Goal: Task Accomplishment & Management: Use online tool/utility

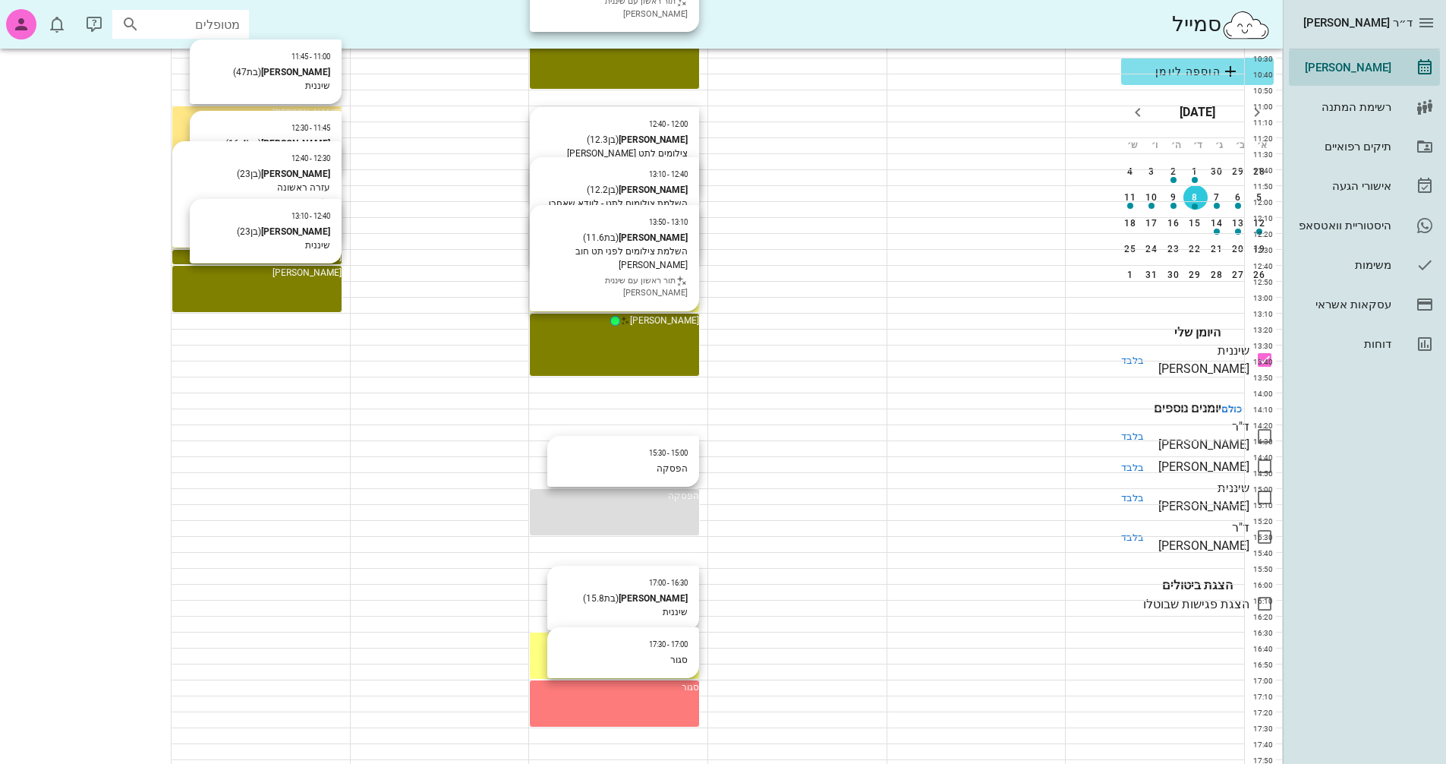
scroll to position [531, 0]
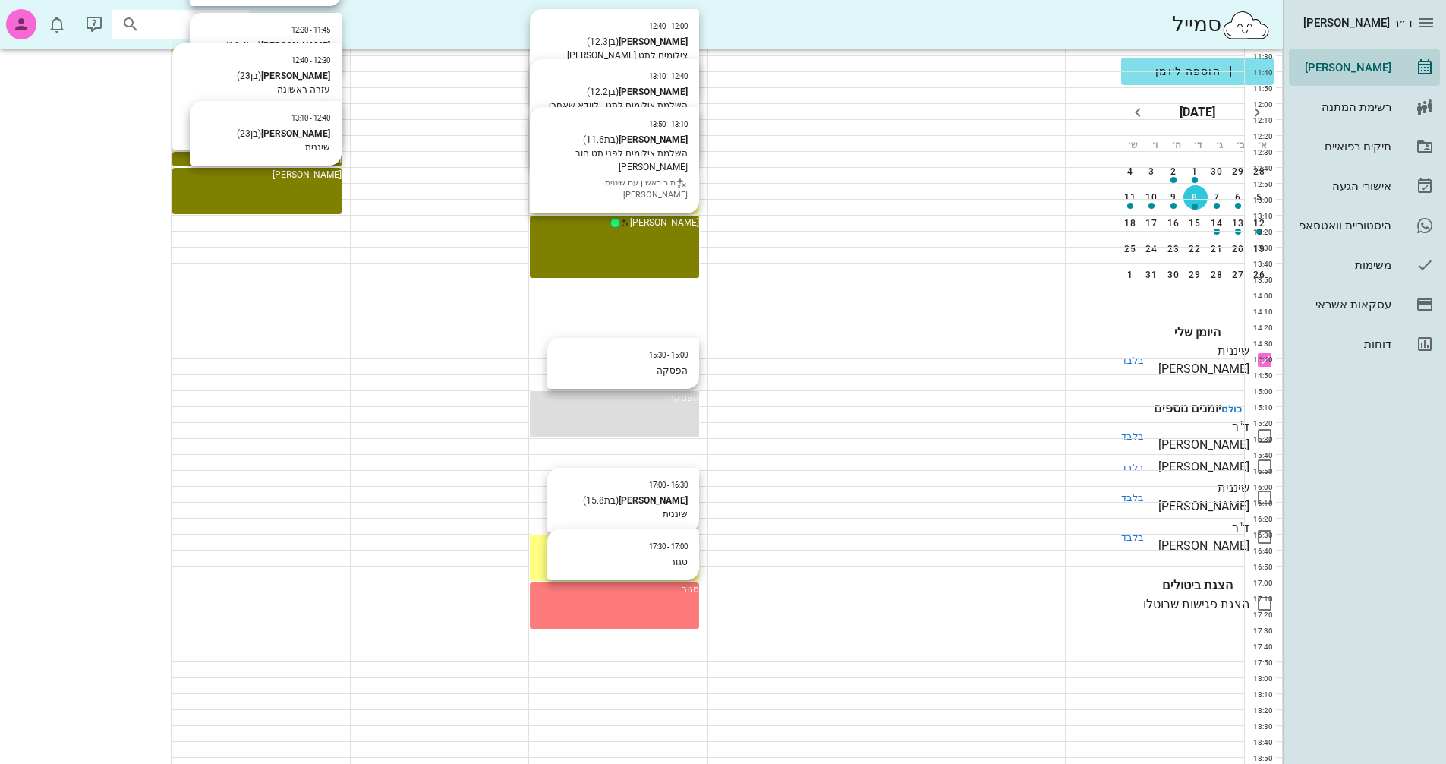
click at [1270, 457] on icon at bounding box center [1264, 466] width 18 height 18
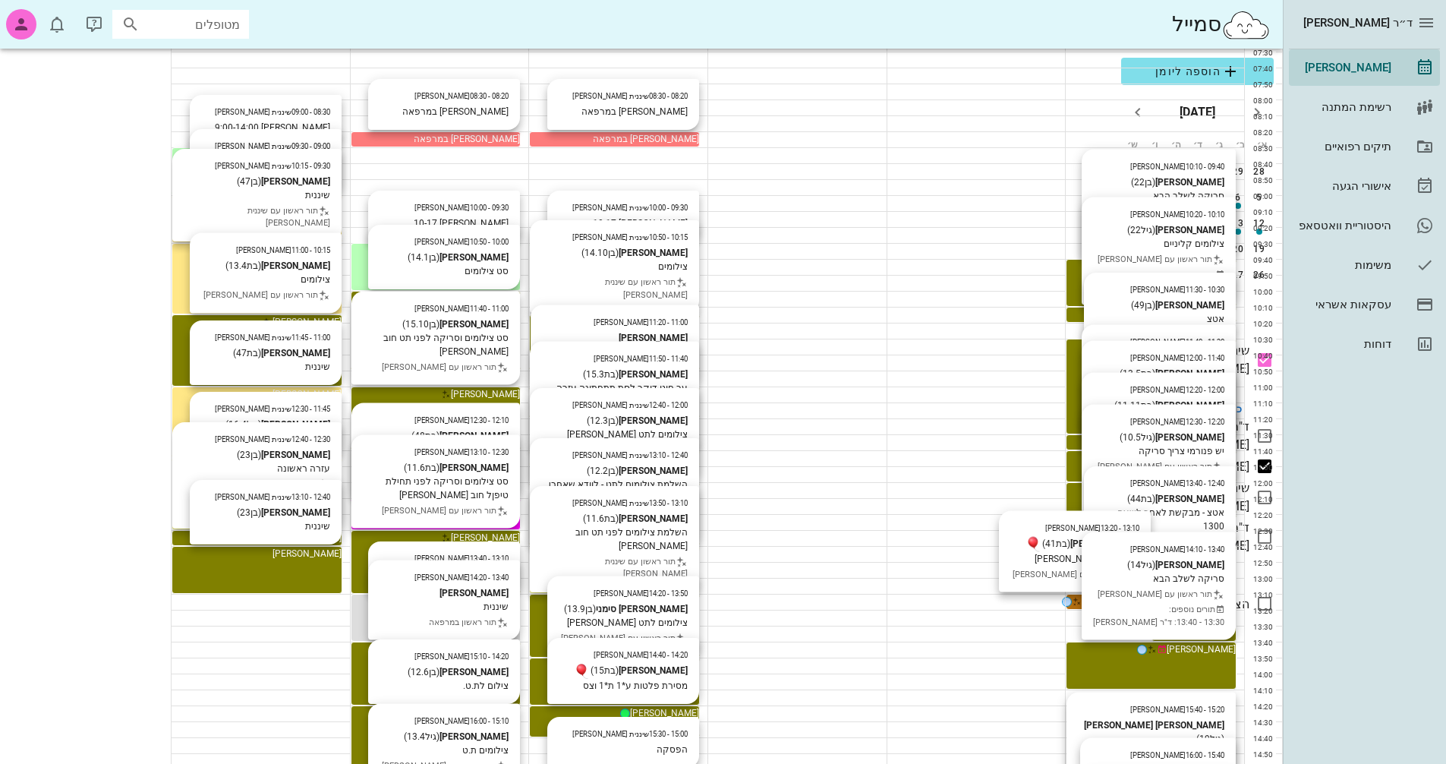
scroll to position [152, 0]
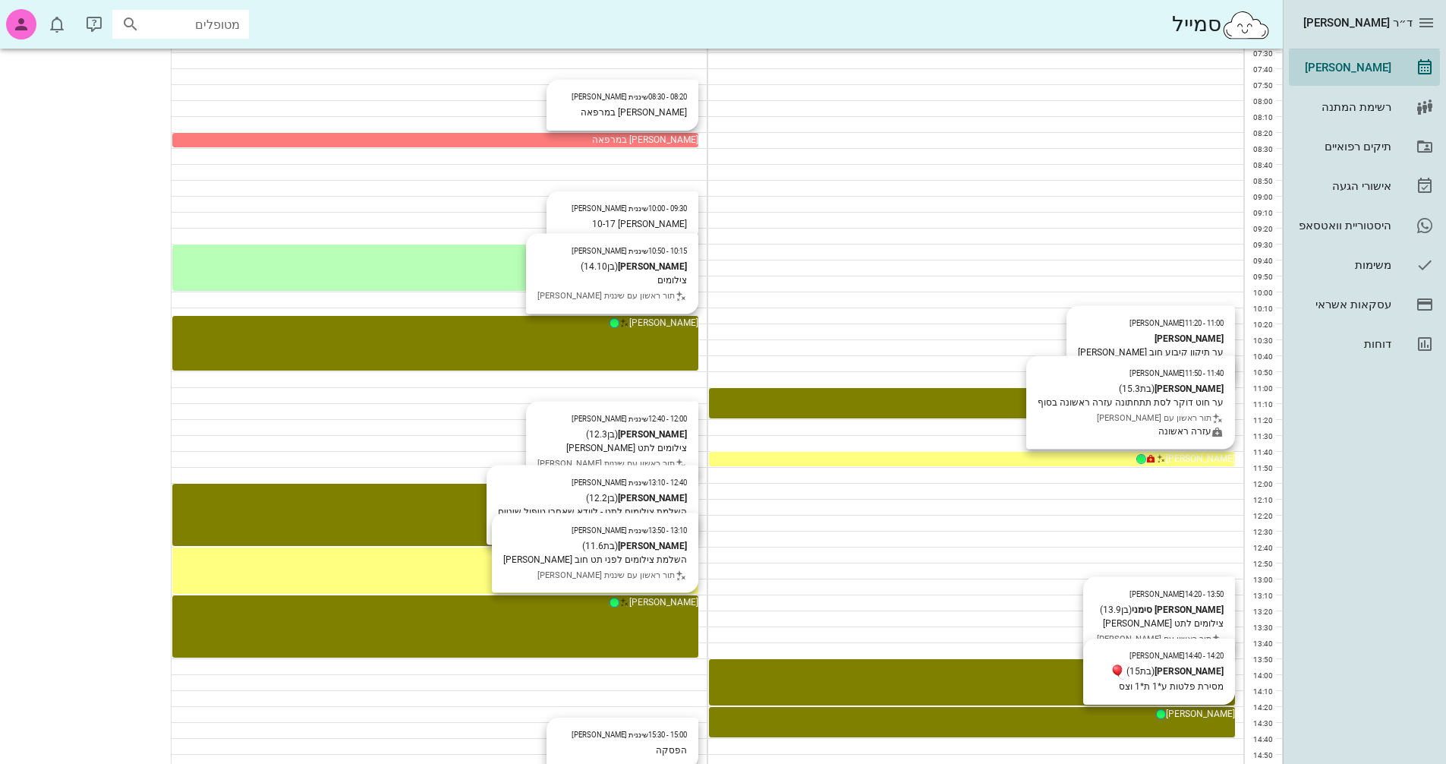
scroll to position [152, 0]
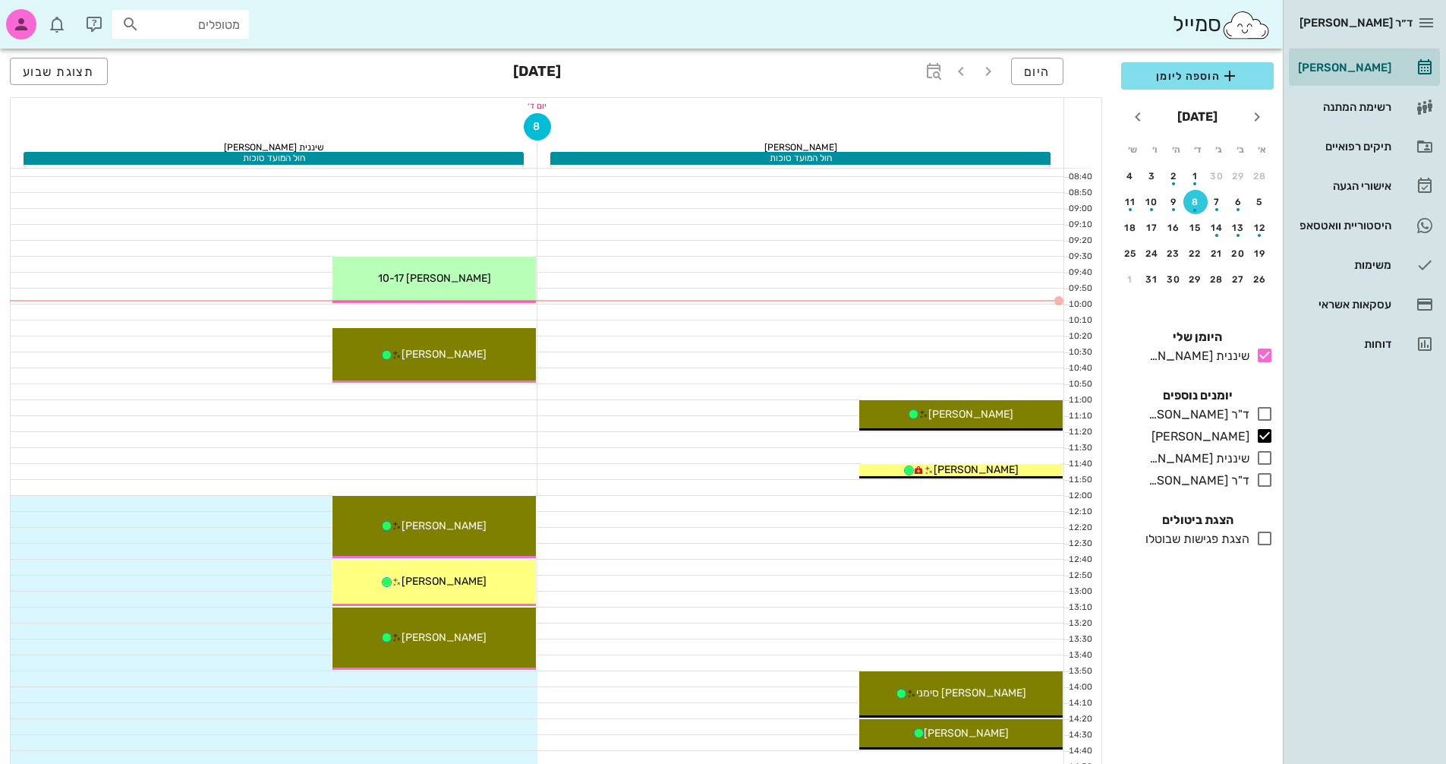
scroll to position [152, 0]
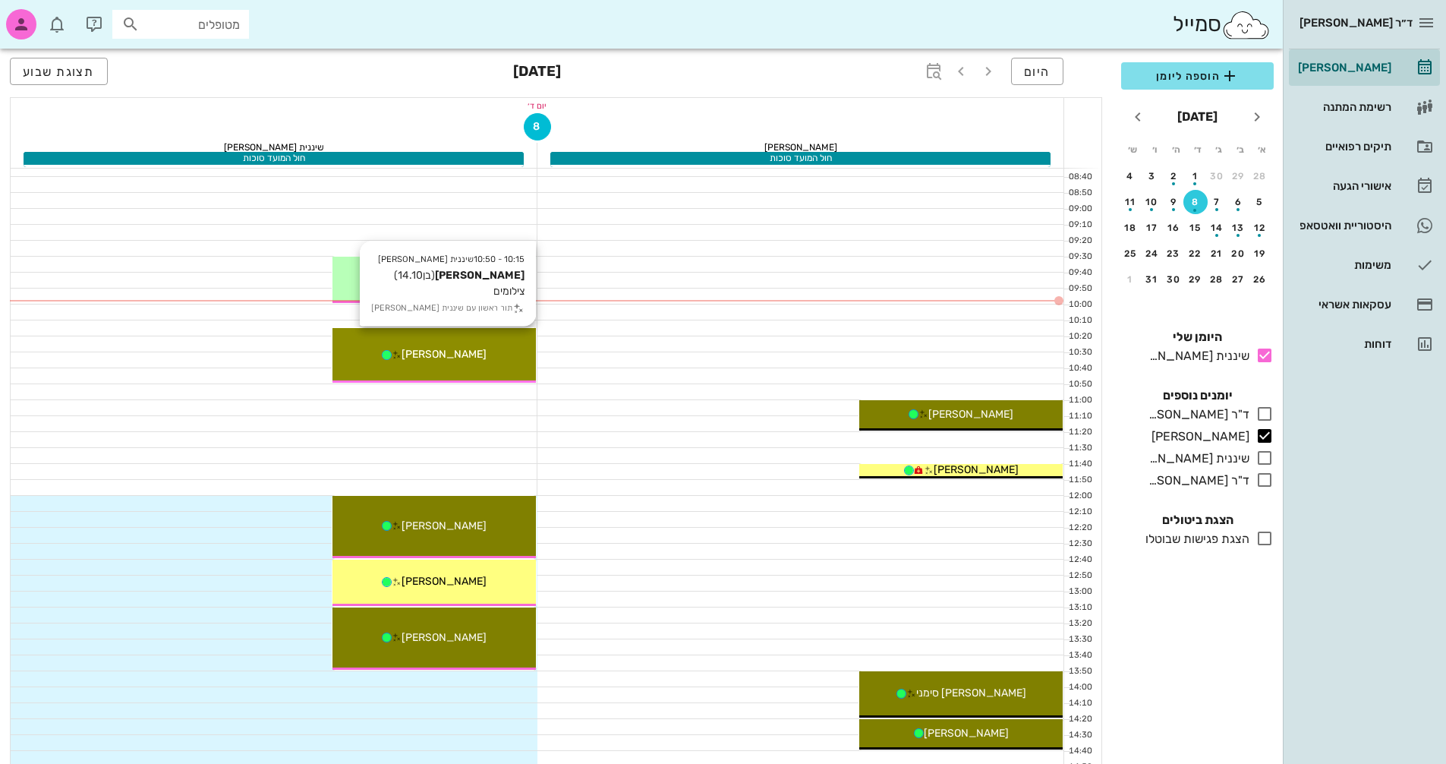
click at [499, 356] on div "[PERSON_NAME]" at bounding box center [433, 354] width 203 height 16
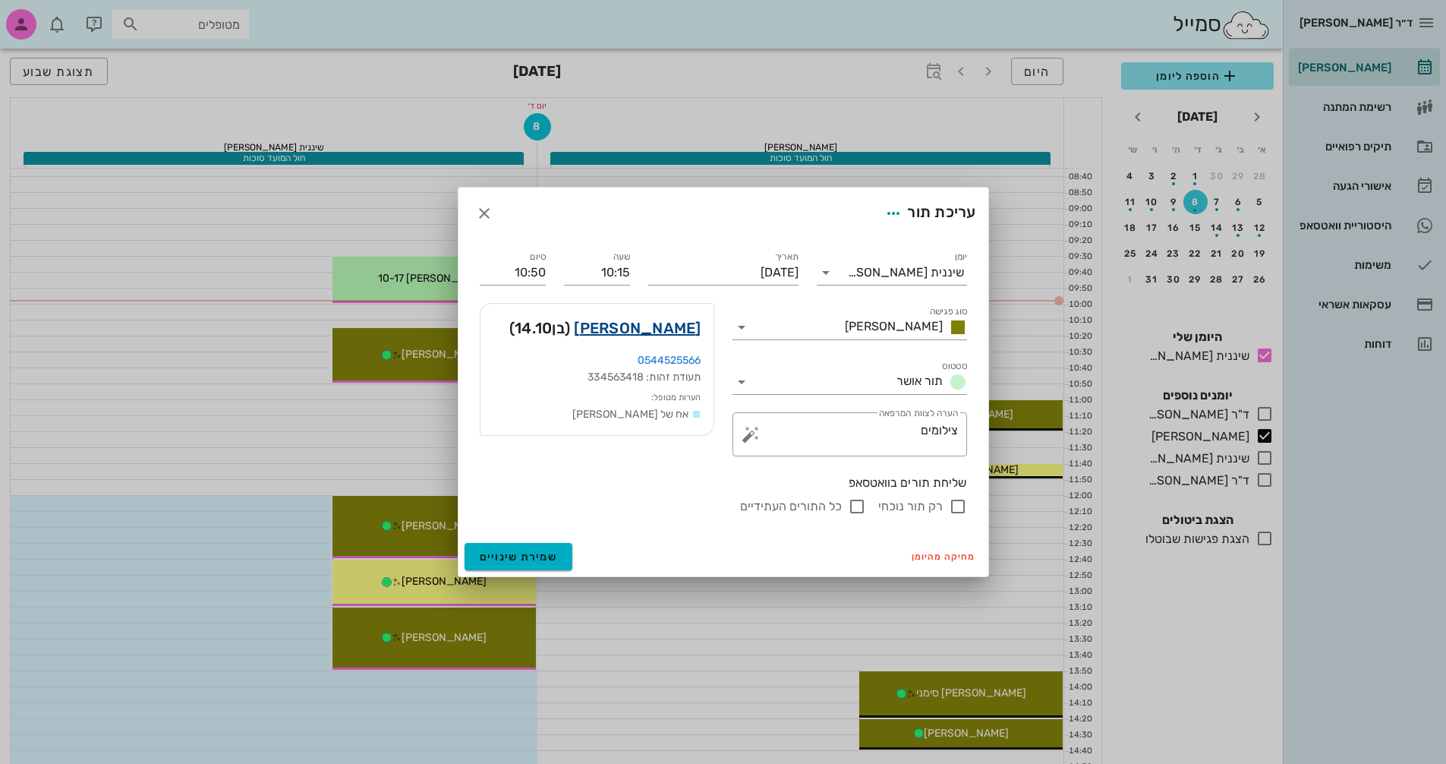
click at [671, 323] on link "[PERSON_NAME]" at bounding box center [637, 328] width 127 height 24
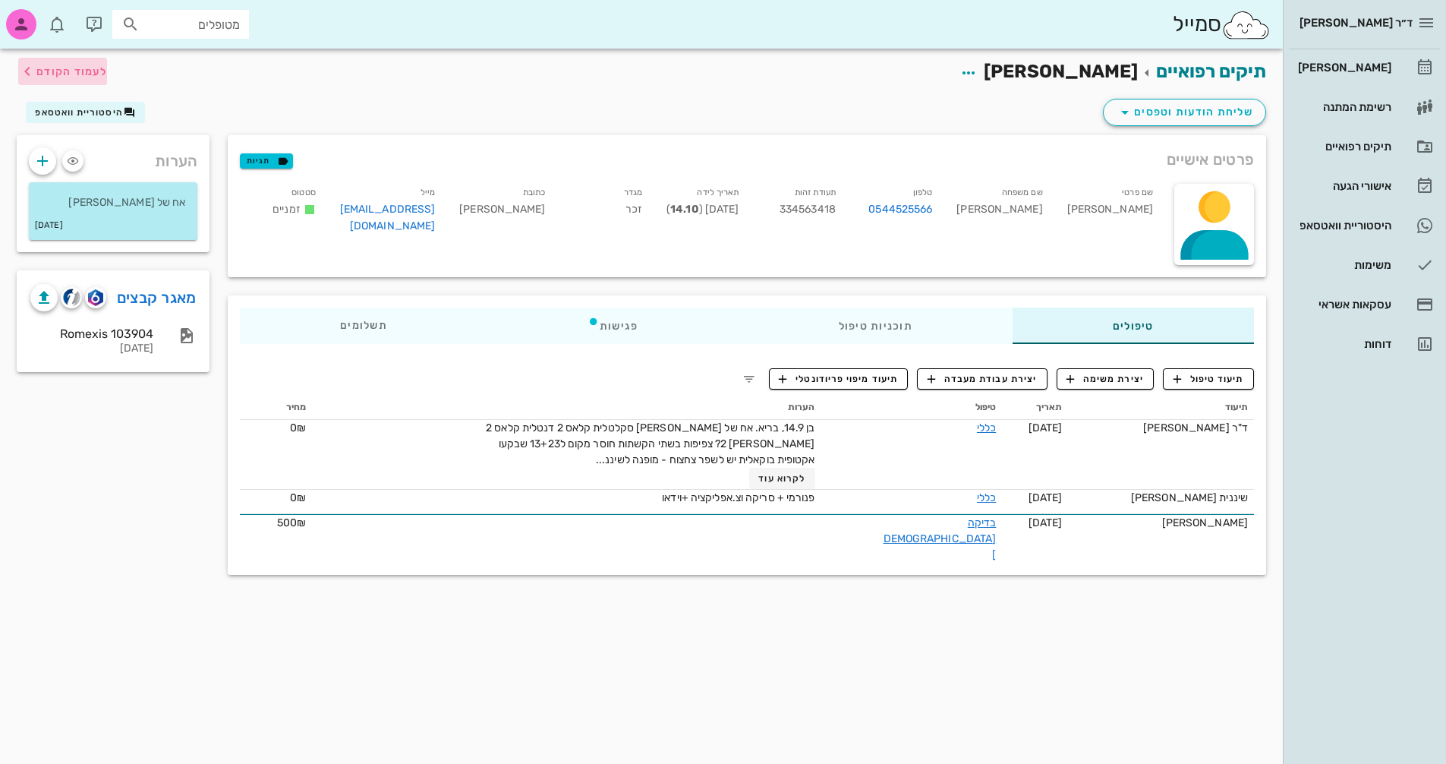
click at [68, 70] on span "לעמוד הקודם" at bounding box center [71, 71] width 71 height 13
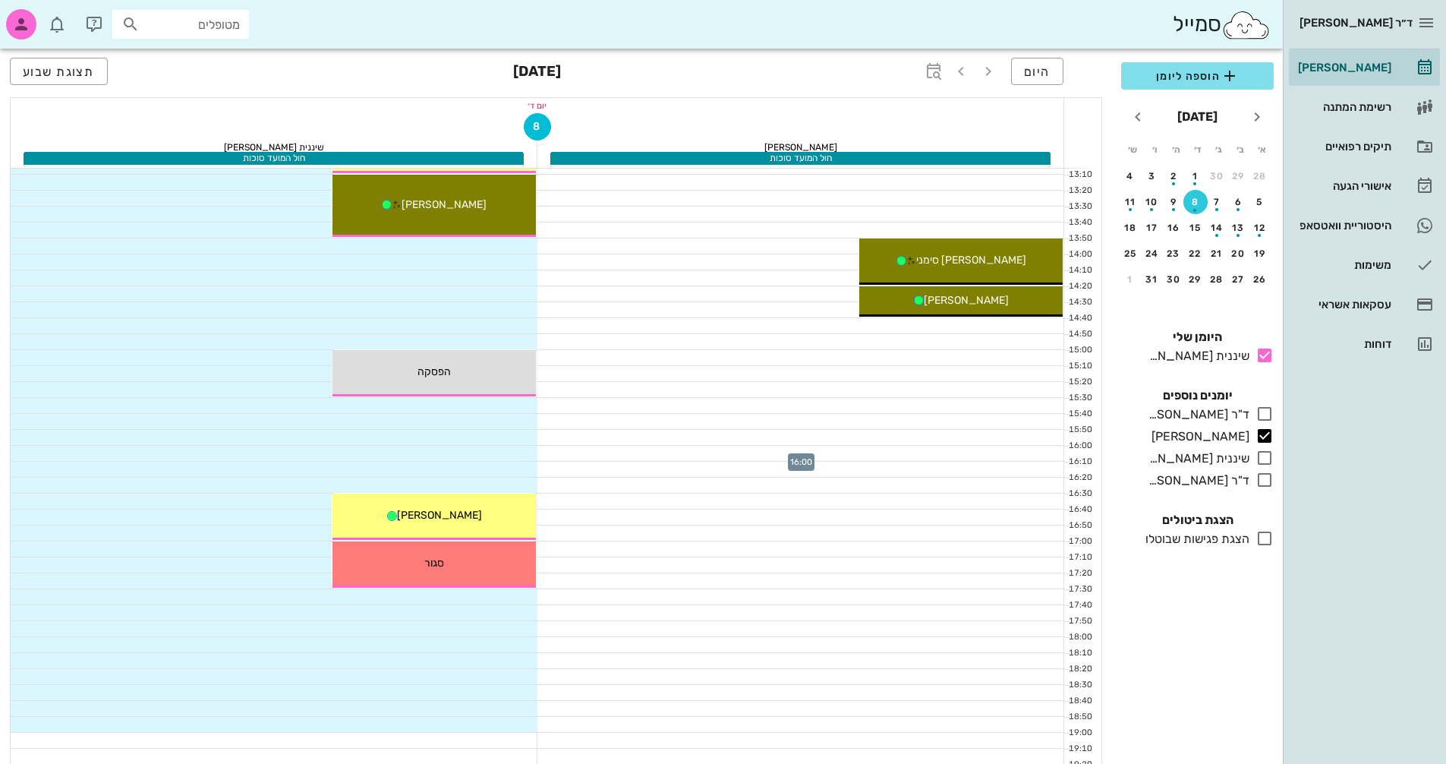
scroll to position [455, 0]
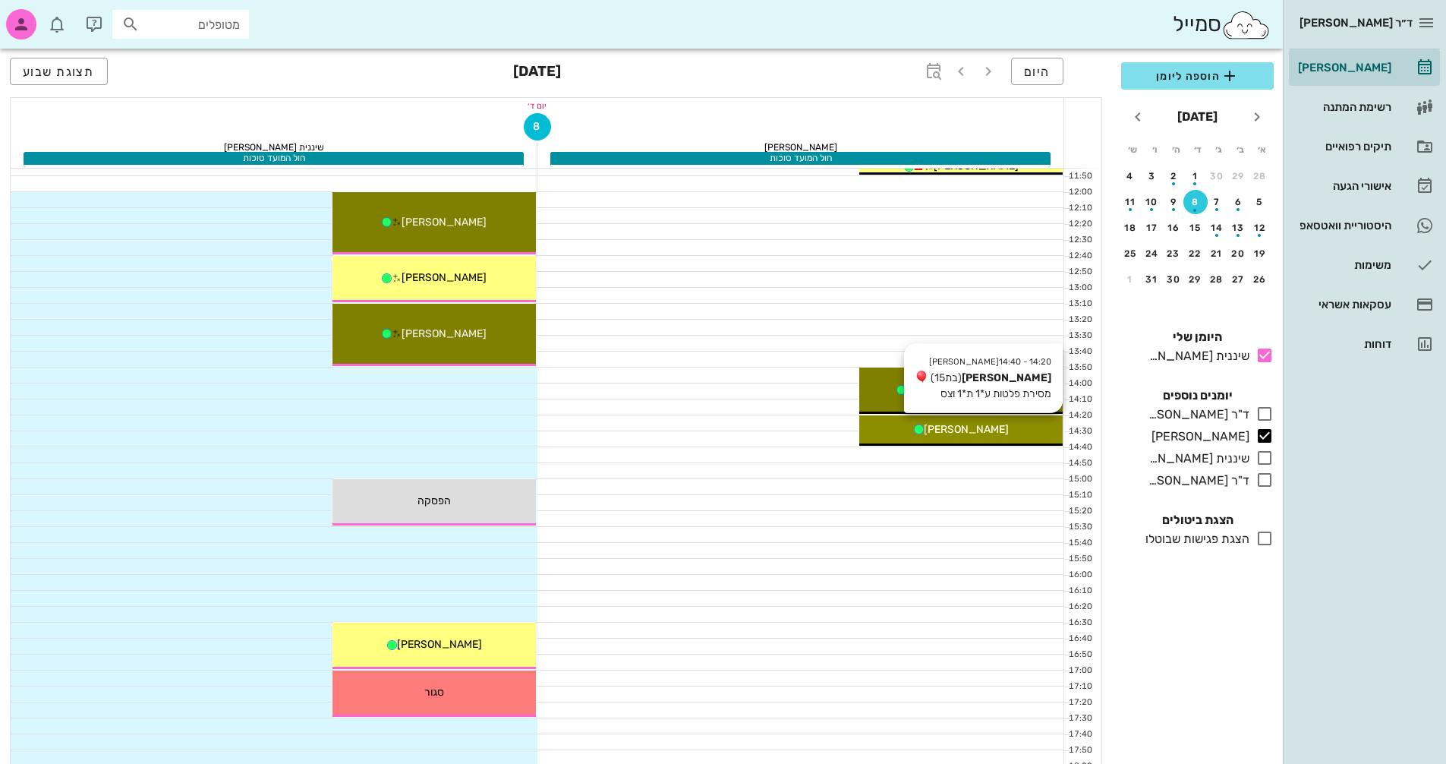
click at [1006, 438] on div "14:20 - 14:40 [PERSON_NAME] [PERSON_NAME] (בת 15 ) מסירת פלטות ע*1 ת*1 וצס [PER…" at bounding box center [960, 430] width 203 height 30
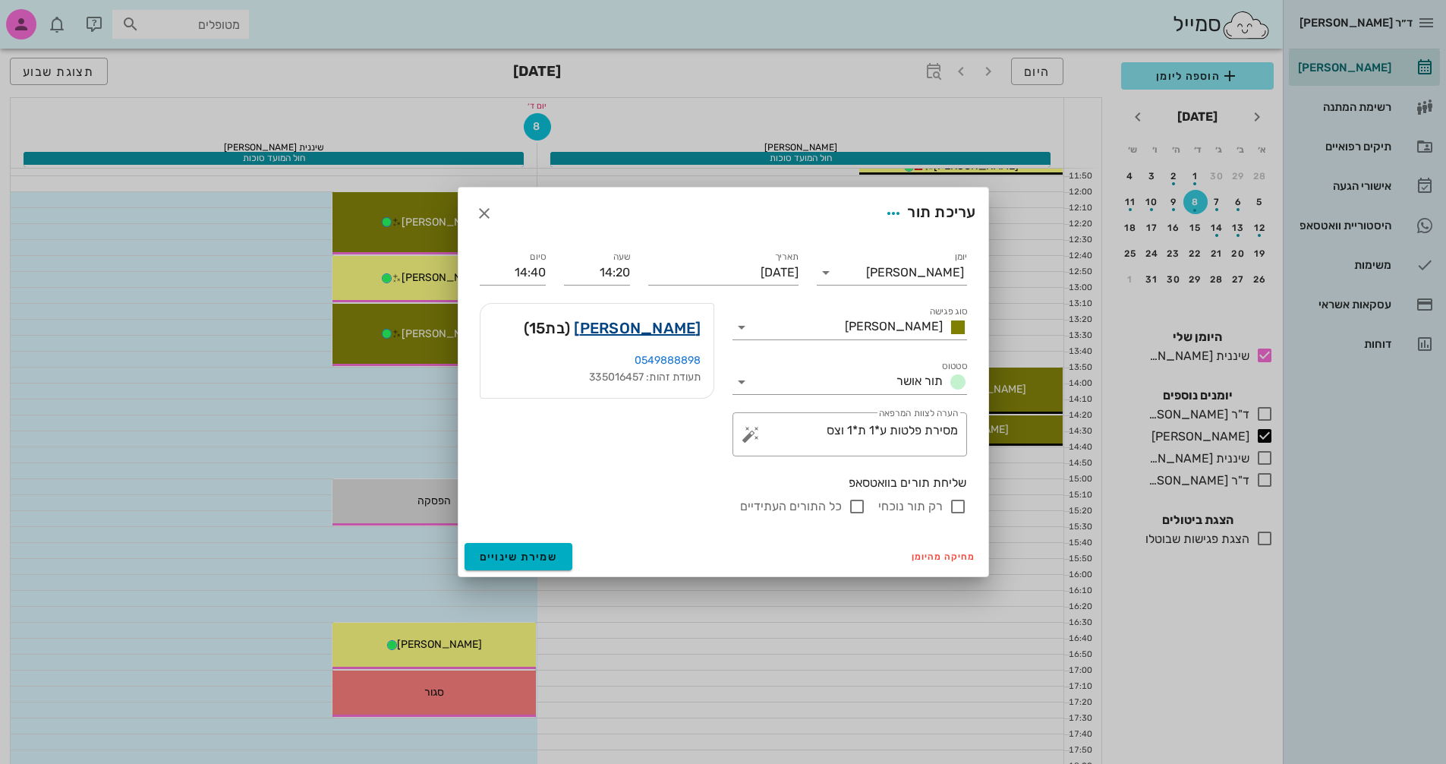
click at [676, 320] on link "[PERSON_NAME]" at bounding box center [637, 328] width 127 height 24
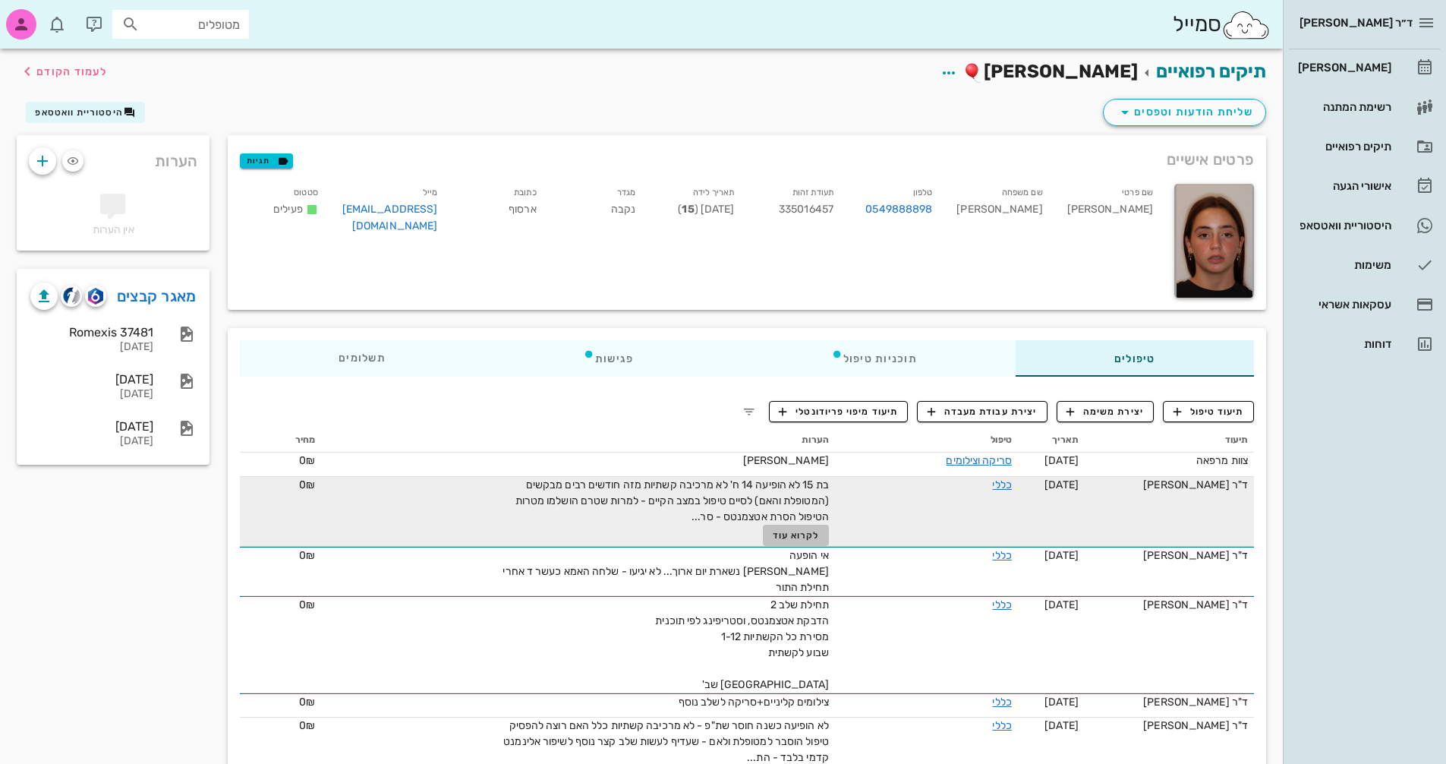
click at [801, 534] on span "לקרוא עוד" at bounding box center [796, 535] width 47 height 11
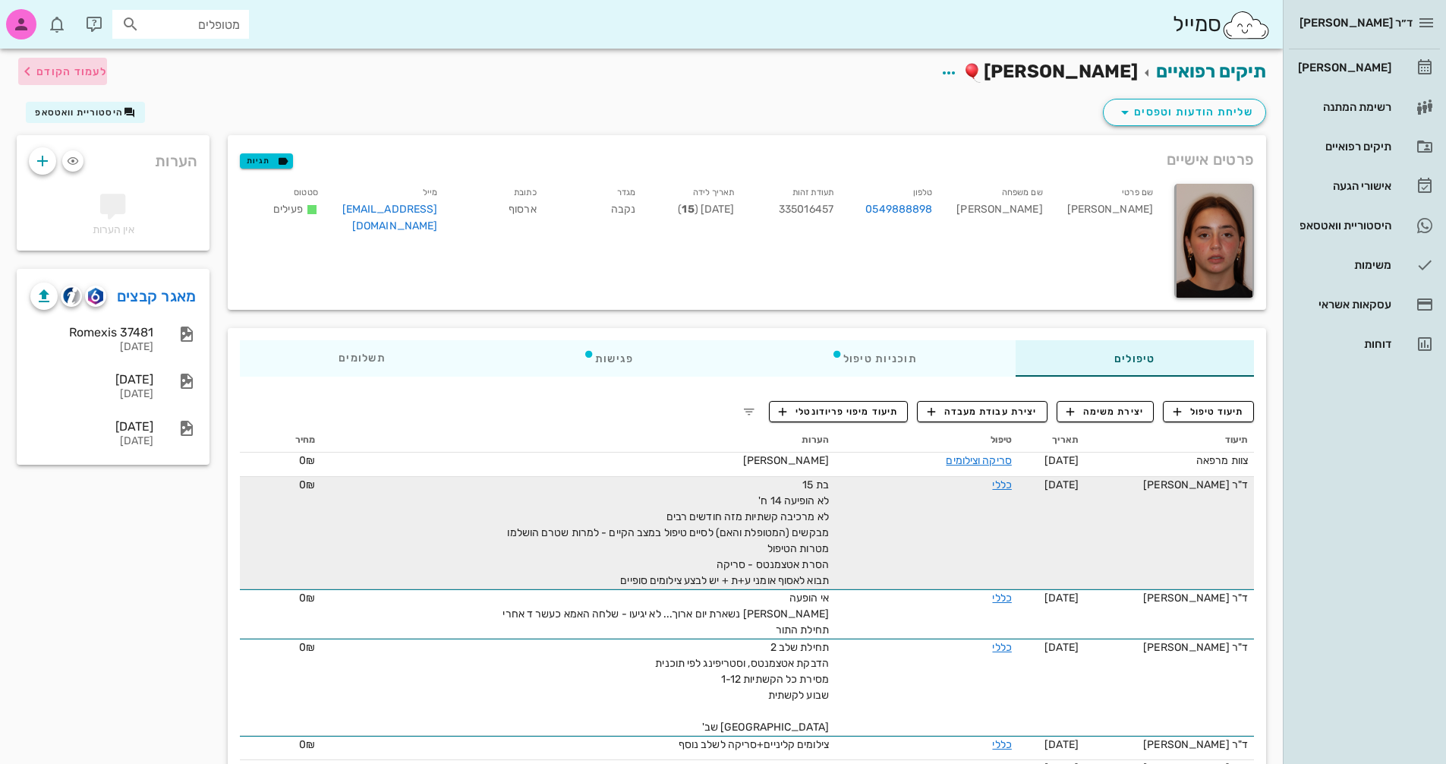
click at [36, 71] on icon "button" at bounding box center [27, 71] width 18 height 18
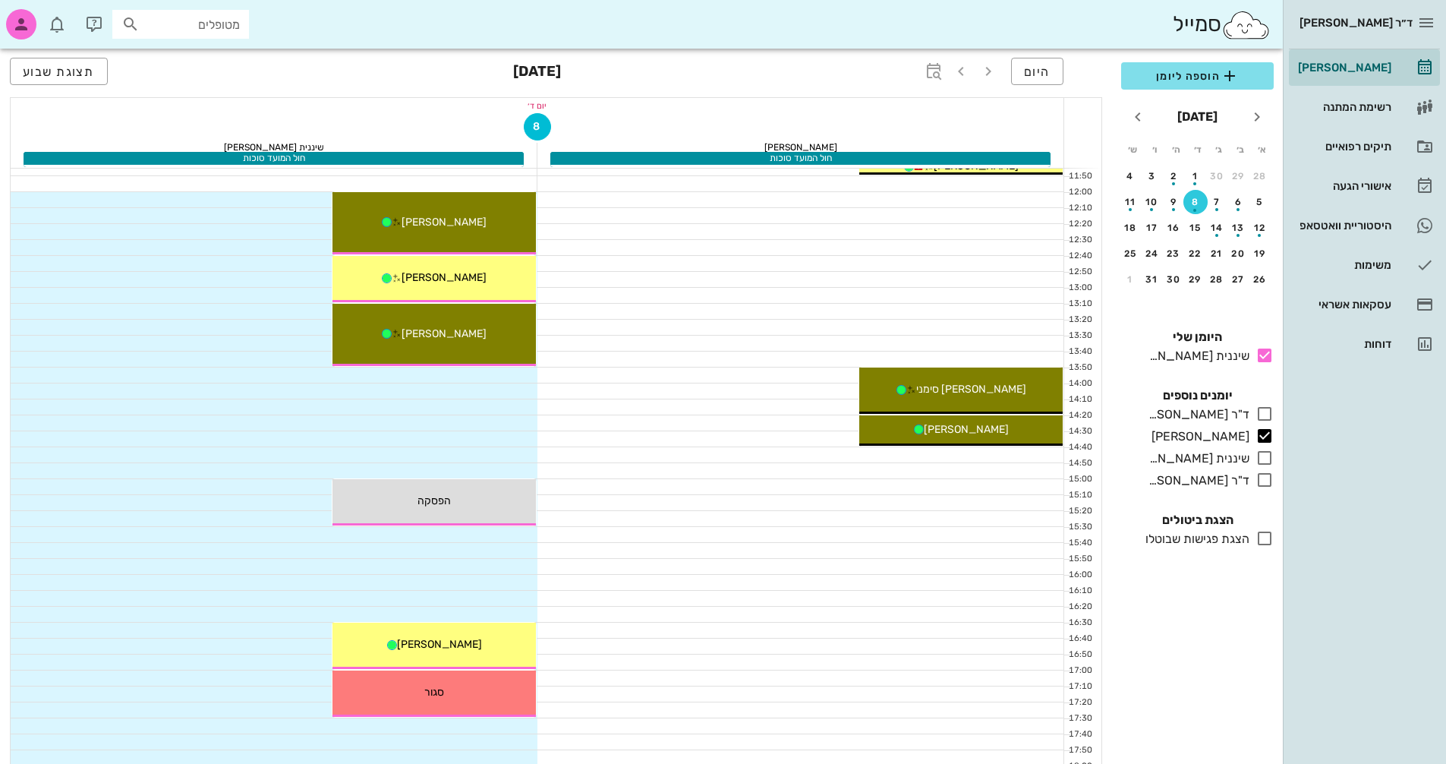
scroll to position [152, 0]
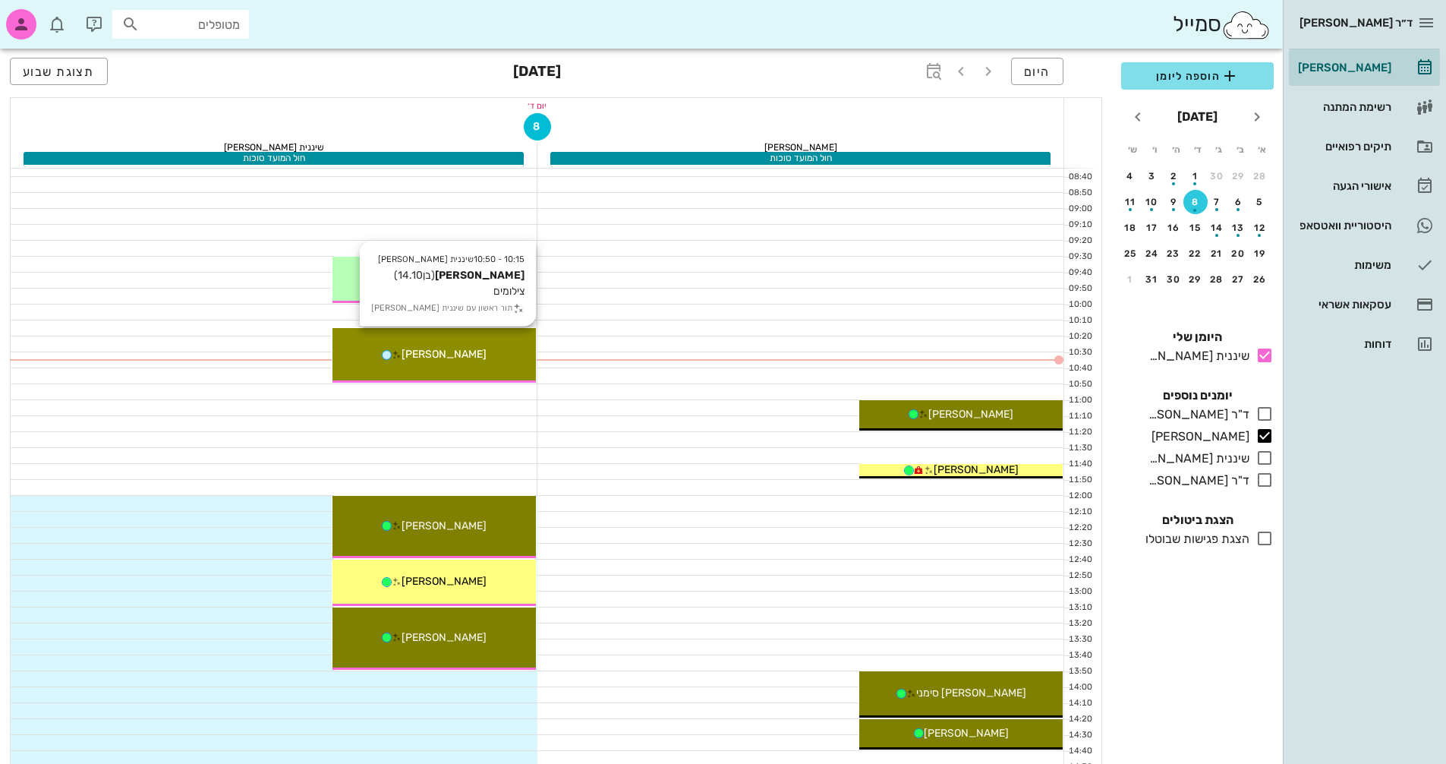
click at [464, 336] on div "10:15 - 10:50 שיננית [PERSON_NAME] (בן 14.10 ) צילומים תור ראשון עם שיננית [PER…" at bounding box center [433, 355] width 203 height 55
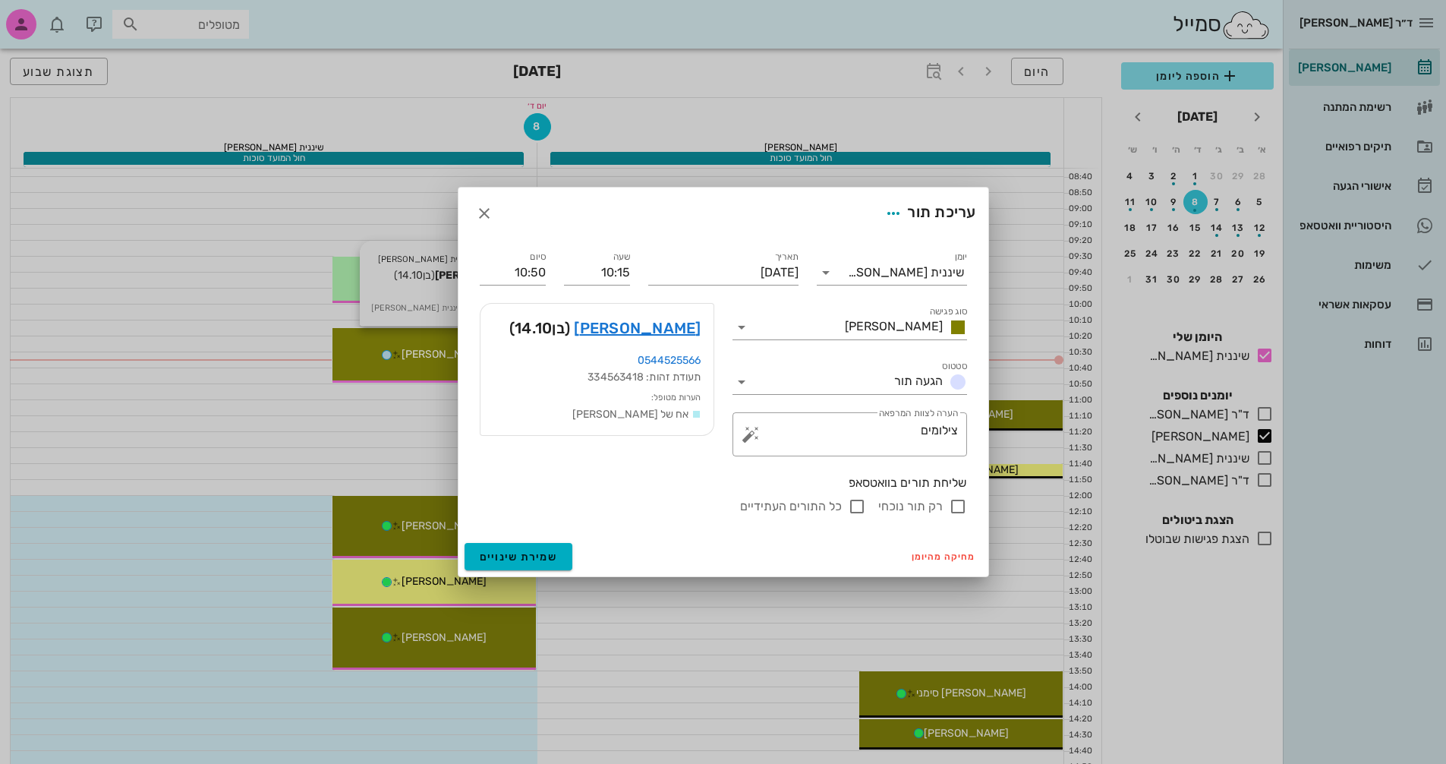
click at [464, 336] on div "ד״ר [PERSON_NAME] [PERSON_NAME] רשימת המתנה תיקים רפואיים אישורי הגעה היסטוריית…" at bounding box center [723, 601] width 1446 height 1507
click at [662, 325] on link "[PERSON_NAME]" at bounding box center [637, 328] width 127 height 24
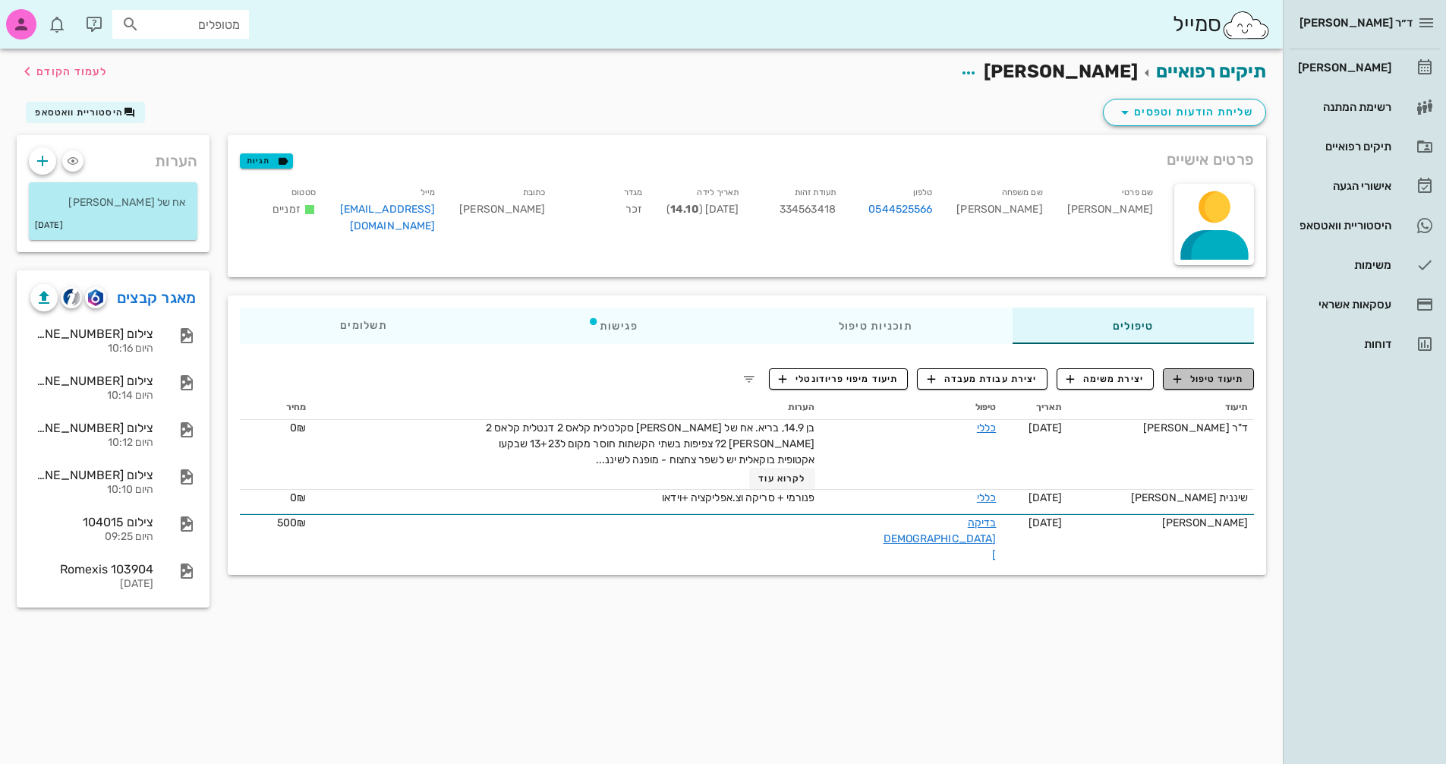
click at [1214, 378] on span "תיעוד טיפול" at bounding box center [1208, 379] width 71 height 14
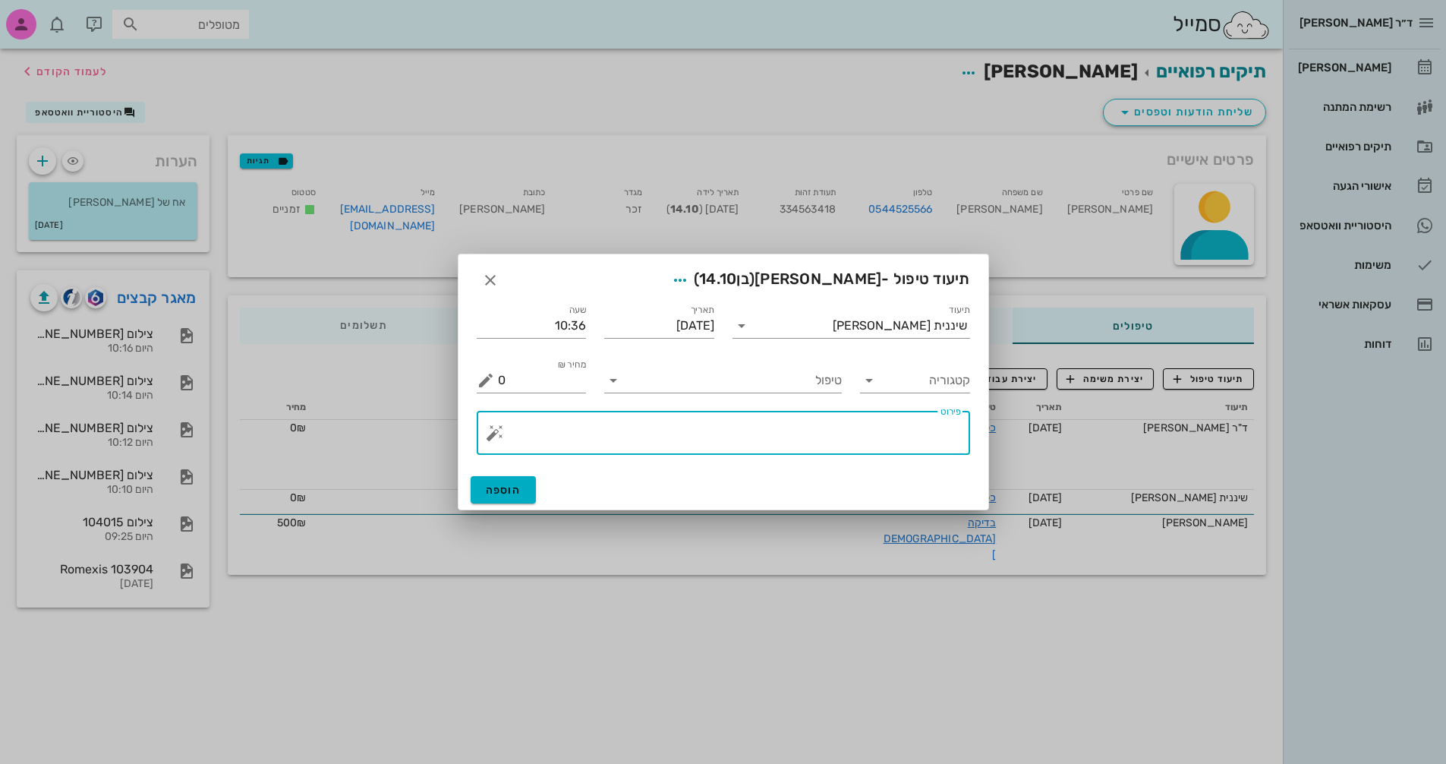
click at [892, 434] on textarea "פירוט" at bounding box center [729, 436] width 463 height 36
type textarea "m"
type textarea "צילומים קליניים+צפ+נשכים ופ"א קידמיות"
click at [510, 486] on span "הוספה" at bounding box center [504, 489] width 36 height 13
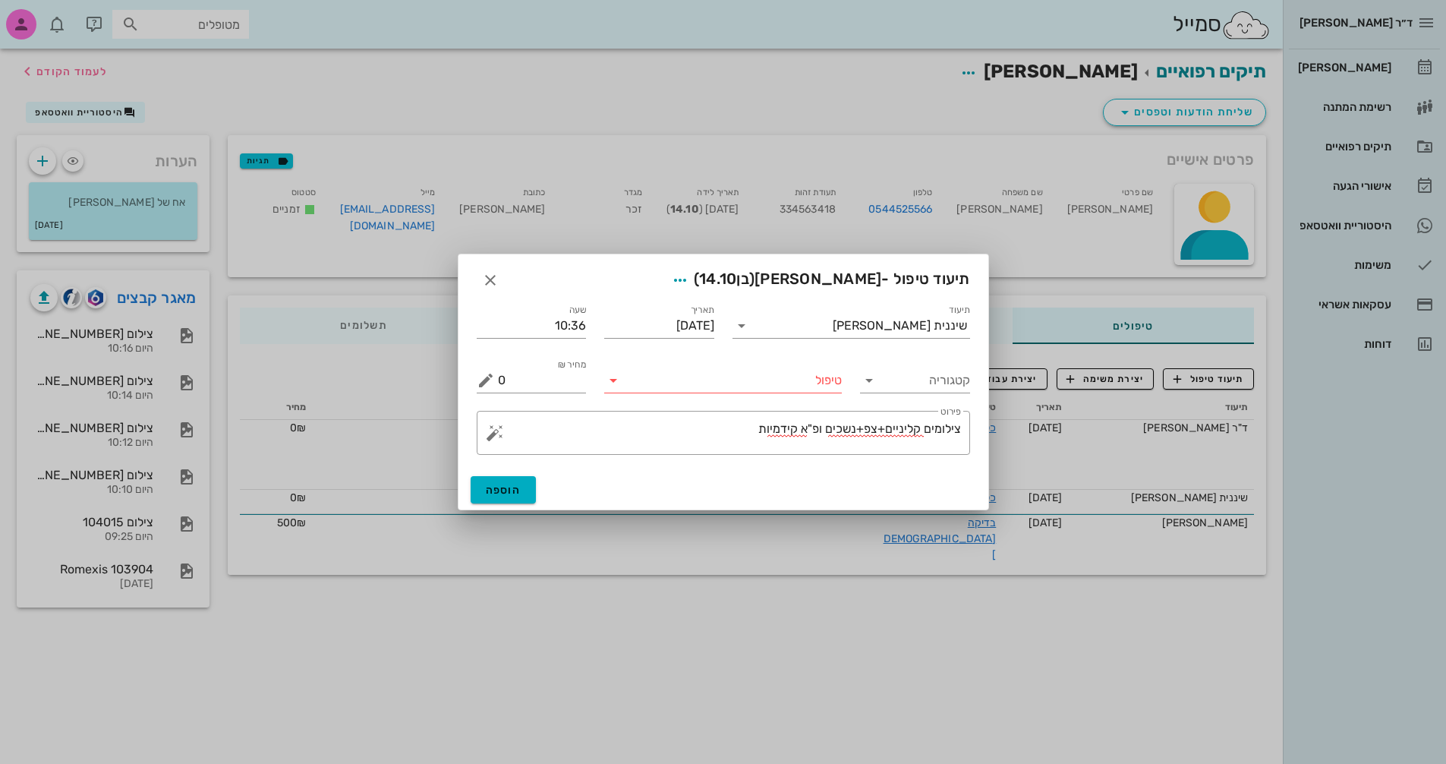
click at [607, 385] on icon at bounding box center [613, 380] width 18 height 18
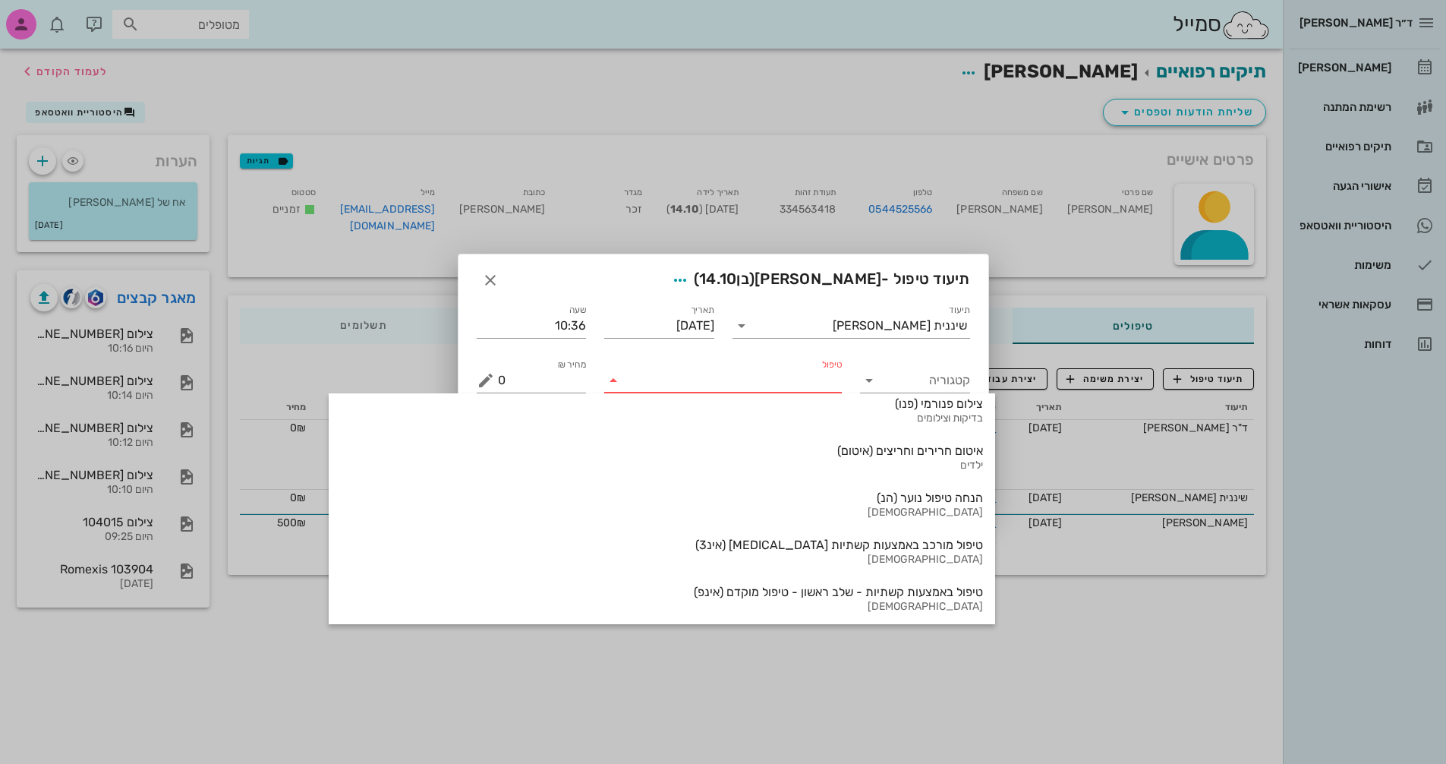
scroll to position [1631, 0]
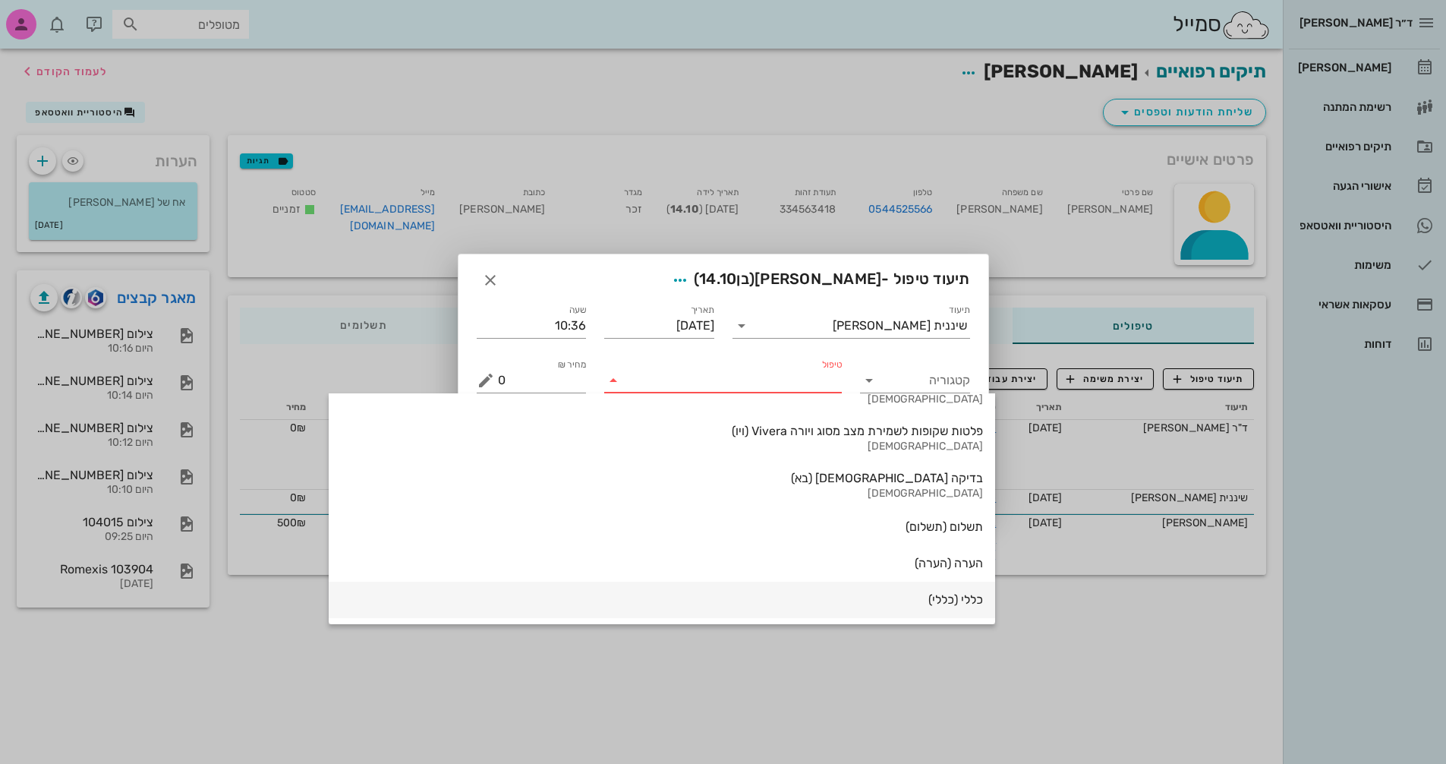
click at [809, 598] on div "כללי (כללי)" at bounding box center [662, 599] width 642 height 14
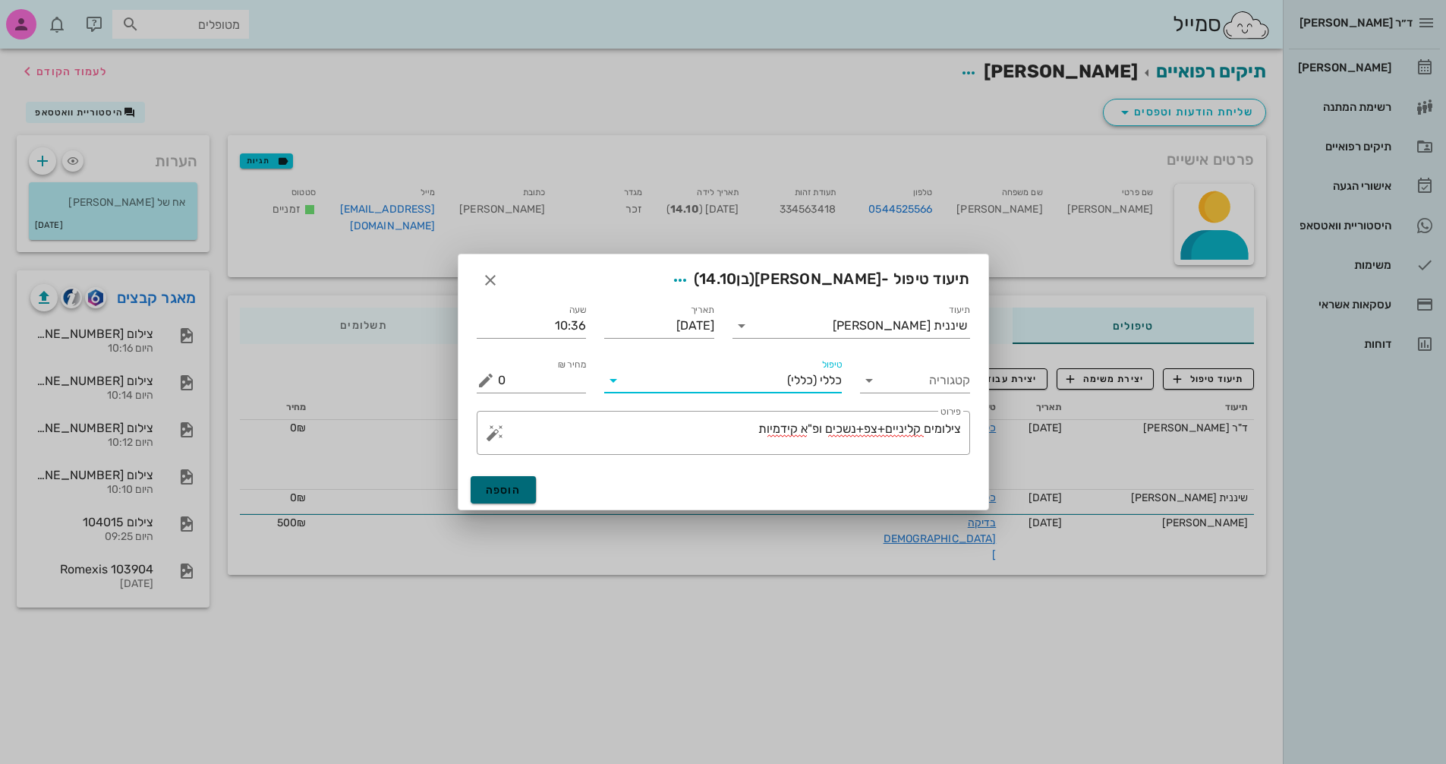
click at [519, 490] on span "הוספה" at bounding box center [504, 489] width 36 height 13
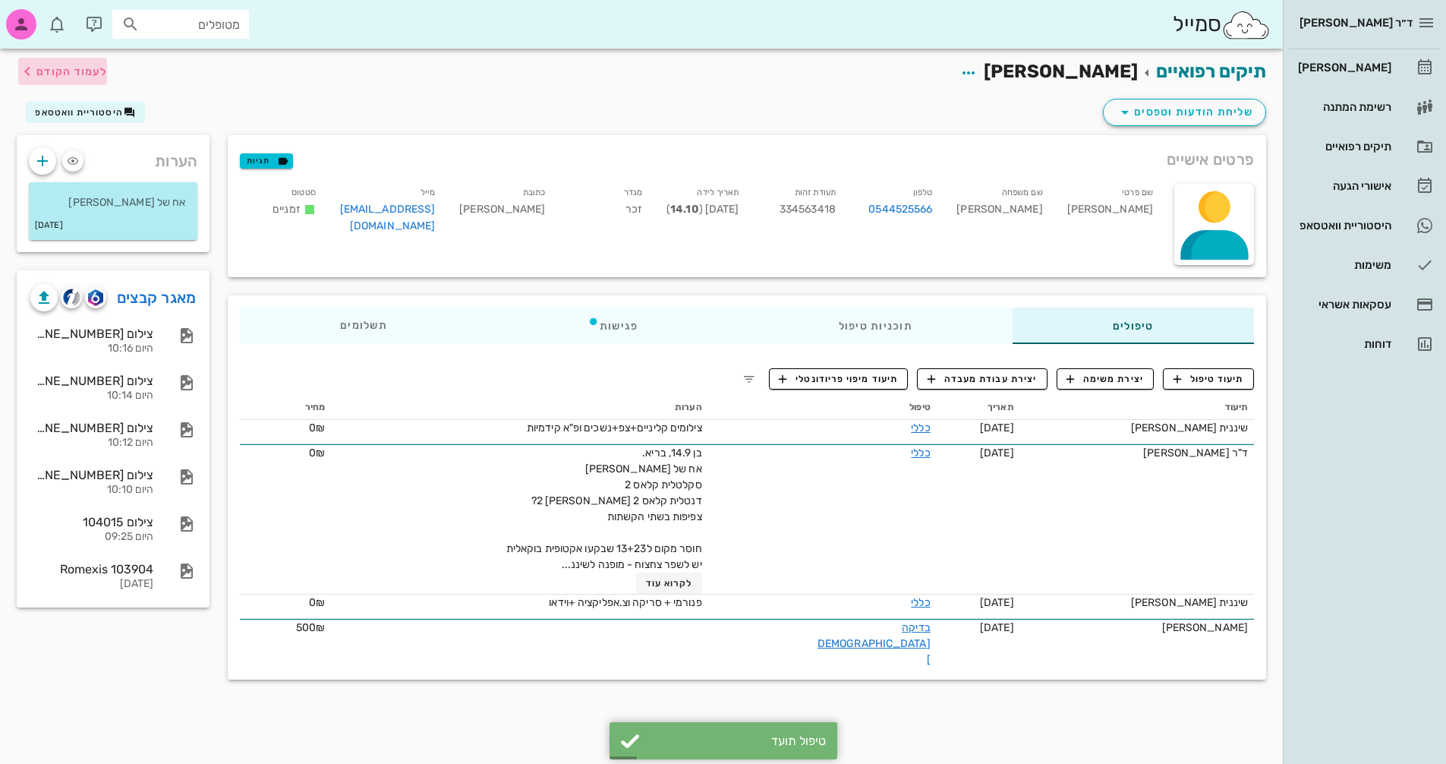
click at [33, 80] on icon "button" at bounding box center [27, 71] width 18 height 18
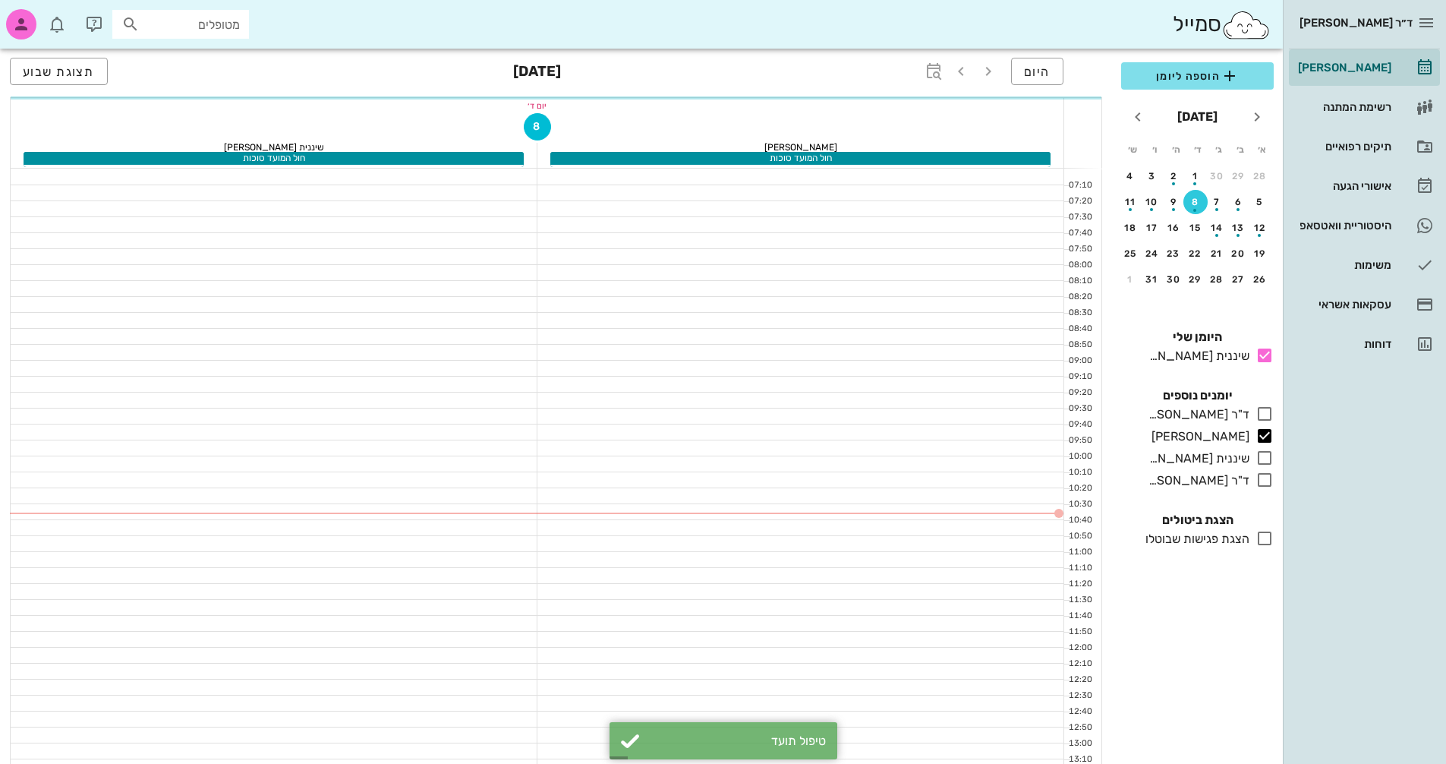
scroll to position [152, 0]
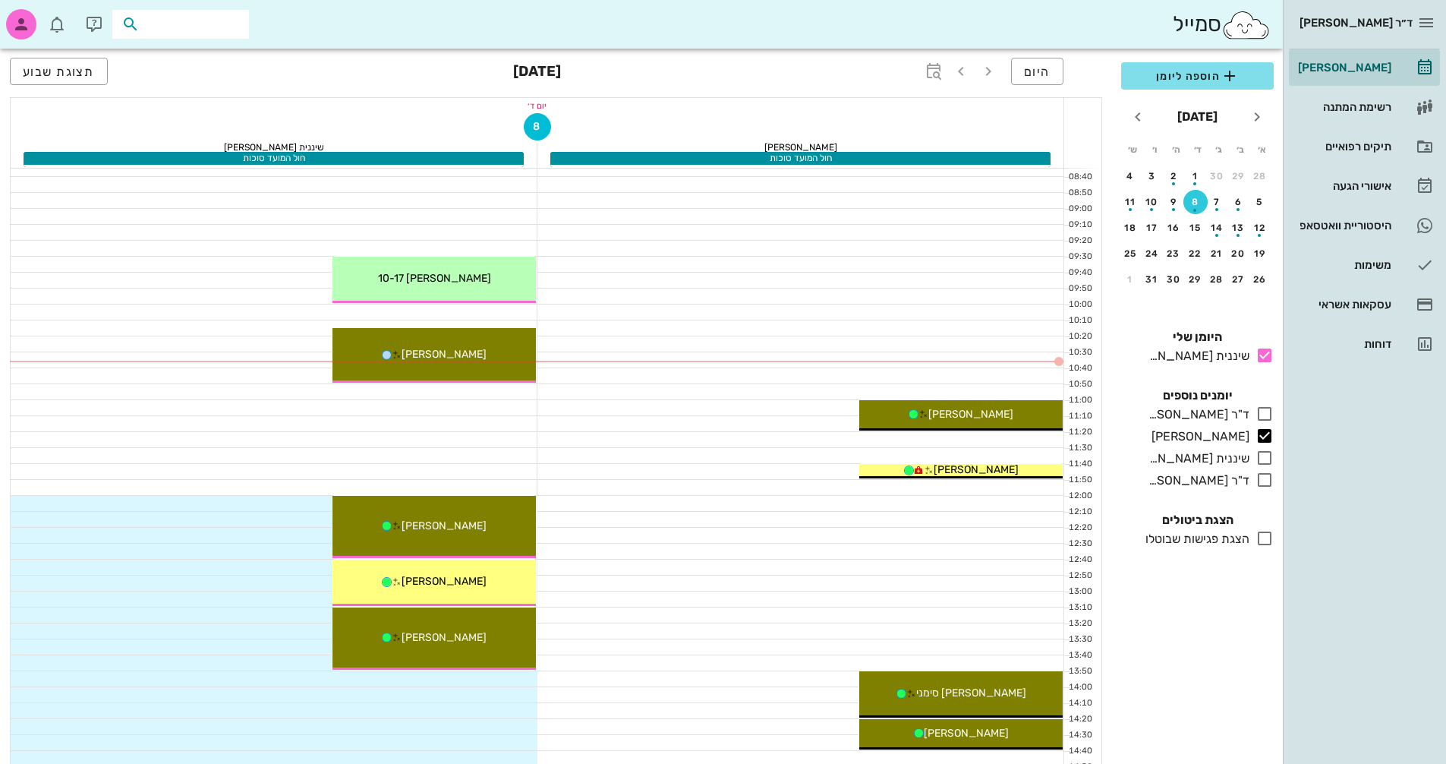
click at [209, 28] on input "text" at bounding box center [191, 24] width 97 height 20
type input "[PERSON_NAME]"
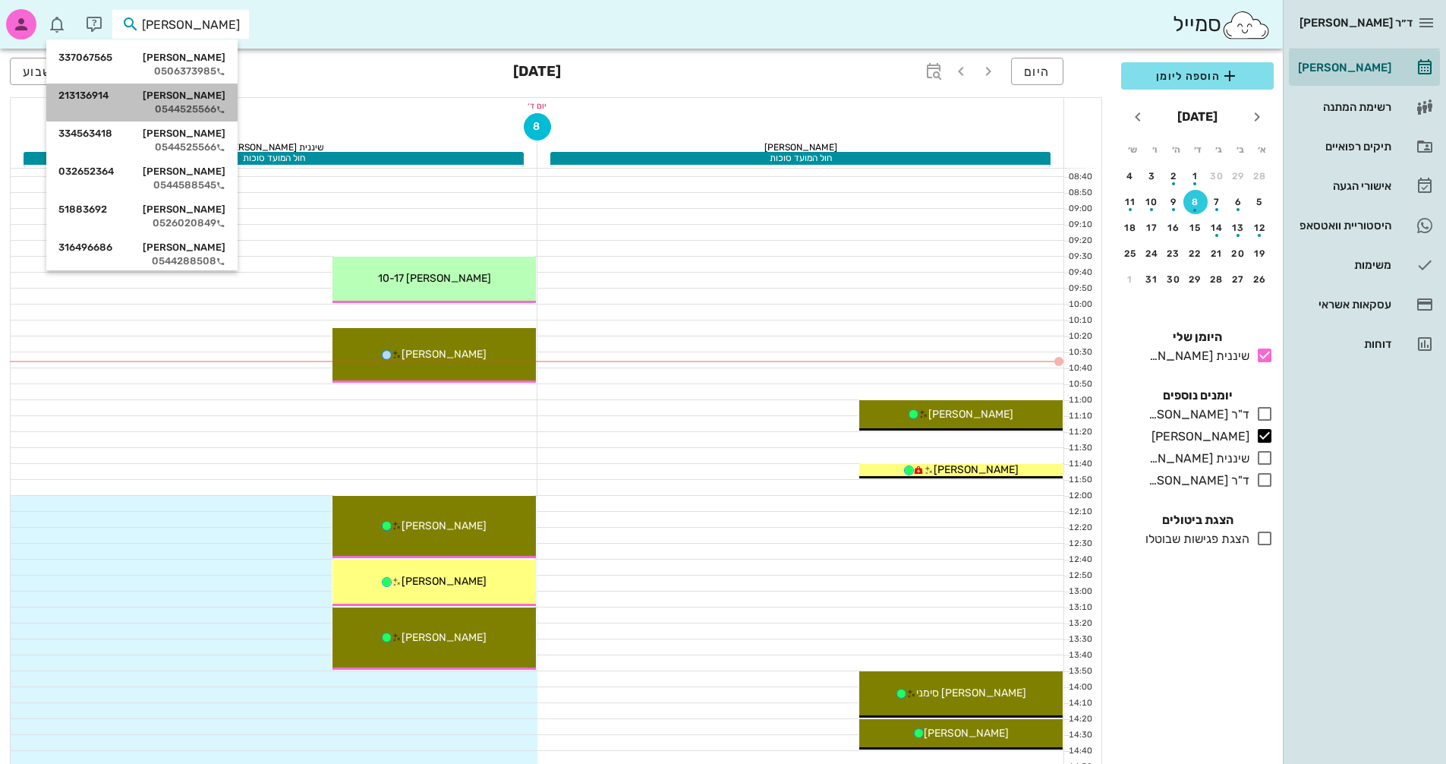
click at [203, 100] on div "[PERSON_NAME] 213136914" at bounding box center [141, 96] width 167 height 12
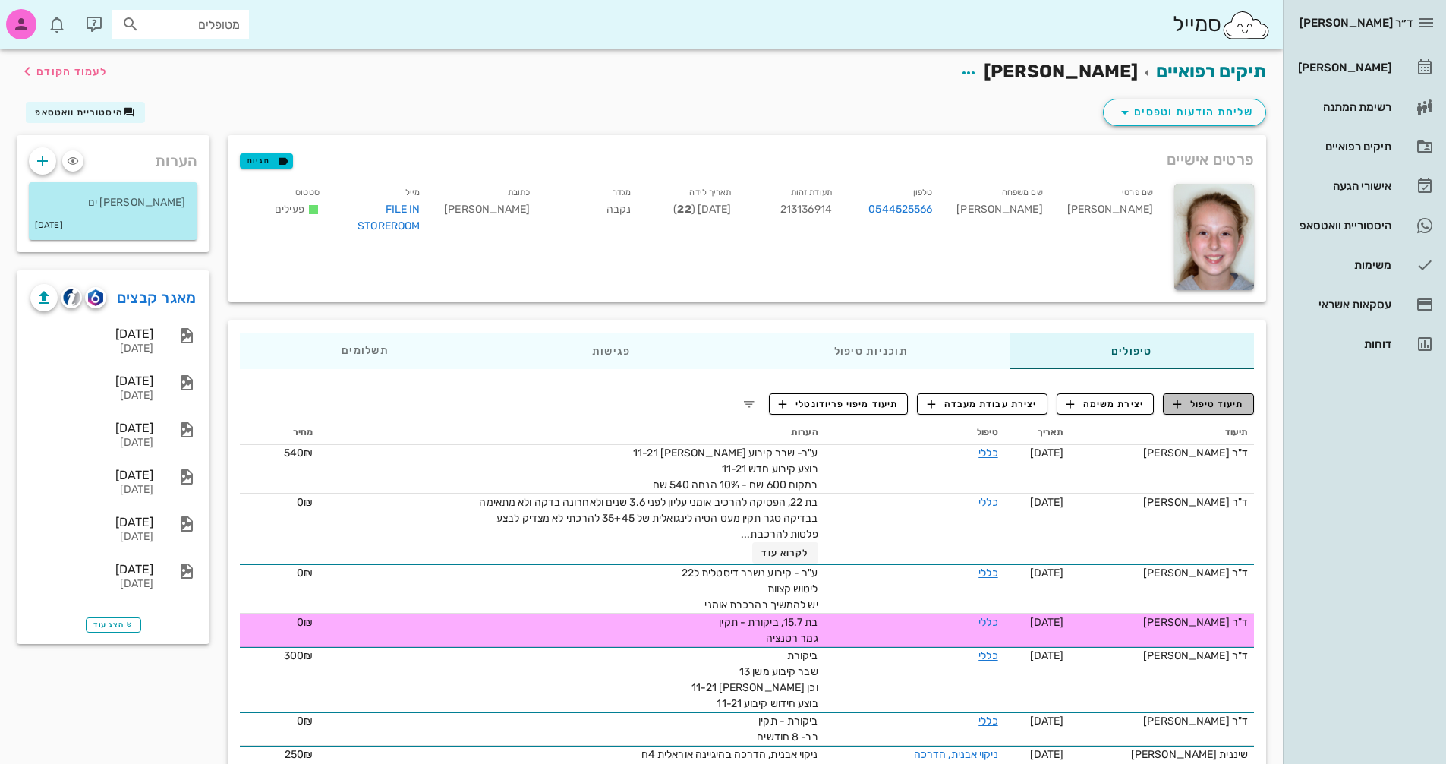
click at [1195, 406] on span "תיעוד טיפול" at bounding box center [1208, 404] width 71 height 14
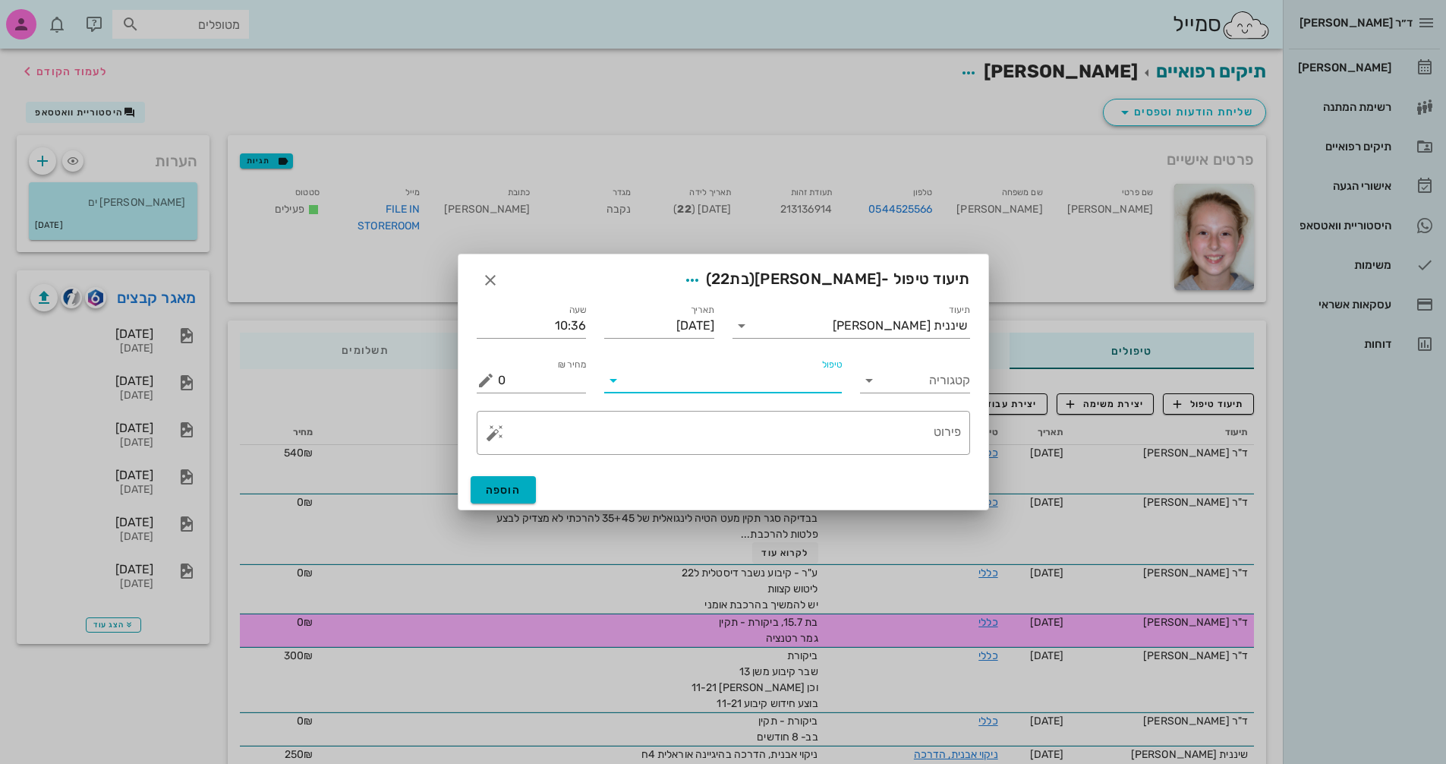
click at [814, 386] on input "טיפול" at bounding box center [733, 380] width 216 height 24
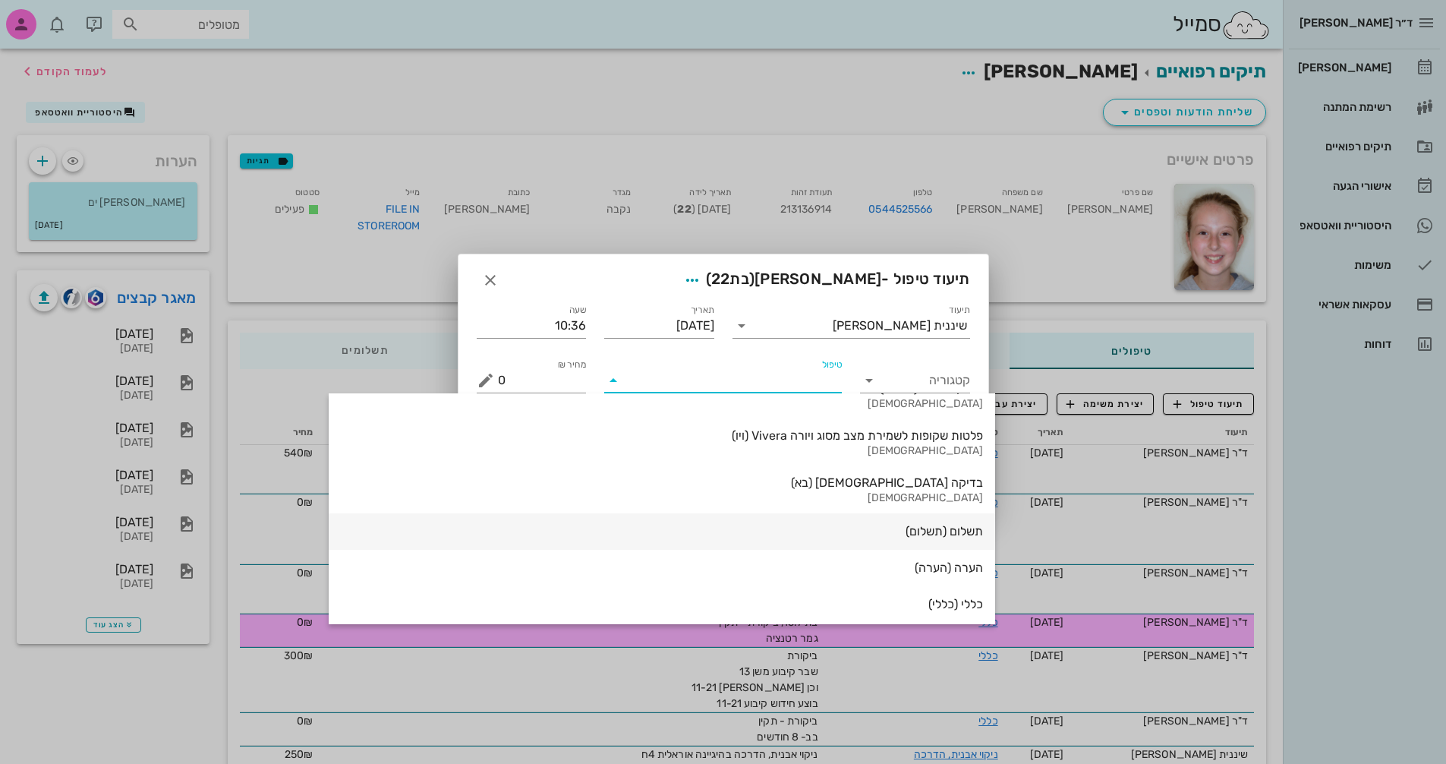
scroll to position [1631, 0]
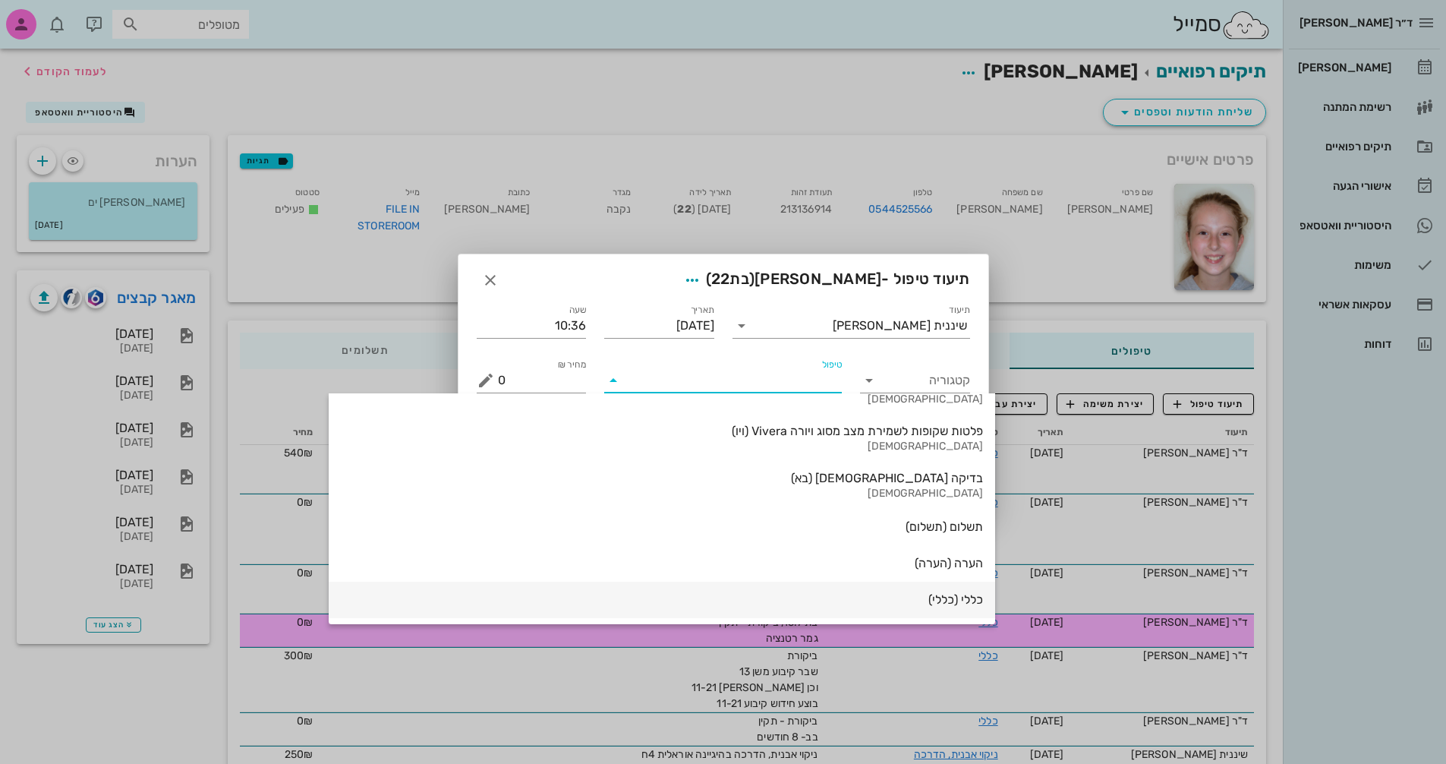
click at [807, 594] on div "כללי (כללי)" at bounding box center [662, 599] width 642 height 14
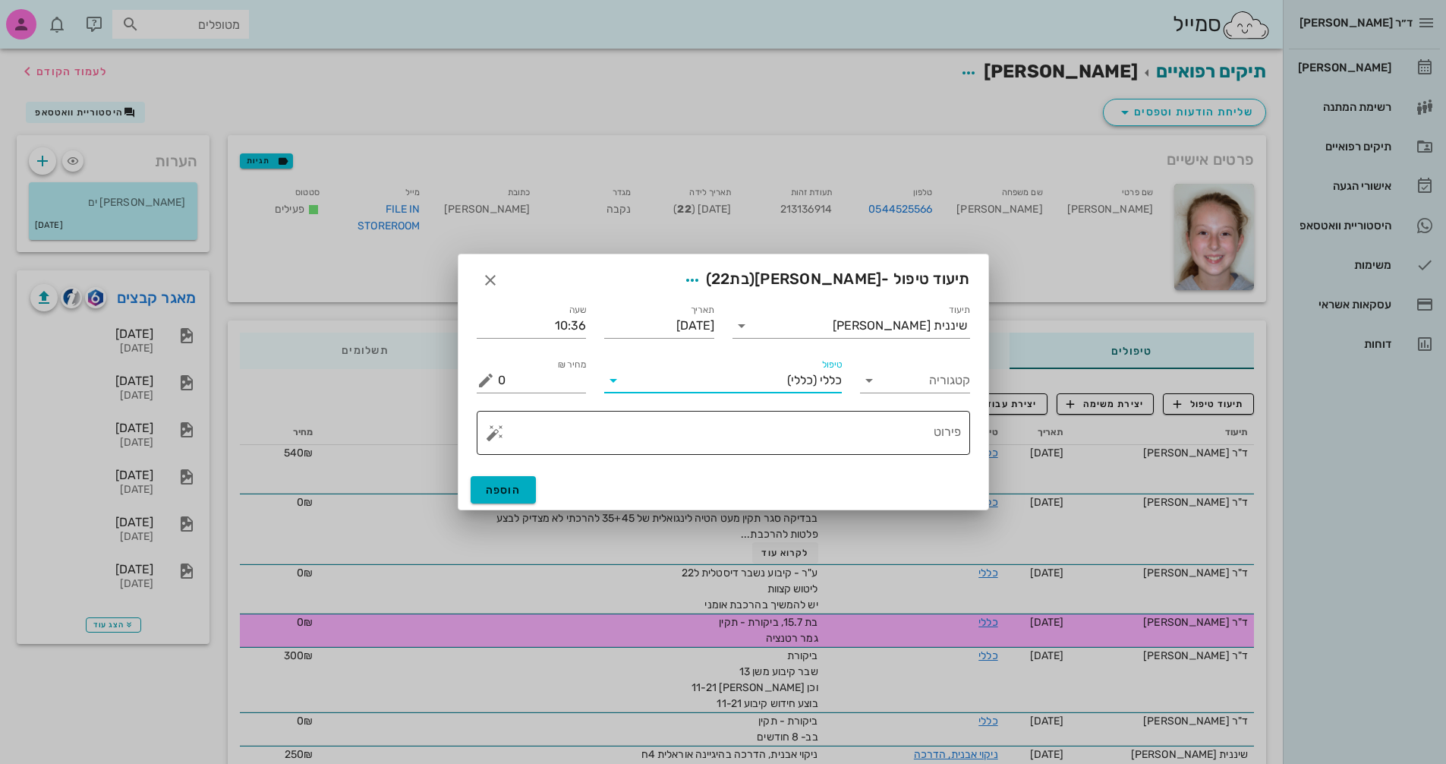
click at [930, 430] on textarea "פירוט" at bounding box center [729, 436] width 463 height 36
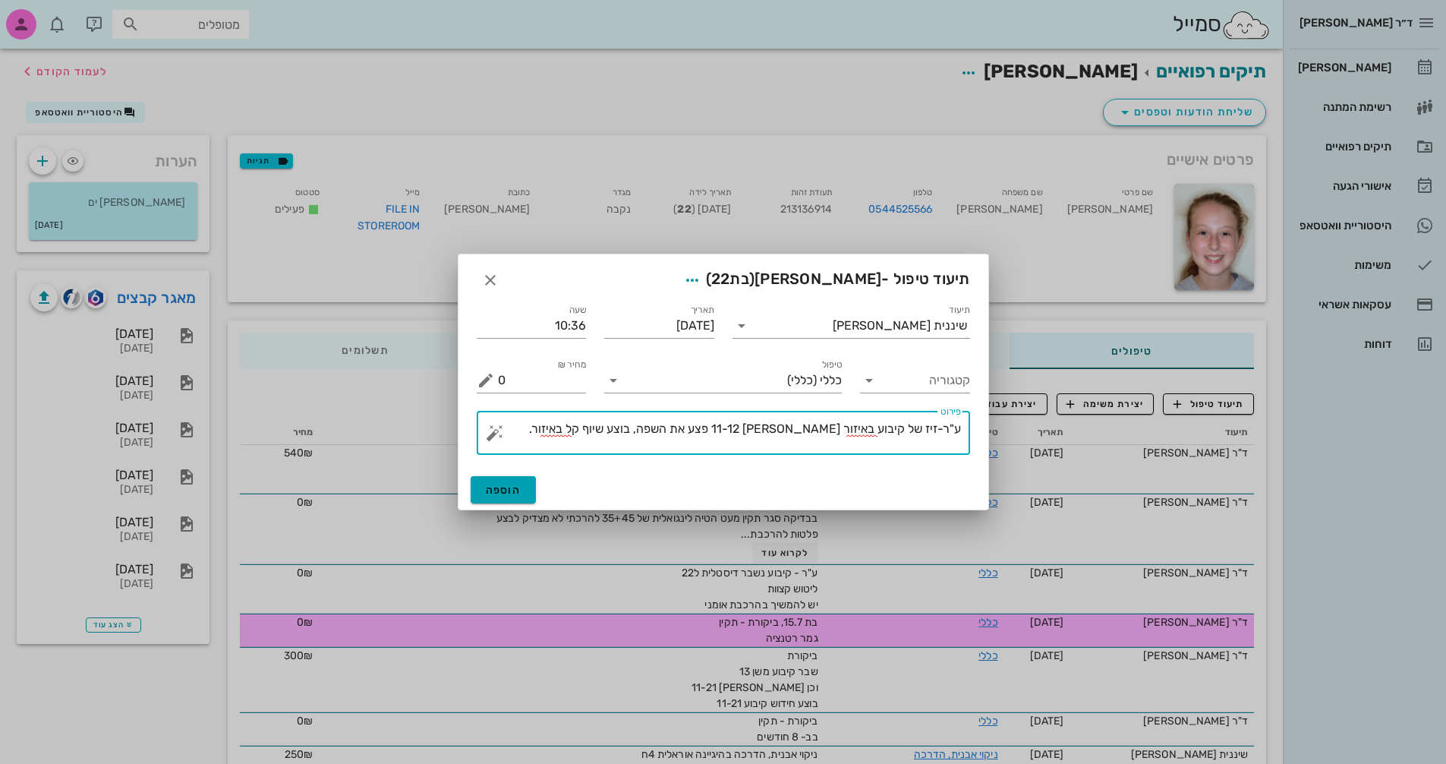
type textarea "ע"ר-זיז של קיבוע באיזור [PERSON_NAME] 11-12 פצע את השפה, בוצע שיוף קל באיזור."
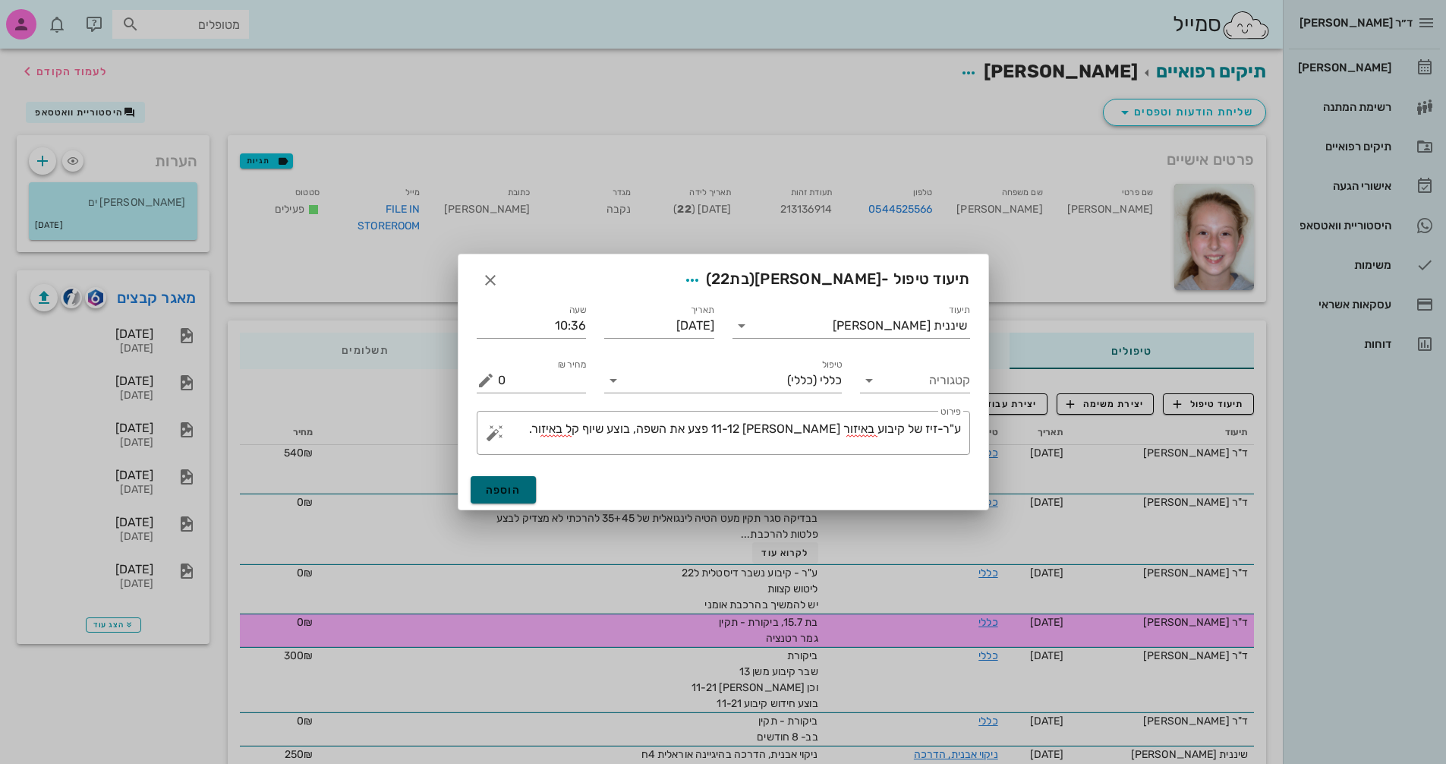
click at [522, 483] on button "הוספה" at bounding box center [504, 489] width 66 height 27
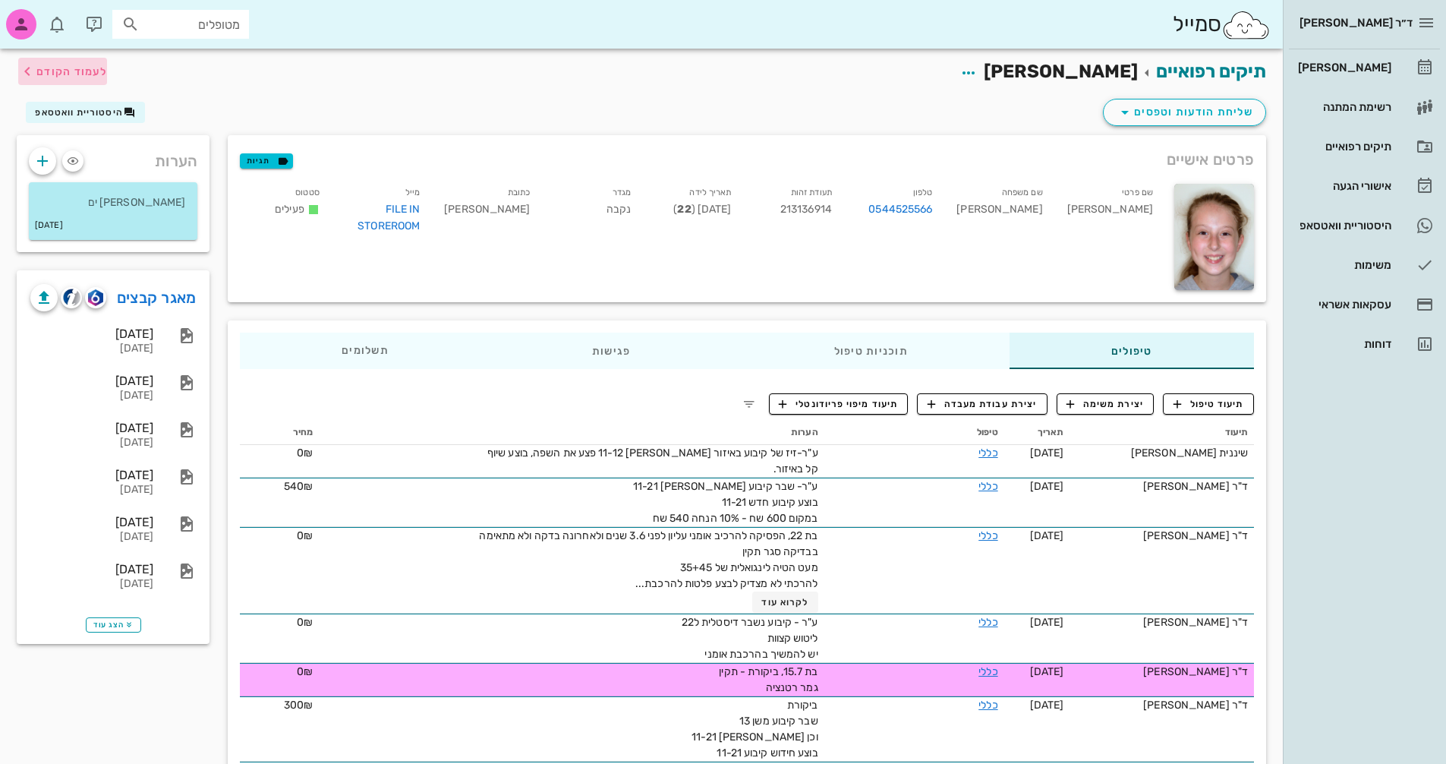
click at [41, 67] on span "לעמוד הקודם" at bounding box center [71, 71] width 71 height 13
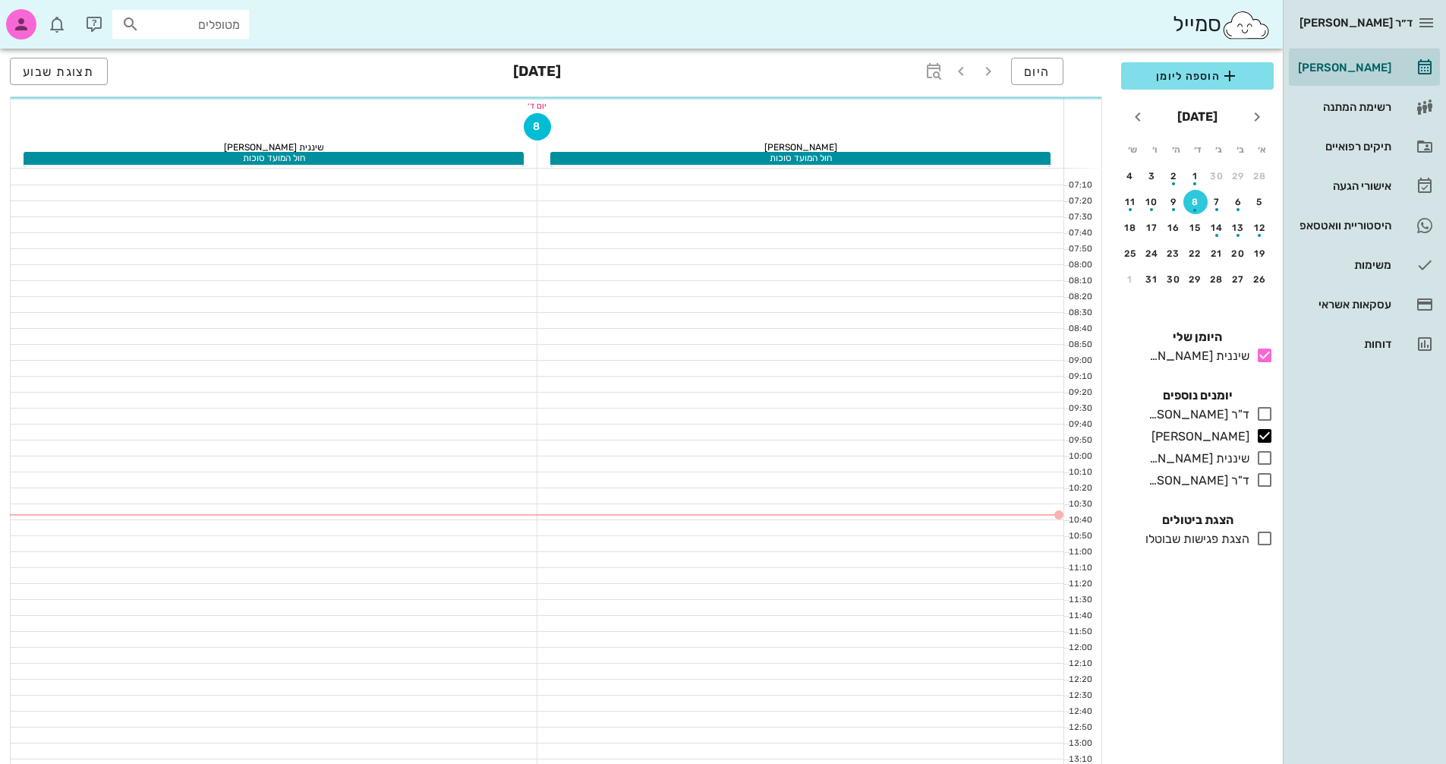
scroll to position [152, 0]
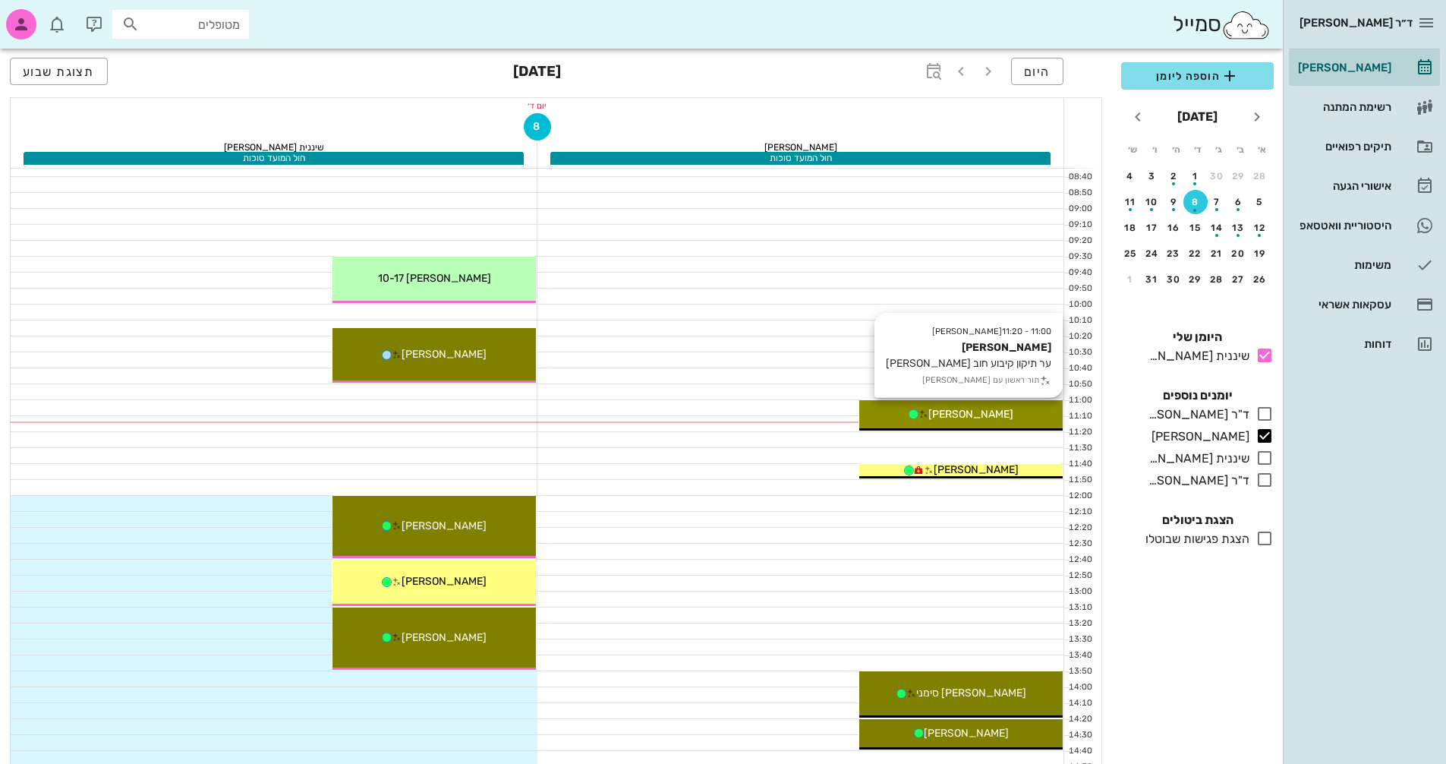
click at [1025, 414] on div "[PERSON_NAME]" at bounding box center [960, 414] width 203 height 16
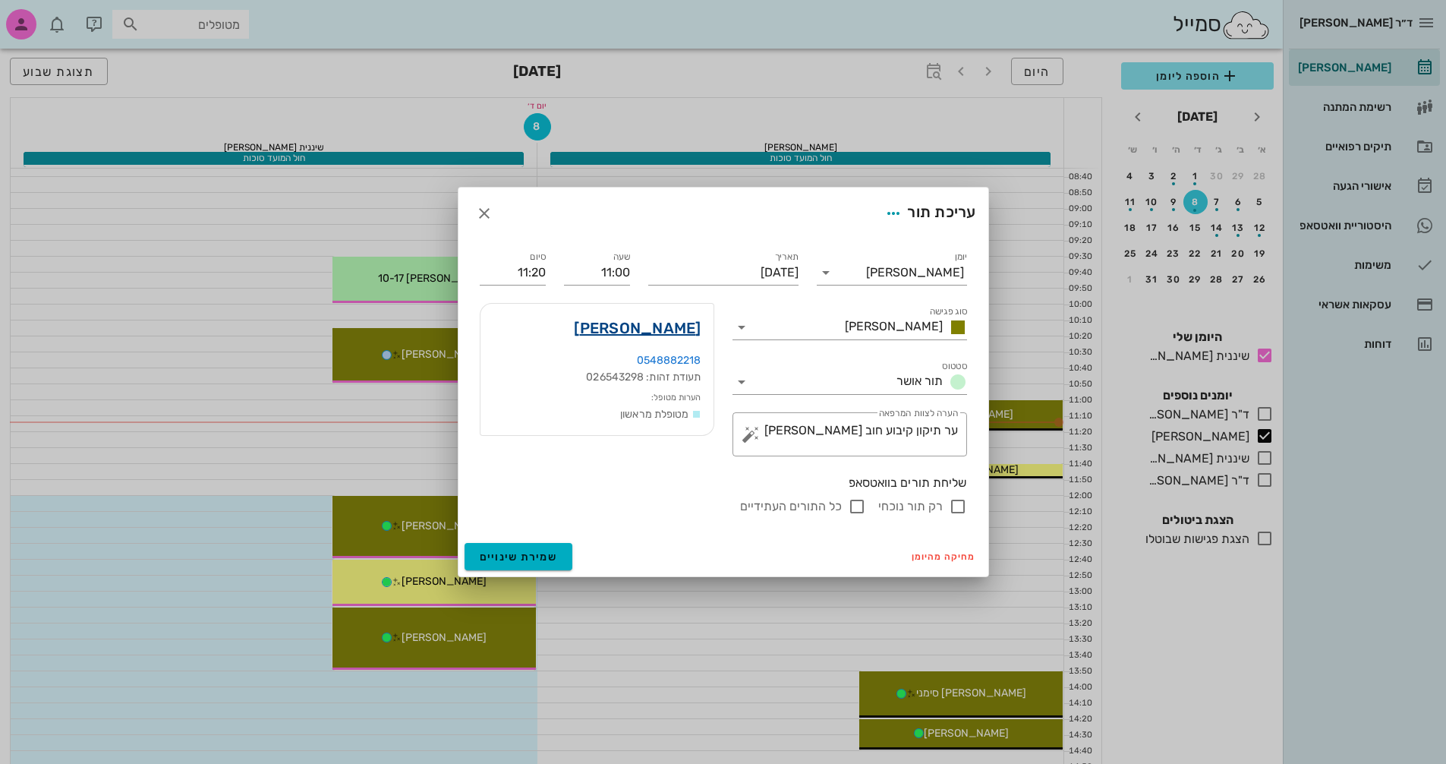
click at [664, 330] on link "[PERSON_NAME]" at bounding box center [637, 328] width 127 height 24
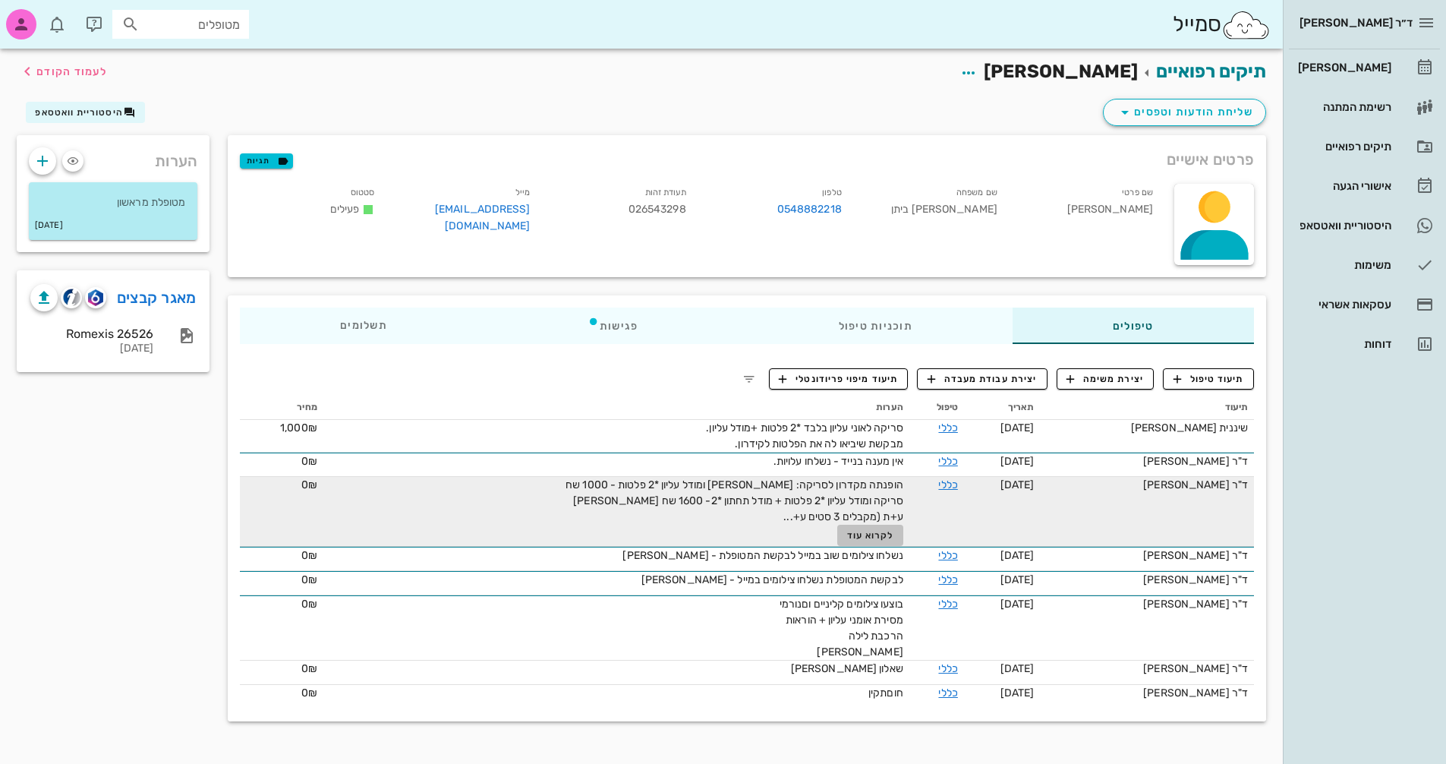
click at [858, 530] on span "לקרוא עוד" at bounding box center [870, 535] width 47 height 11
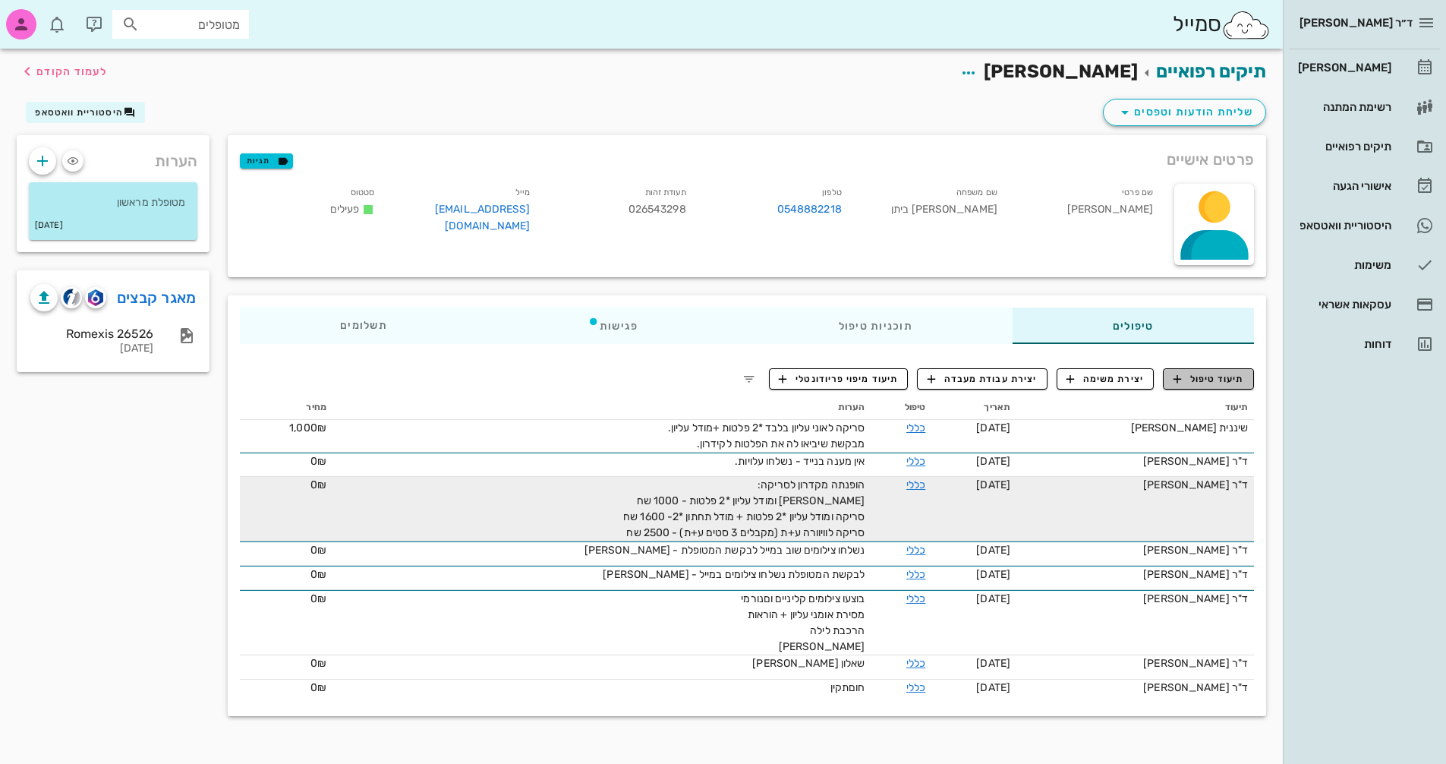
click at [1211, 385] on span "תיעוד טיפול" at bounding box center [1208, 379] width 71 height 14
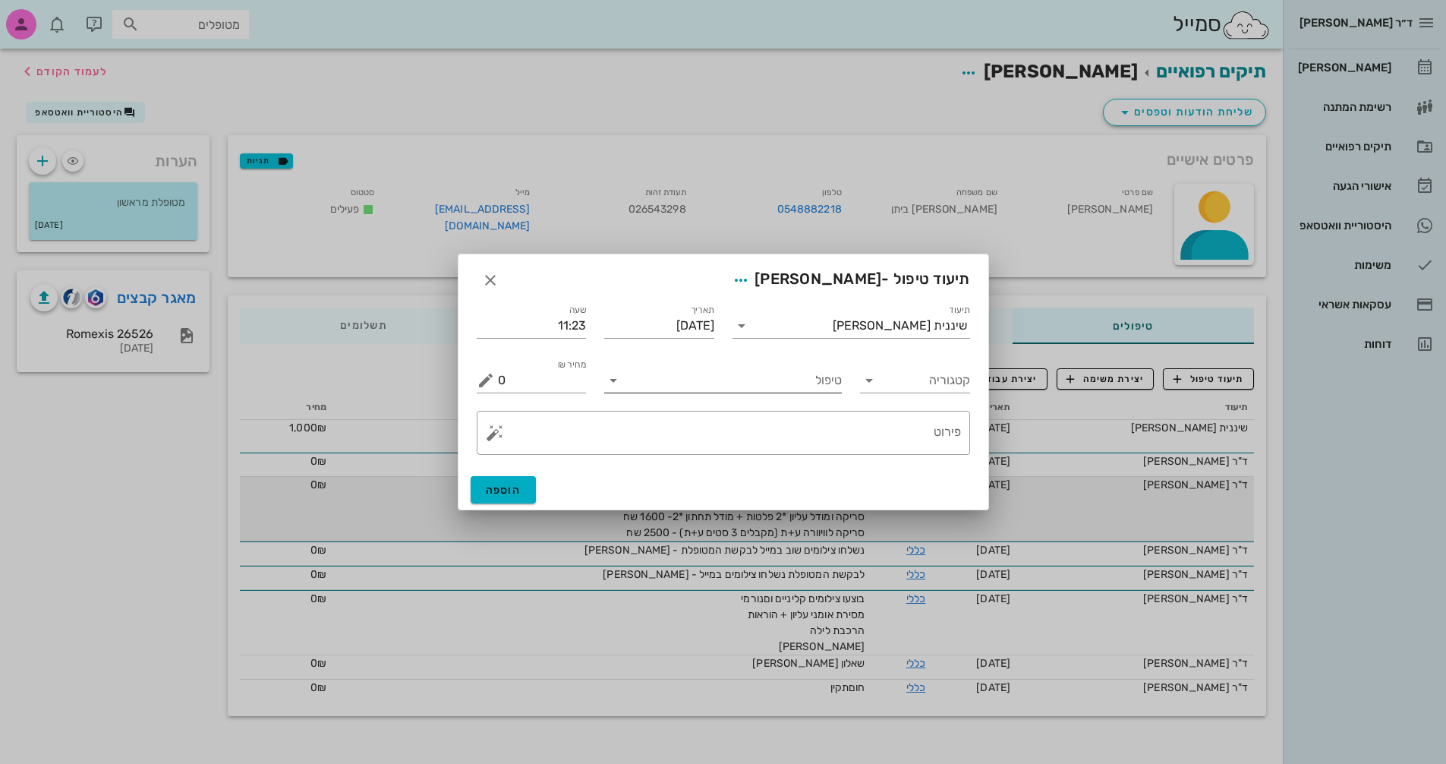
click at [825, 386] on input "טיפול" at bounding box center [733, 380] width 216 height 24
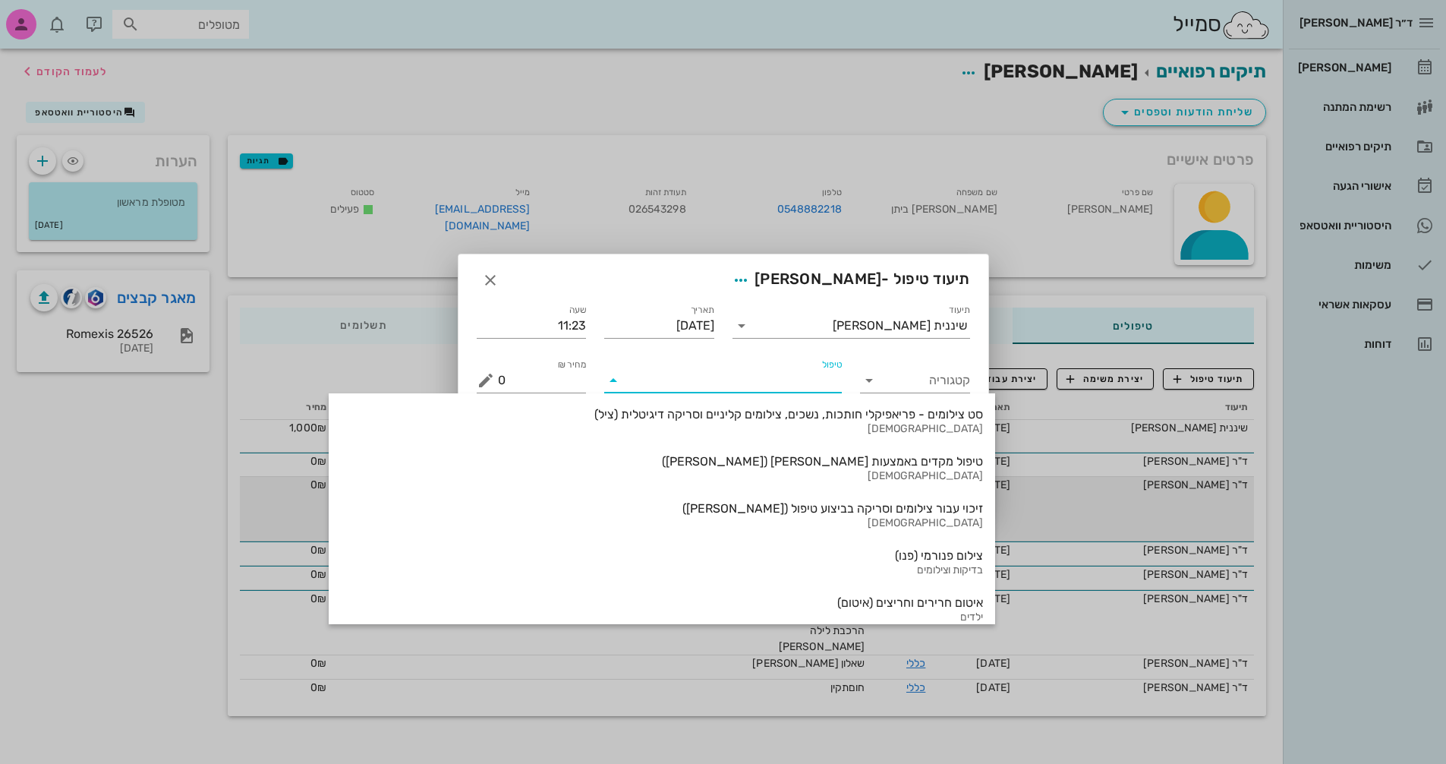
scroll to position [1631, 0]
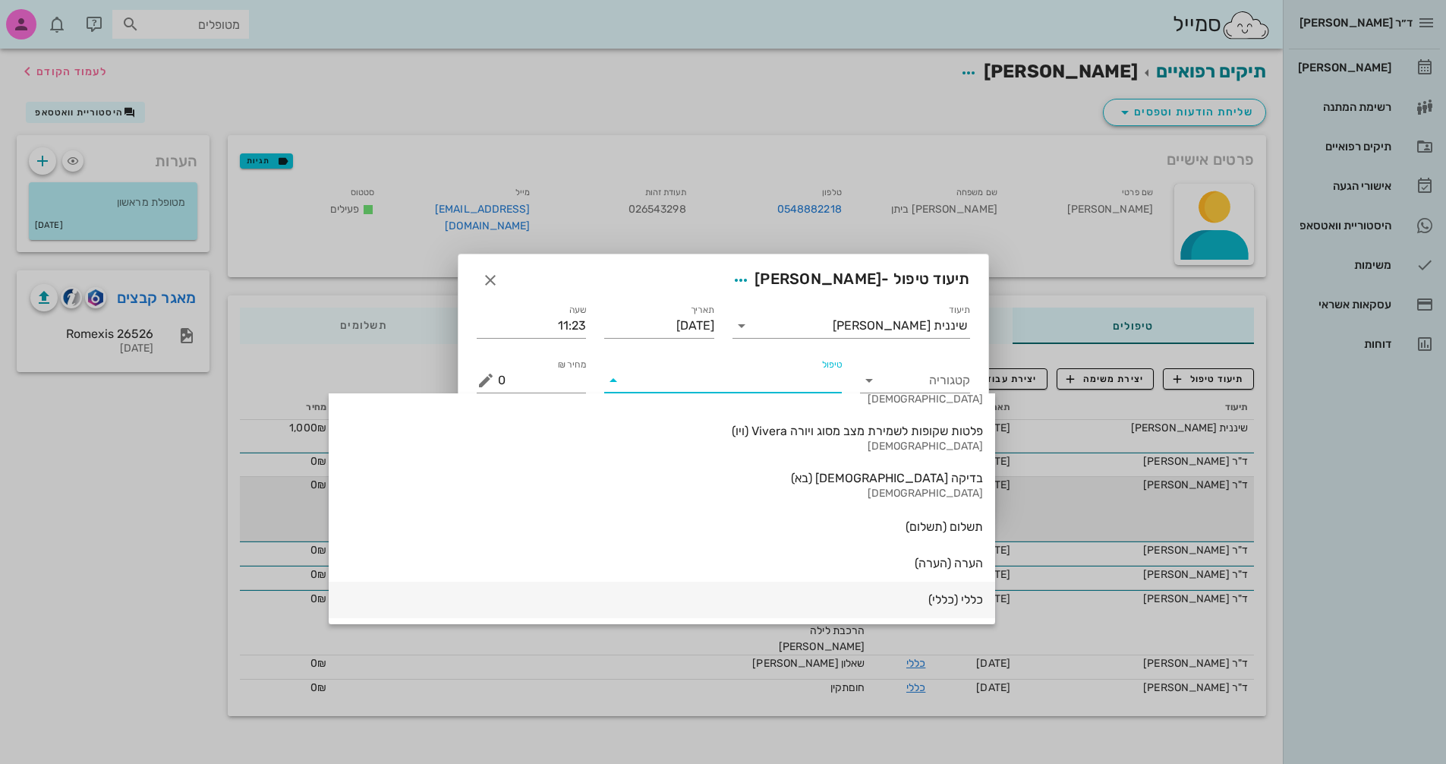
click at [809, 600] on div "כללי (כללי)" at bounding box center [662, 599] width 642 height 14
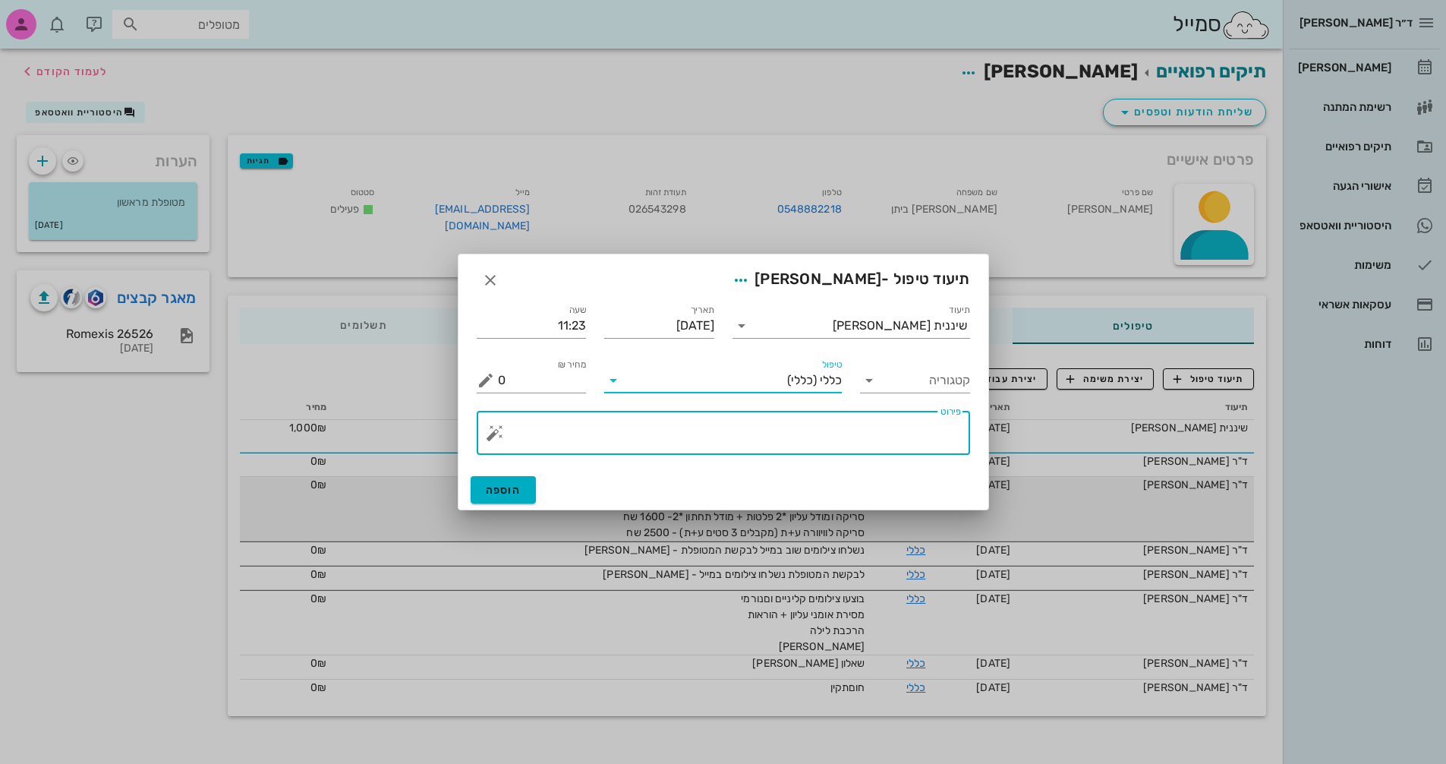
click at [902, 437] on textarea "פירוט" at bounding box center [729, 436] width 463 height 36
type textarea "ע"ר-קיבוע ניתק משן 24, בוצע חיתוך דיסטלית ל23 והסרת שאריות דבק"
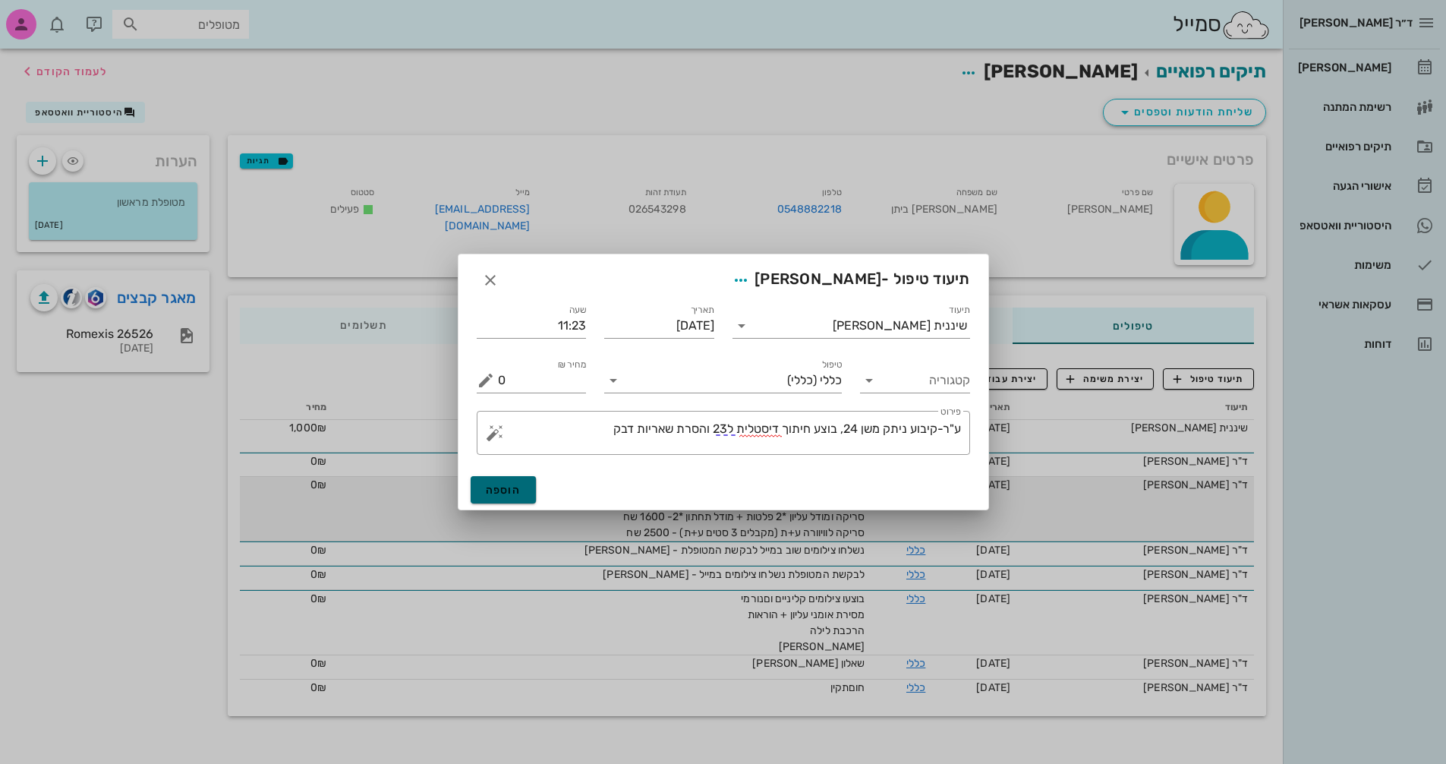
click at [509, 487] on span "הוספה" at bounding box center [504, 489] width 36 height 13
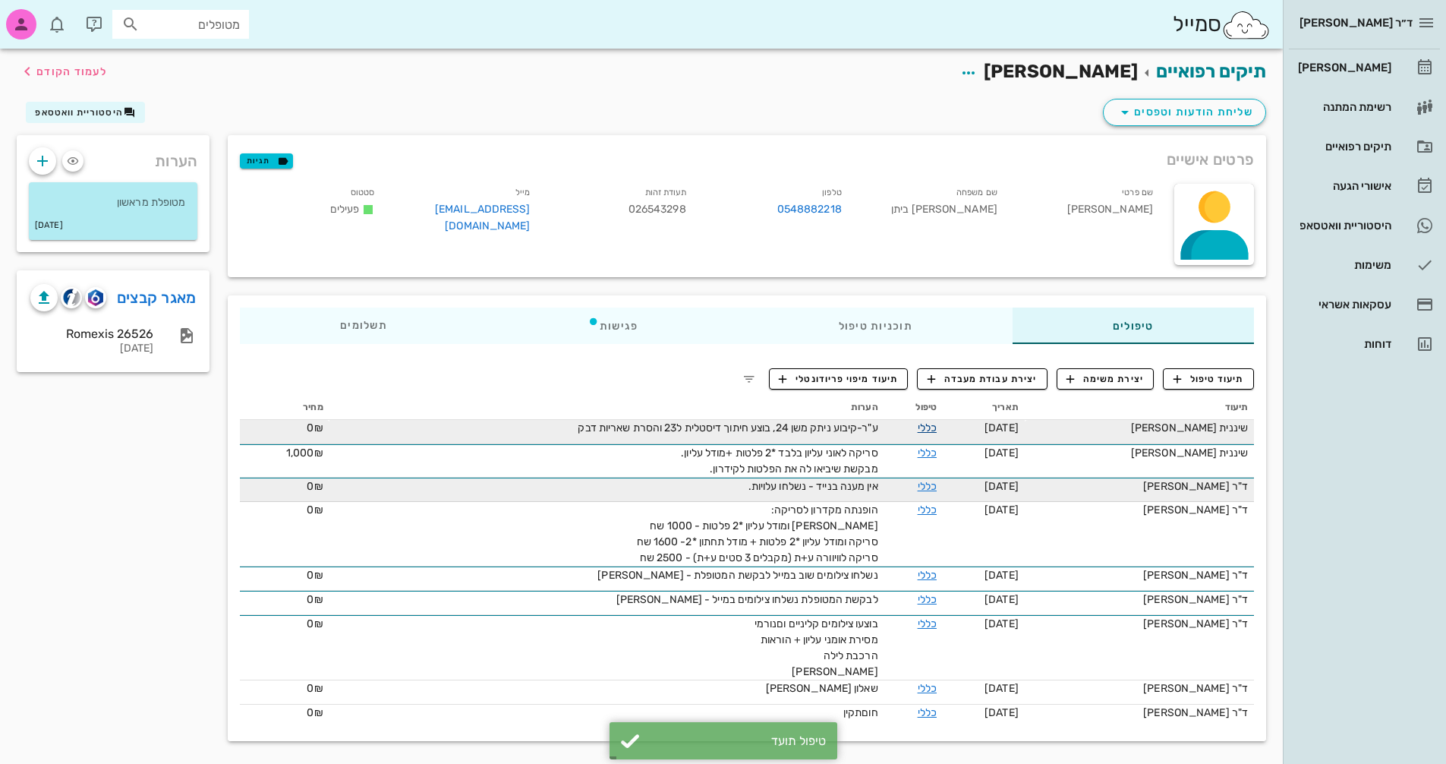
click at [931, 426] on link "כללי" at bounding box center [927, 427] width 19 height 13
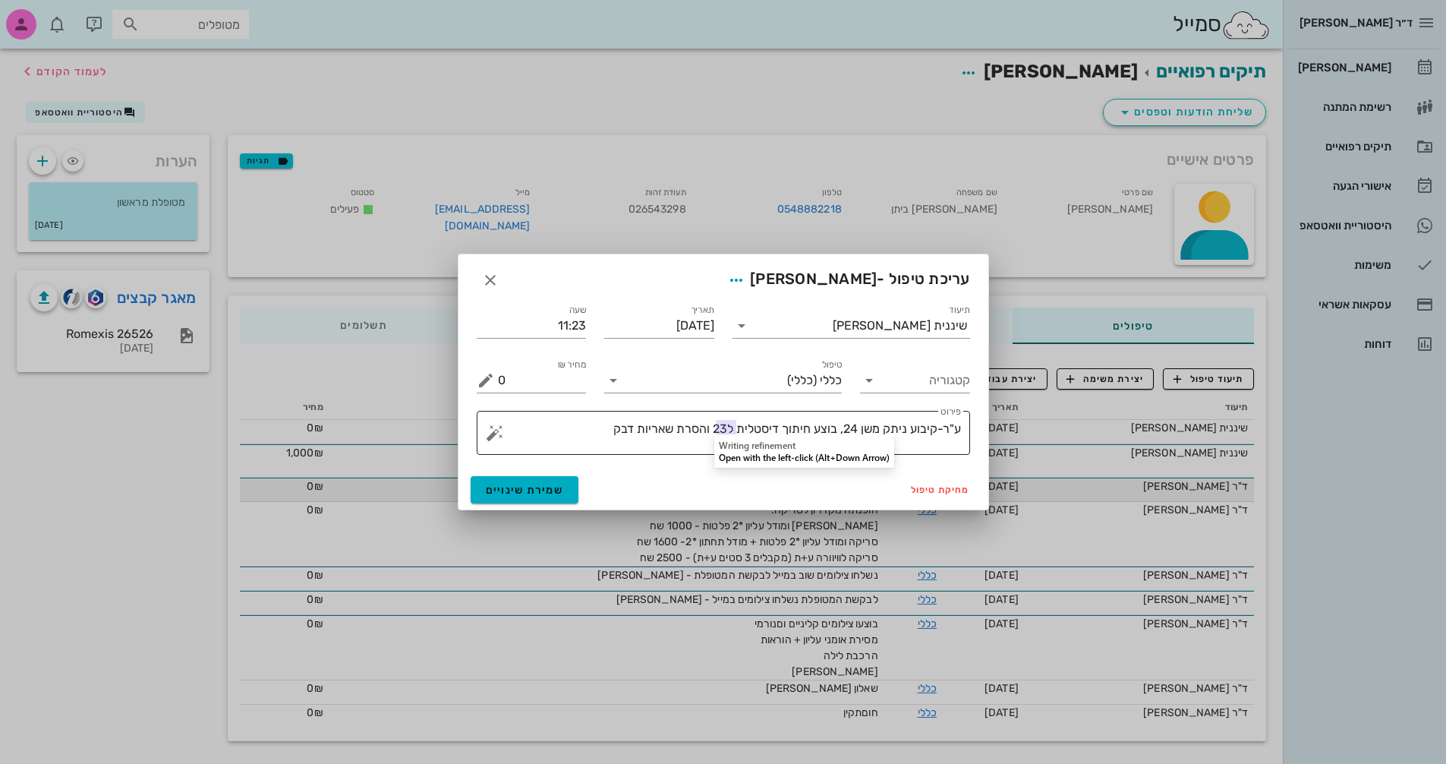
click at [727, 428] on textarea "ע"ר-קיבוע ניתק משן 24, בוצע חיתוך דיסטלית ל23 והסרת שאריות דבק" at bounding box center [729, 436] width 463 height 36
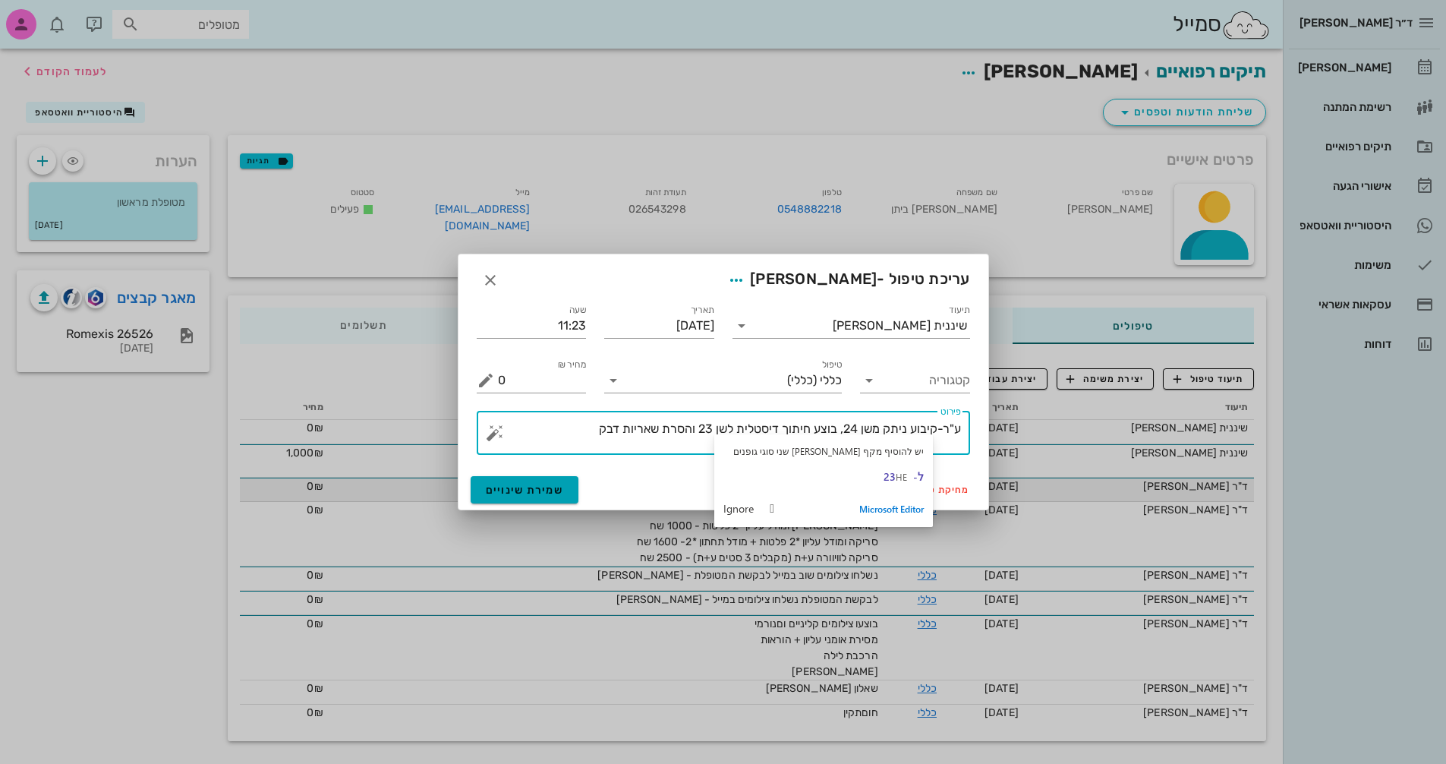
type textarea "ע"ר-קיבוע ניתק משן 24, בוצע חיתוך דיסטלית לשן 23 והסרת שאריות דבק"
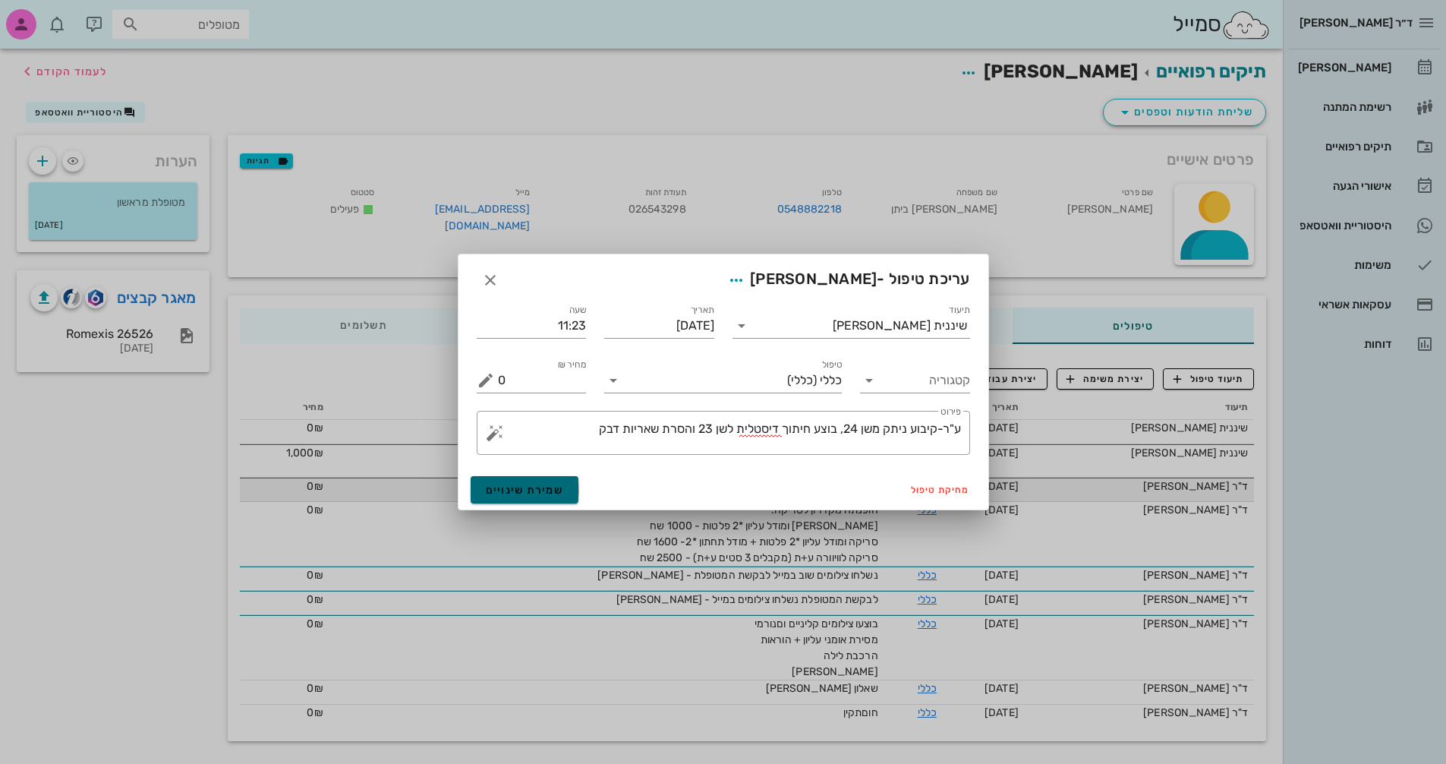
click at [533, 486] on span "שמירת שינויים" at bounding box center [525, 489] width 78 height 13
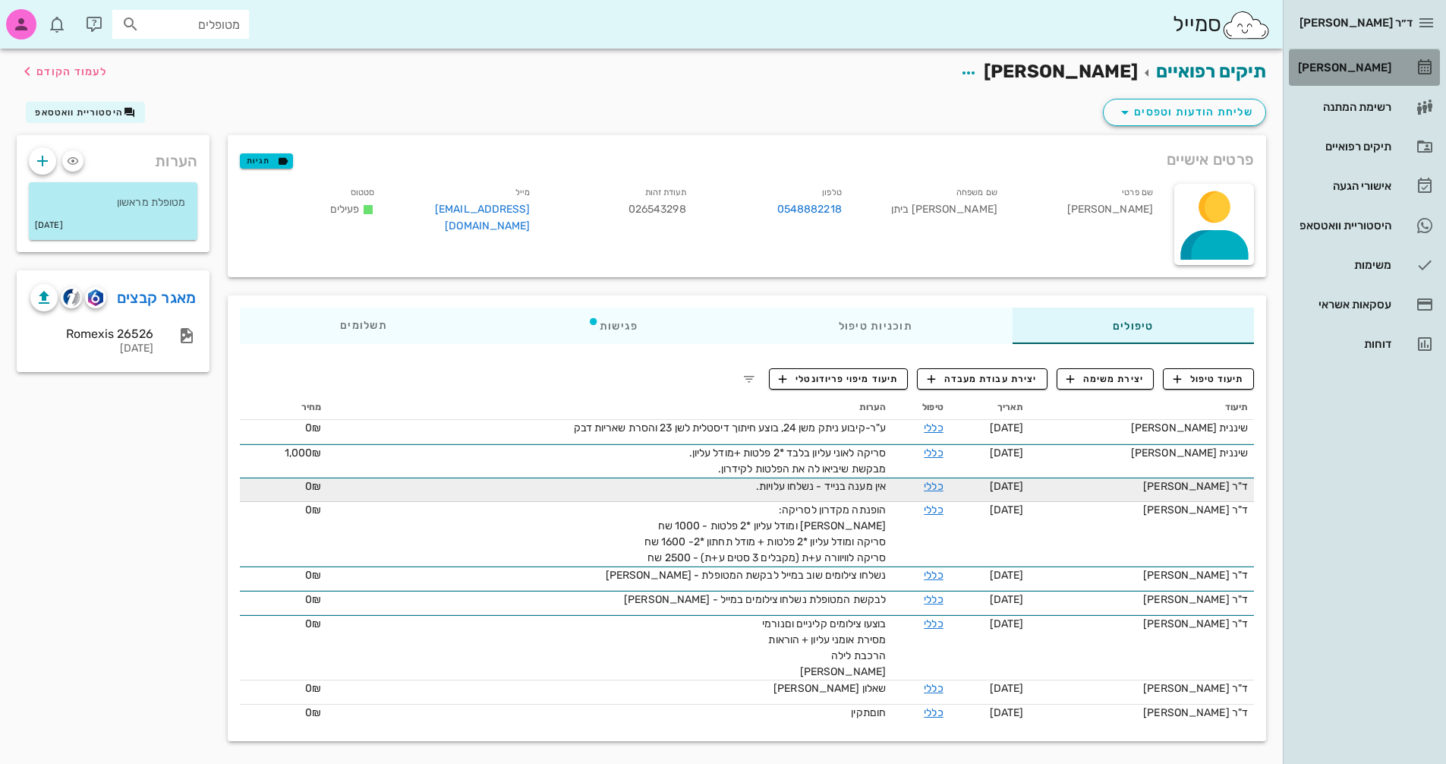
click at [1361, 68] on div "[PERSON_NAME]" at bounding box center [1343, 67] width 96 height 12
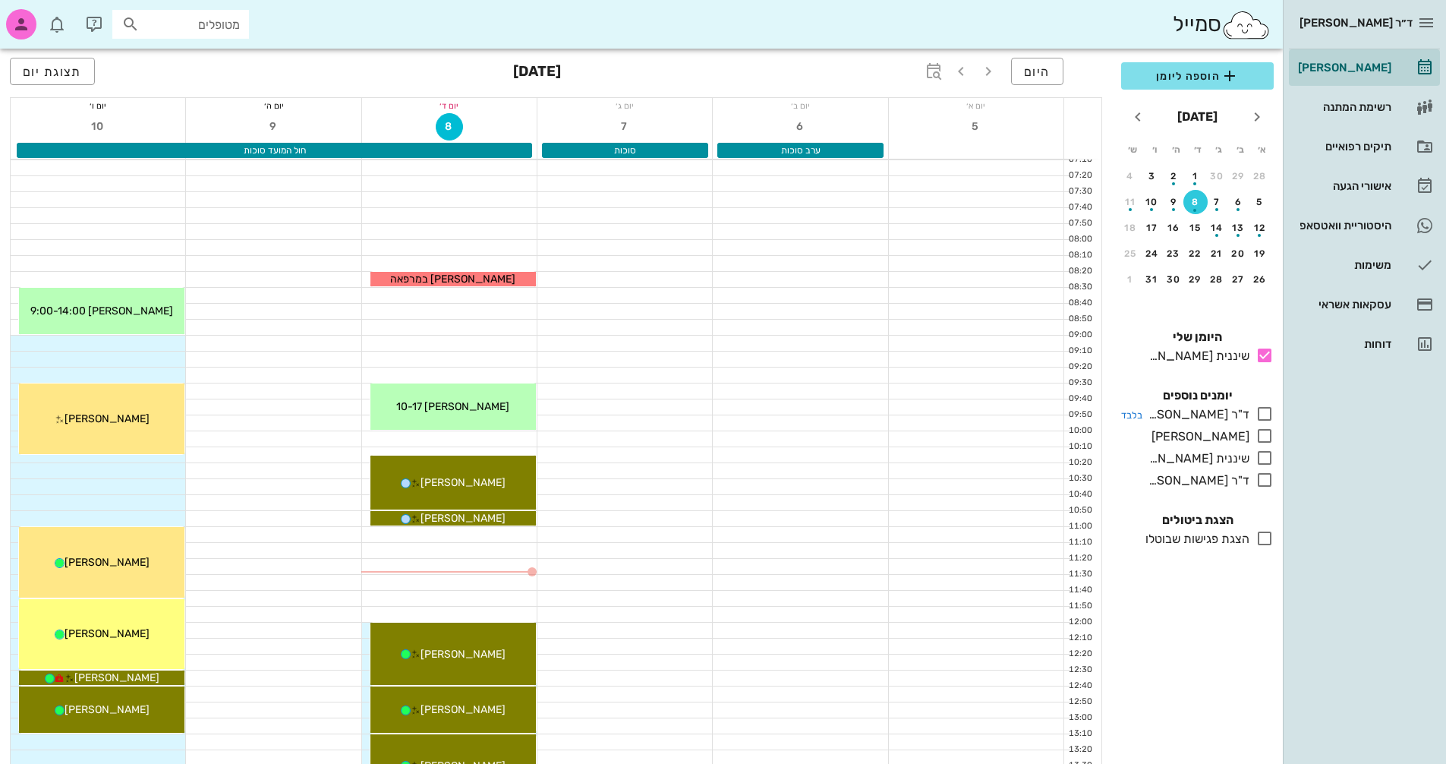
click at [1264, 414] on icon at bounding box center [1264, 414] width 18 height 18
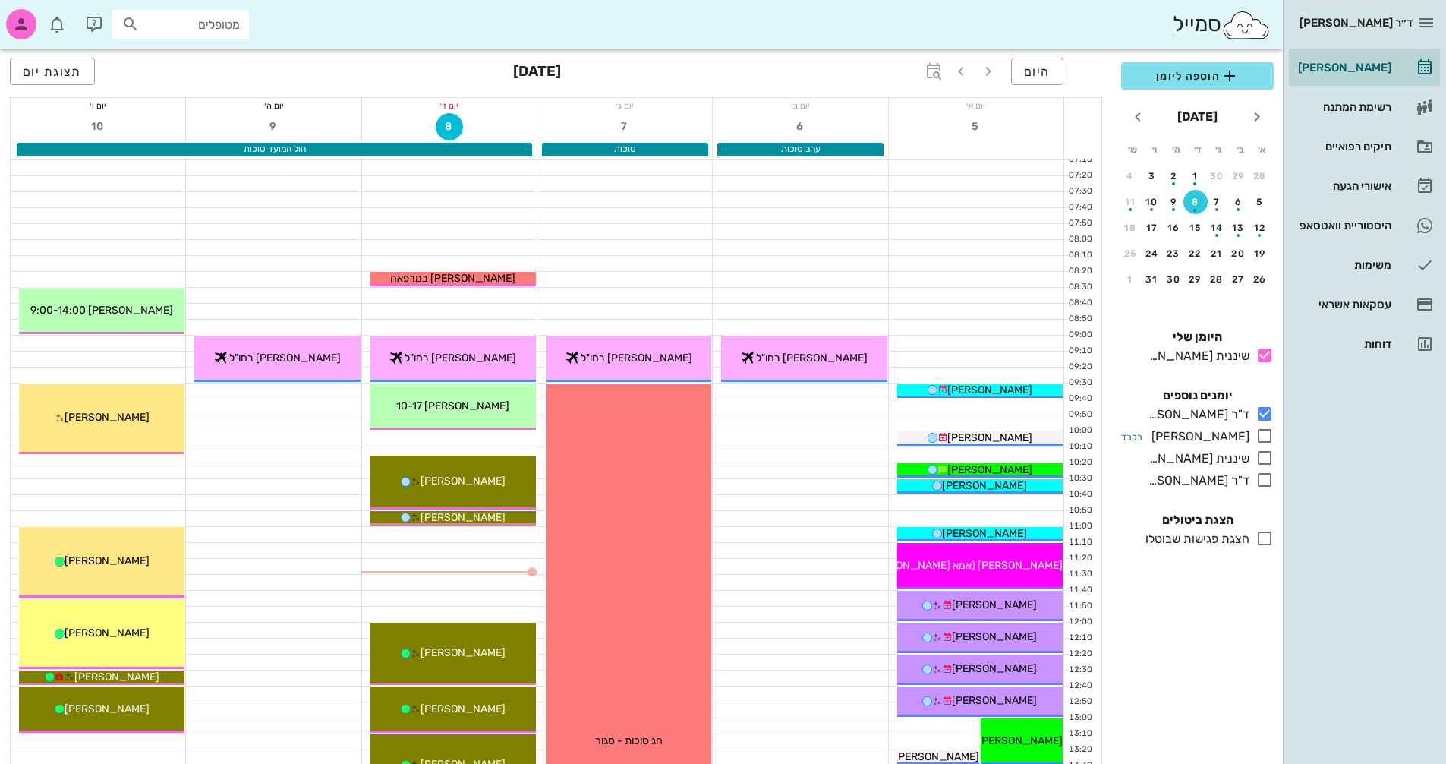
click at [1262, 439] on icon at bounding box center [1264, 436] width 18 height 18
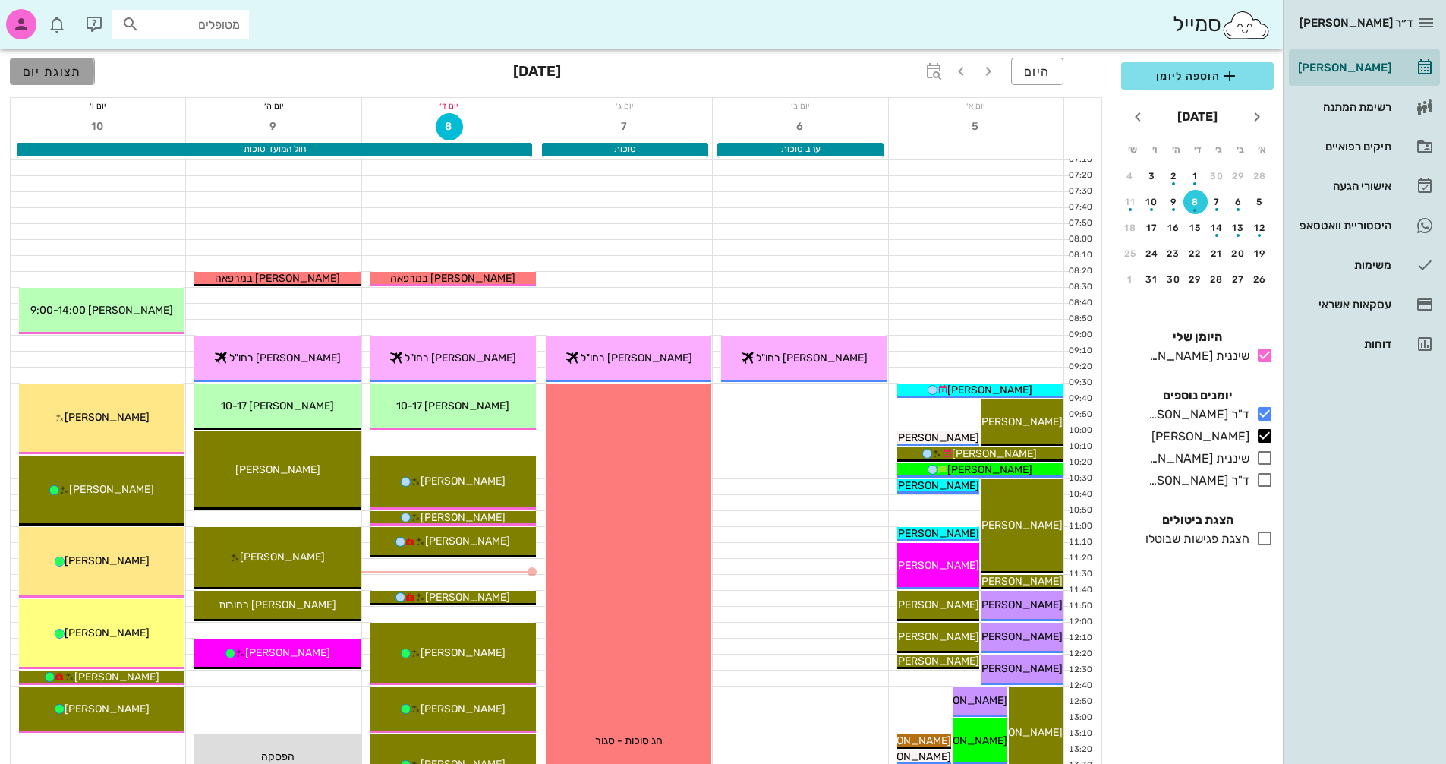
click at [65, 77] on span "תצוגת יום" at bounding box center [52, 72] width 59 height 14
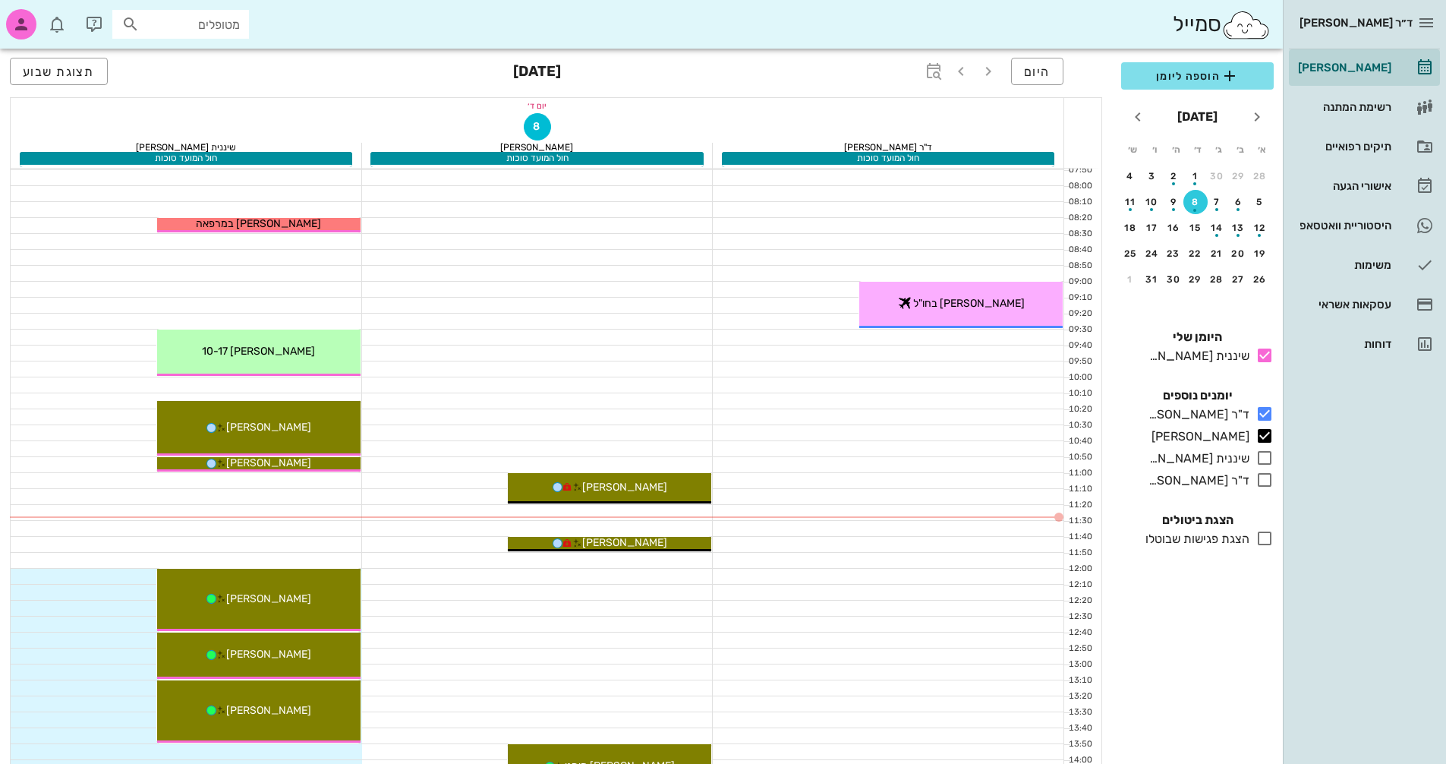
scroll to position [76, 0]
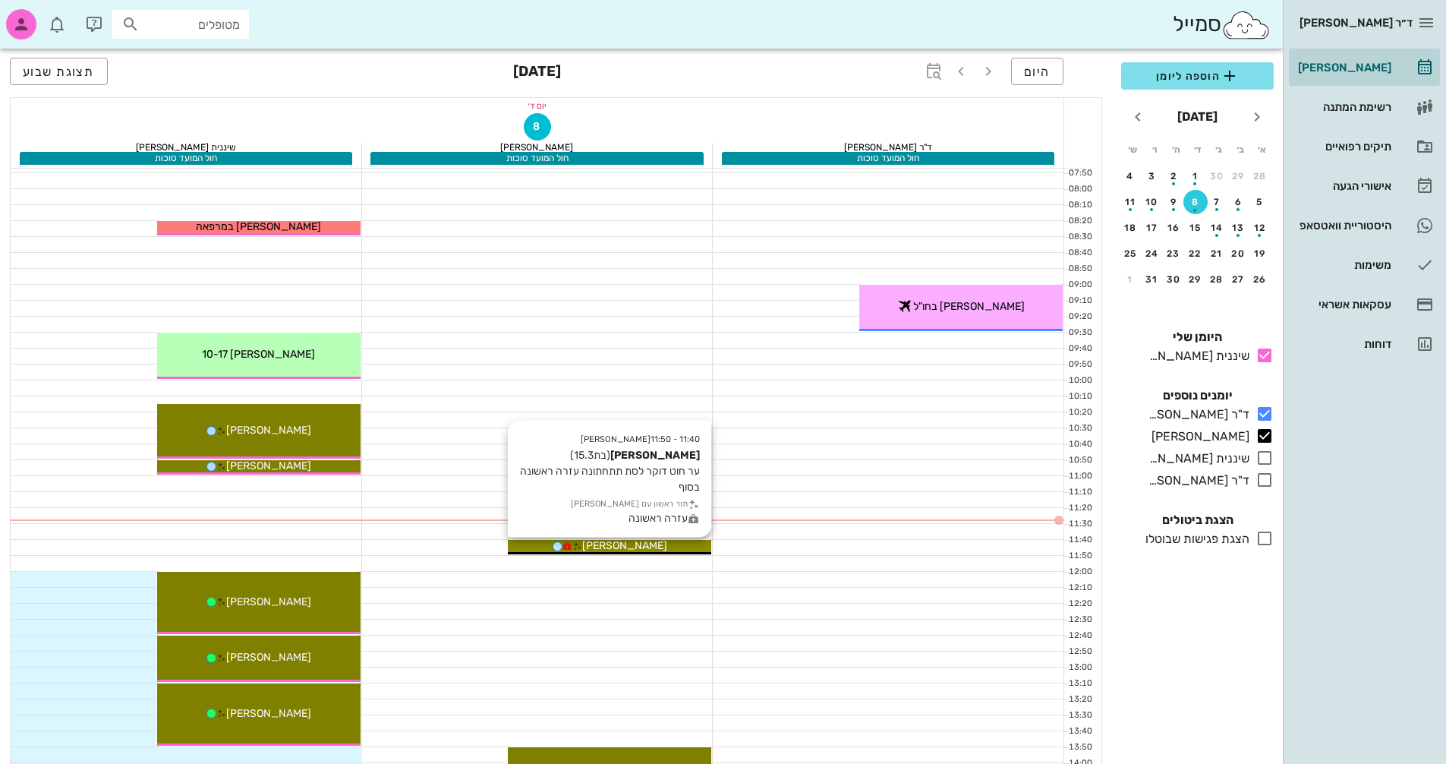
click at [666, 545] on div "[PERSON_NAME]" at bounding box center [609, 545] width 203 height 16
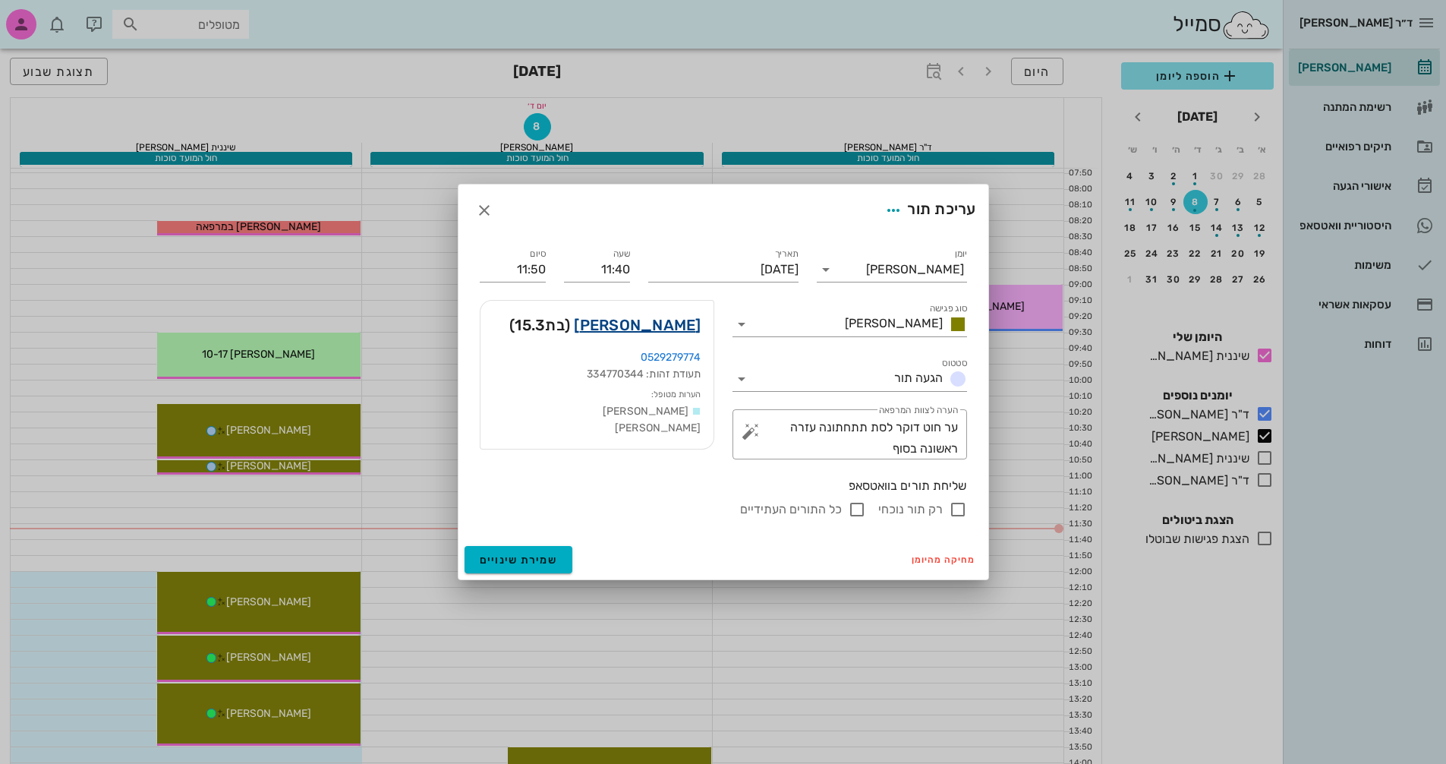
click at [681, 320] on link "[PERSON_NAME]" at bounding box center [637, 325] width 127 height 24
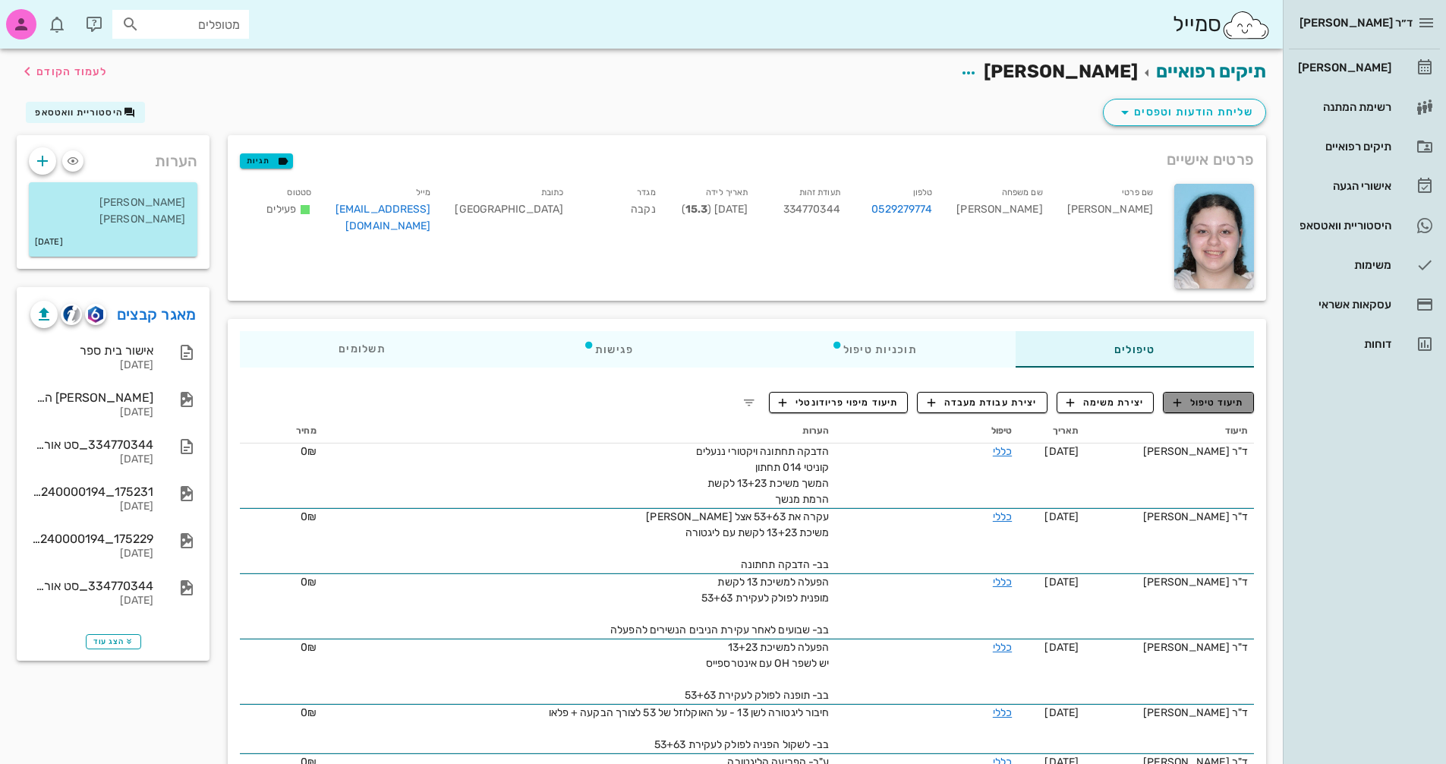
click at [1216, 403] on span "תיעוד טיפול" at bounding box center [1208, 402] width 71 height 14
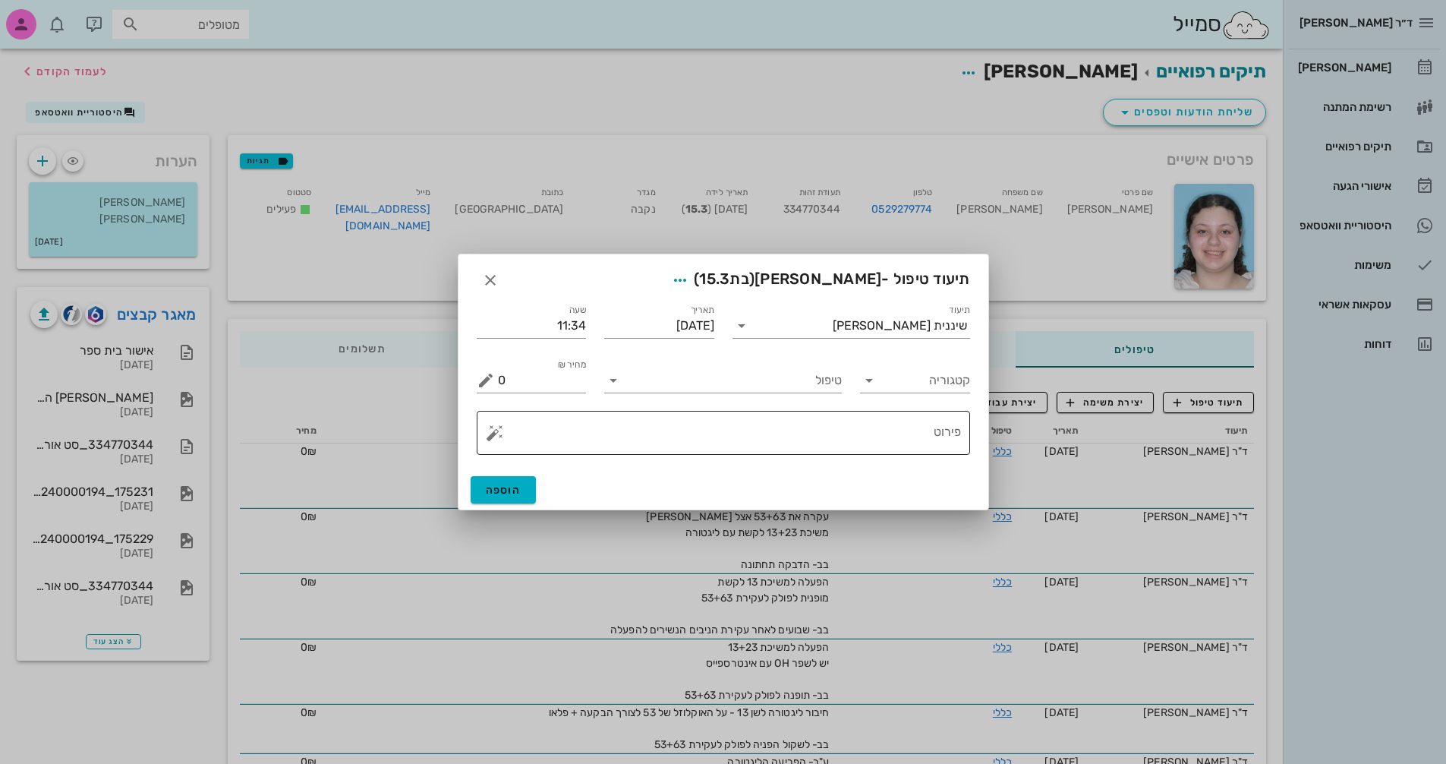
click at [910, 439] on textarea "פירוט" at bounding box center [729, 436] width 463 height 36
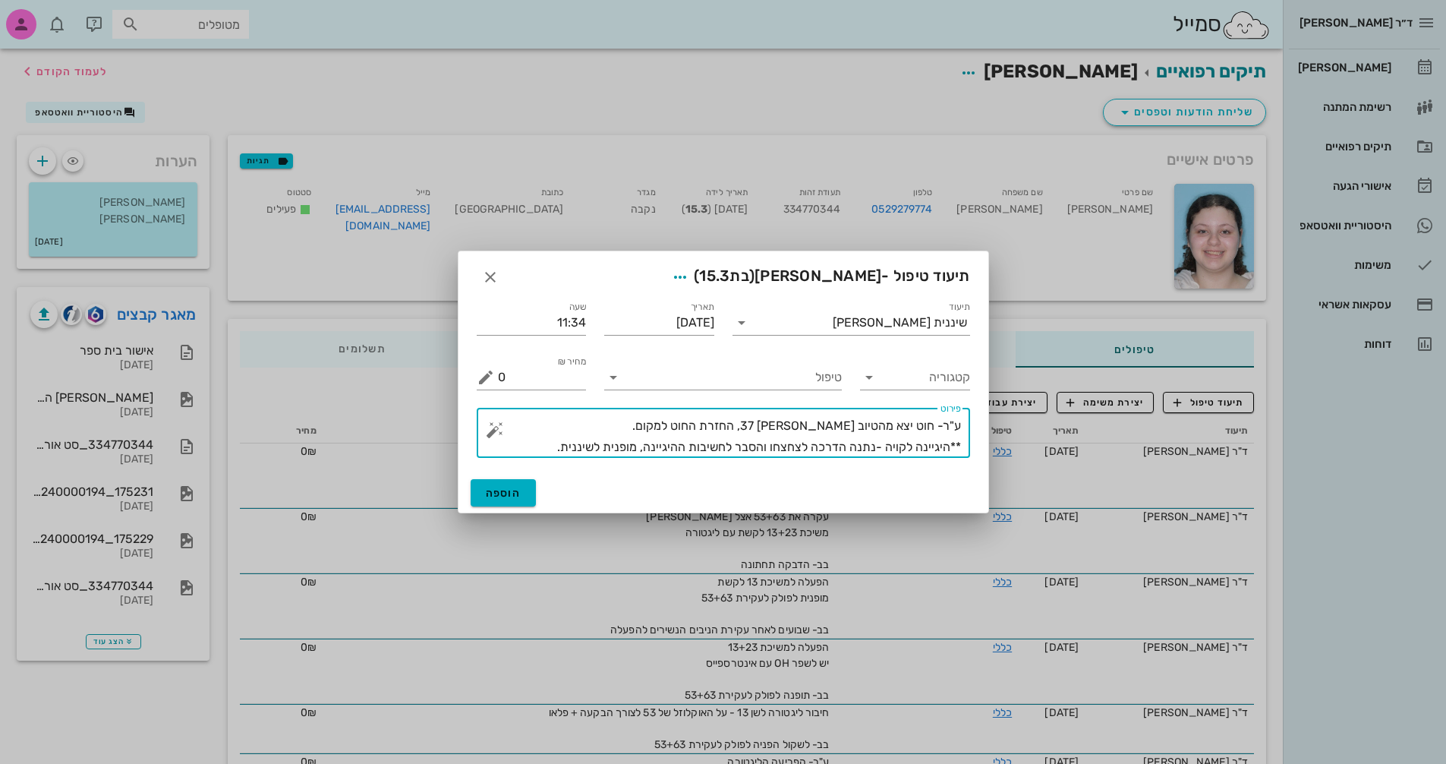
click at [773, 447] on textarea "ע"ר- חוט יצא מהטיוב [PERSON_NAME] 37, החזרת החוט למקום. **היגיינה לקויה -נתנה ה…" at bounding box center [729, 436] width 463 height 43
type textarea "ע"ר- חוט יצא מהטיוב [PERSON_NAME] 37, החזרת החוט למקום. **היגיינה לקויה -נתנה ה…"
click at [773, 379] on input "טיפול" at bounding box center [733, 377] width 216 height 24
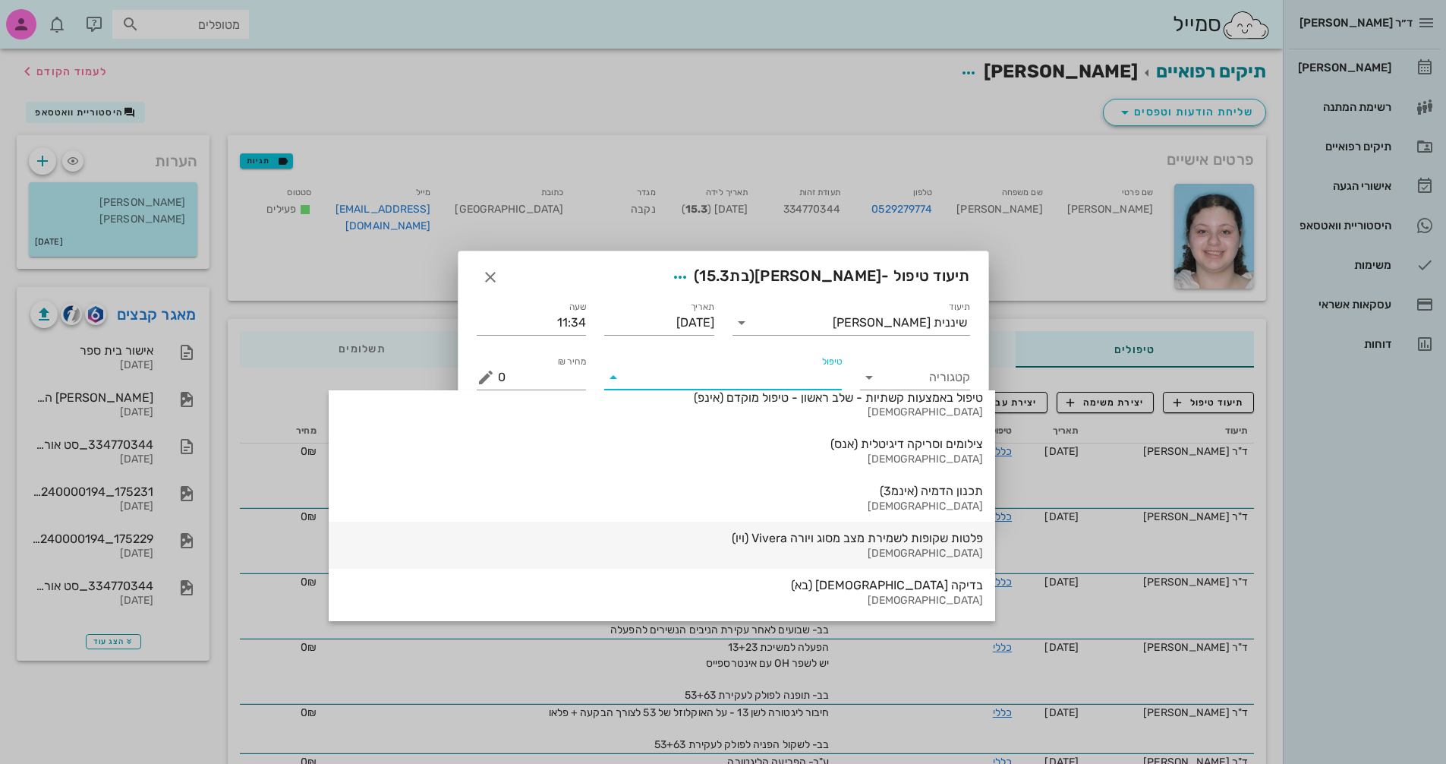
scroll to position [1631, 0]
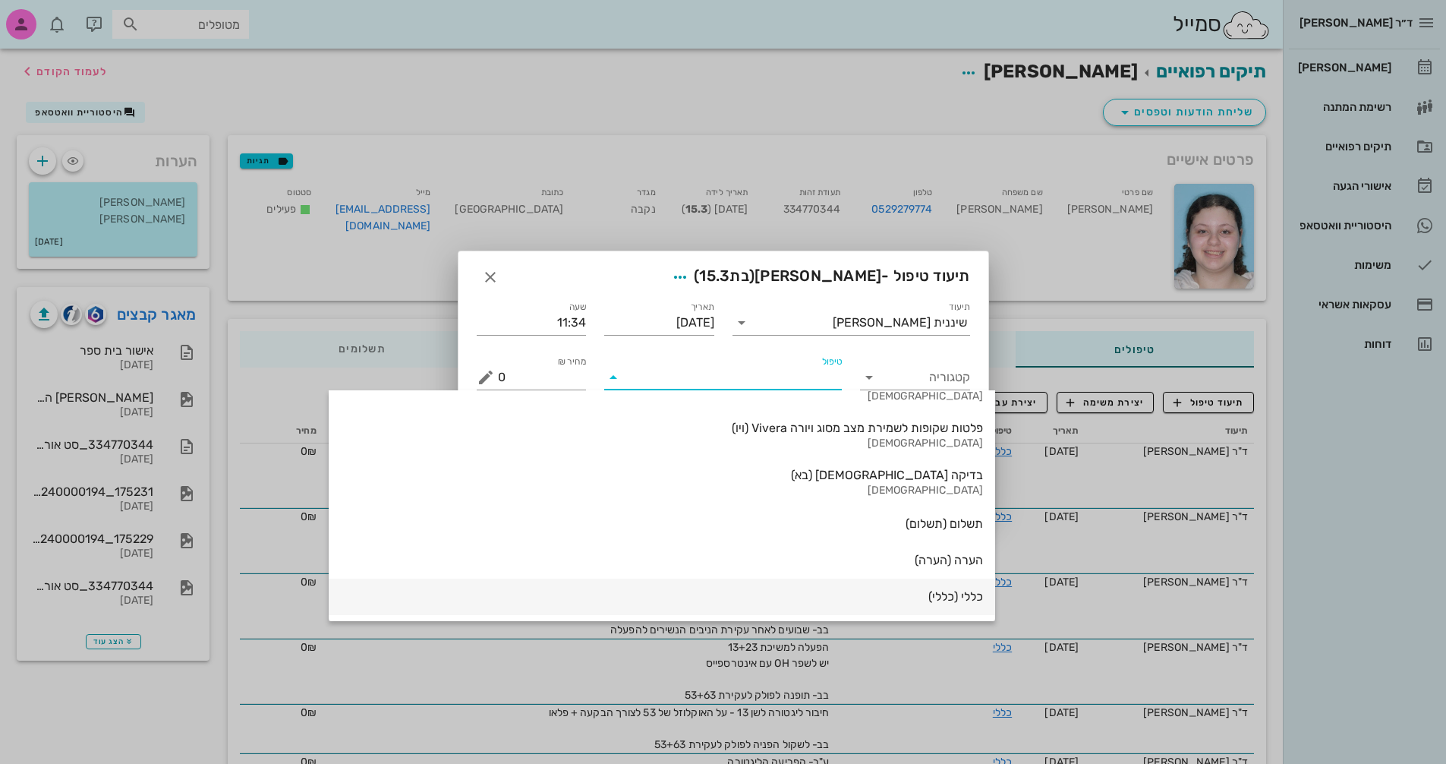
click at [816, 595] on div "כללי (כללי)" at bounding box center [662, 596] width 642 height 14
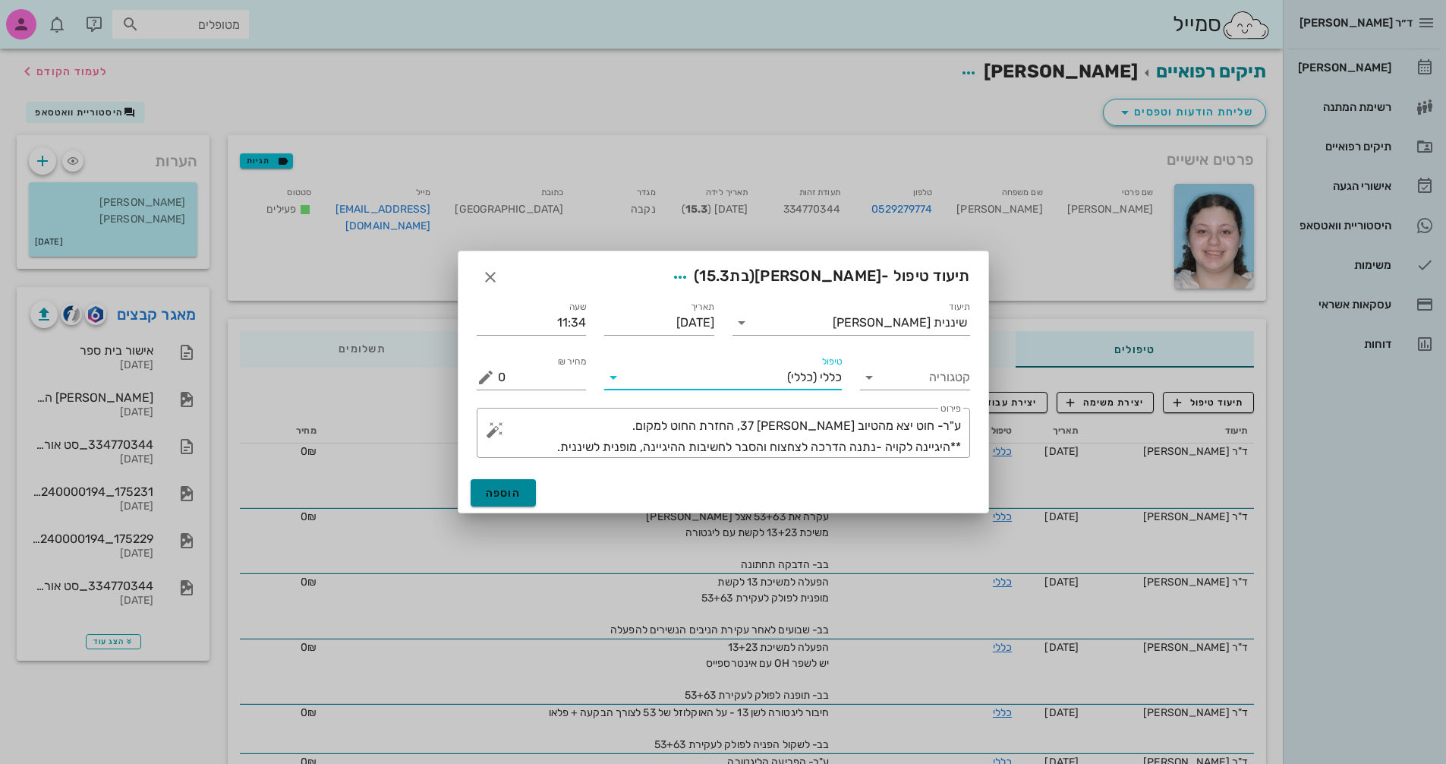
click at [508, 498] on span "הוספה" at bounding box center [504, 493] width 36 height 13
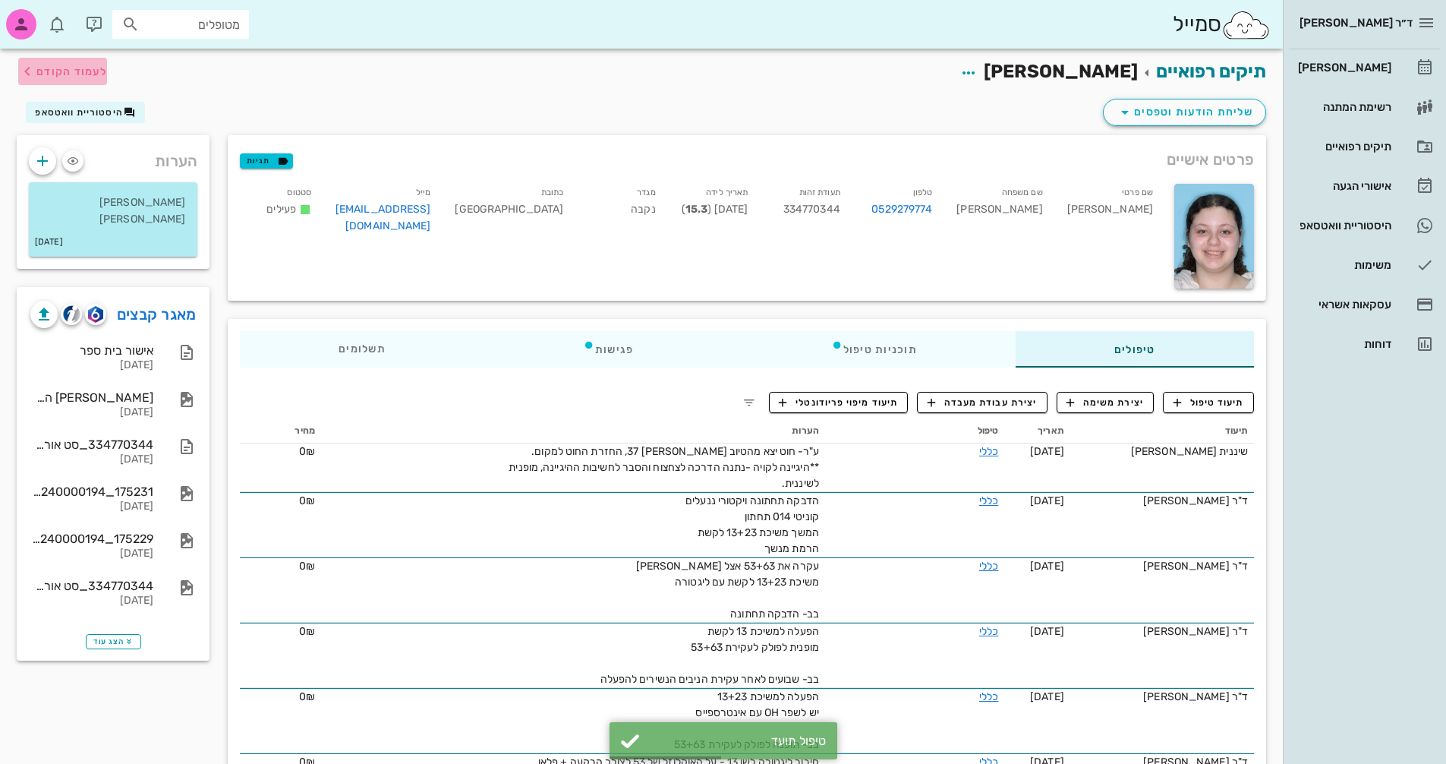
click at [57, 71] on span "לעמוד הקודם" at bounding box center [71, 71] width 71 height 13
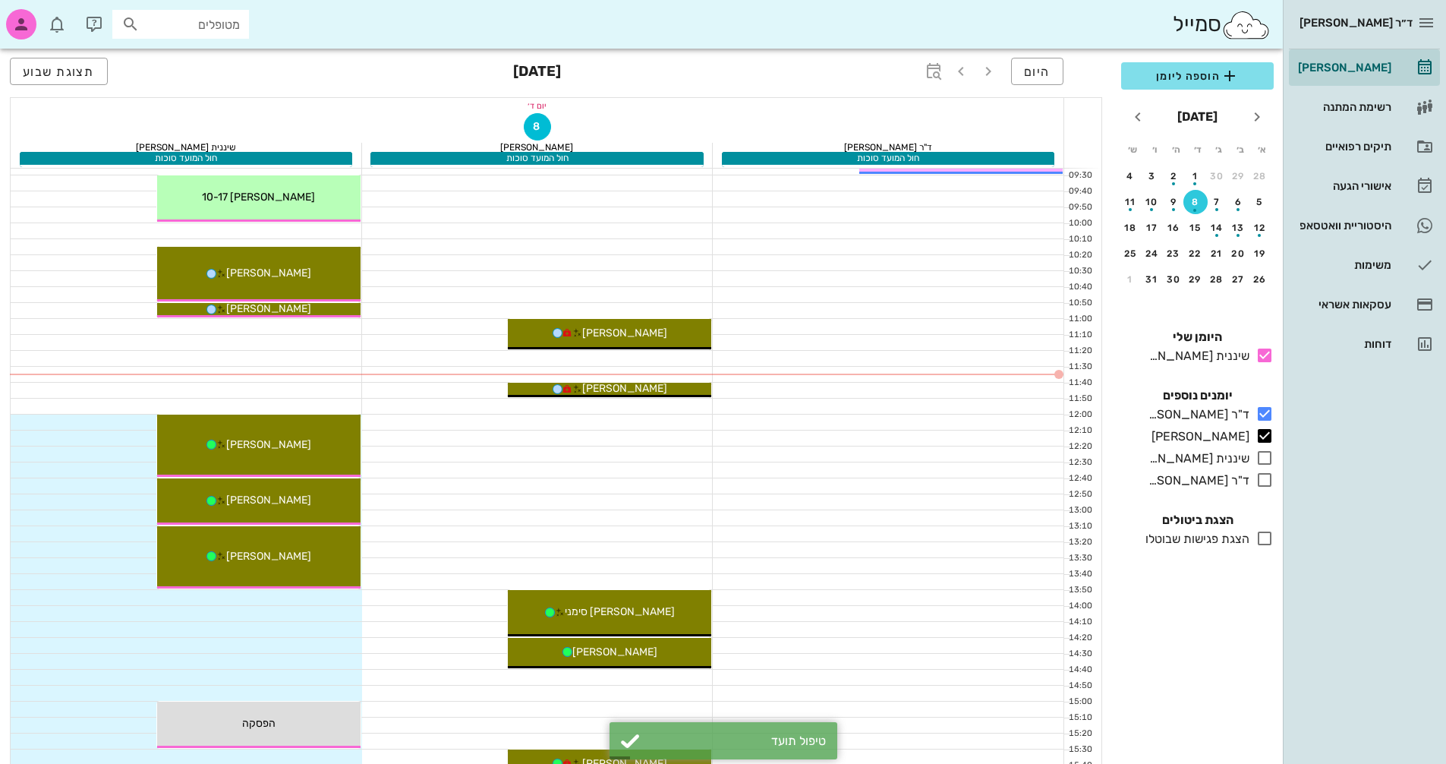
scroll to position [304, 0]
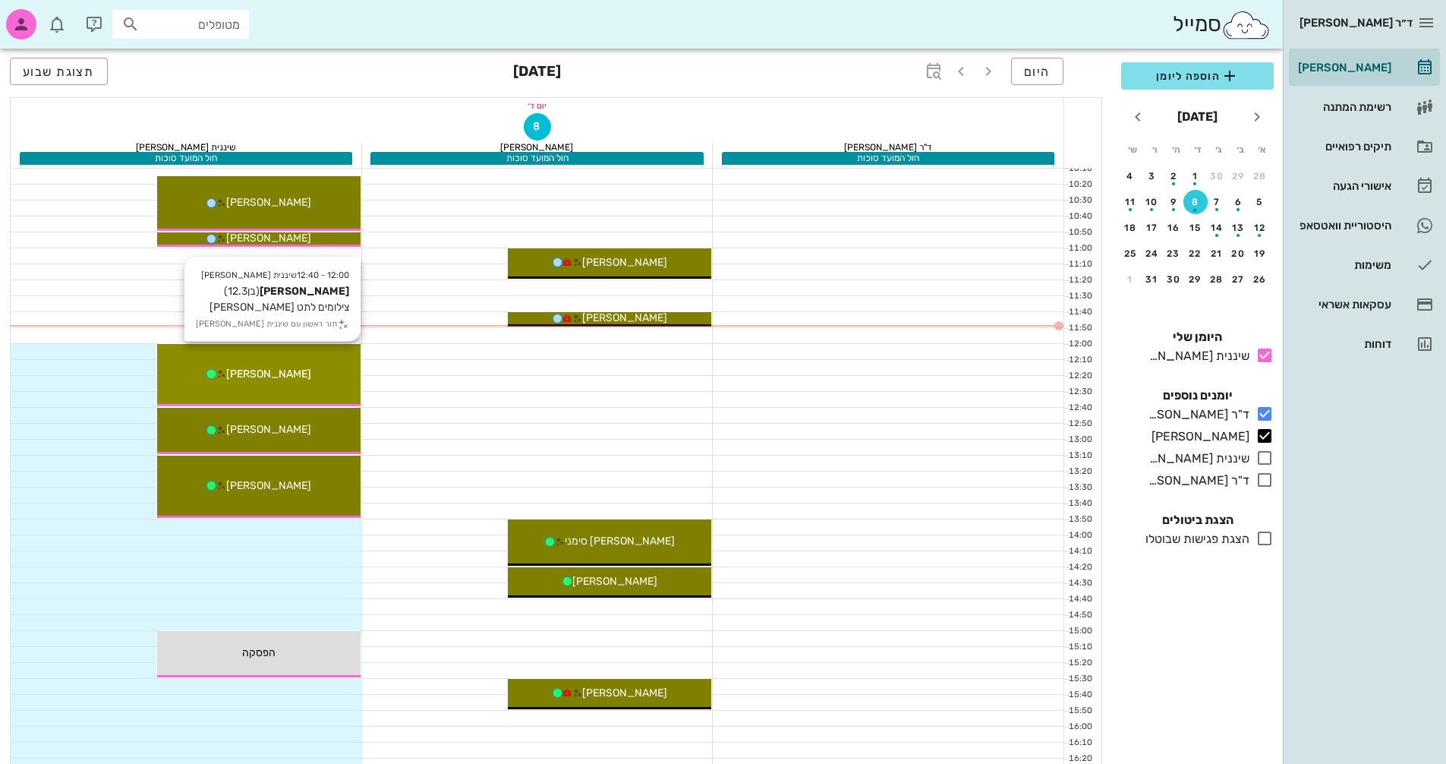
click at [295, 375] on div "[PERSON_NAME]" at bounding box center [258, 374] width 203 height 16
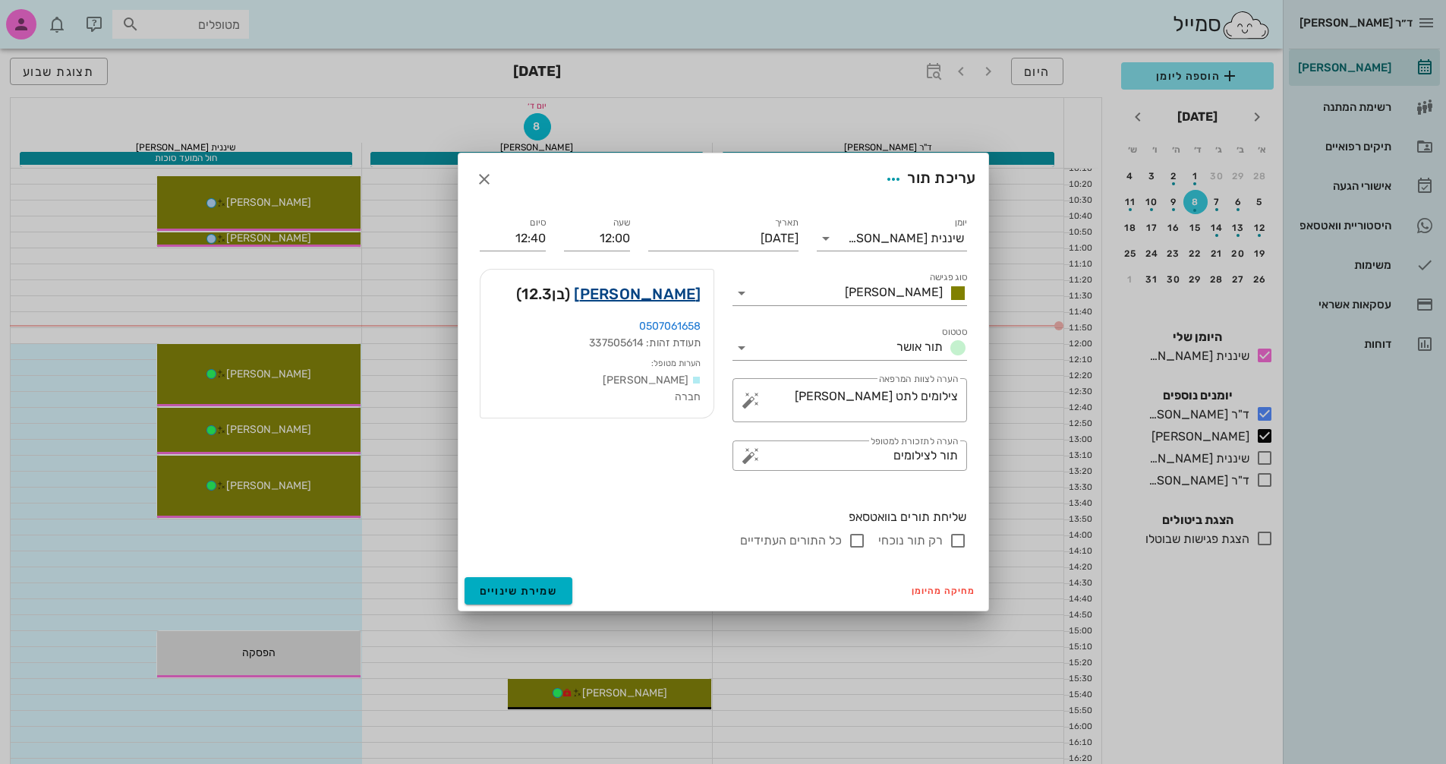
click at [676, 291] on link "[PERSON_NAME]" at bounding box center [637, 294] width 127 height 24
